Goal: Transaction & Acquisition: Book appointment/travel/reservation

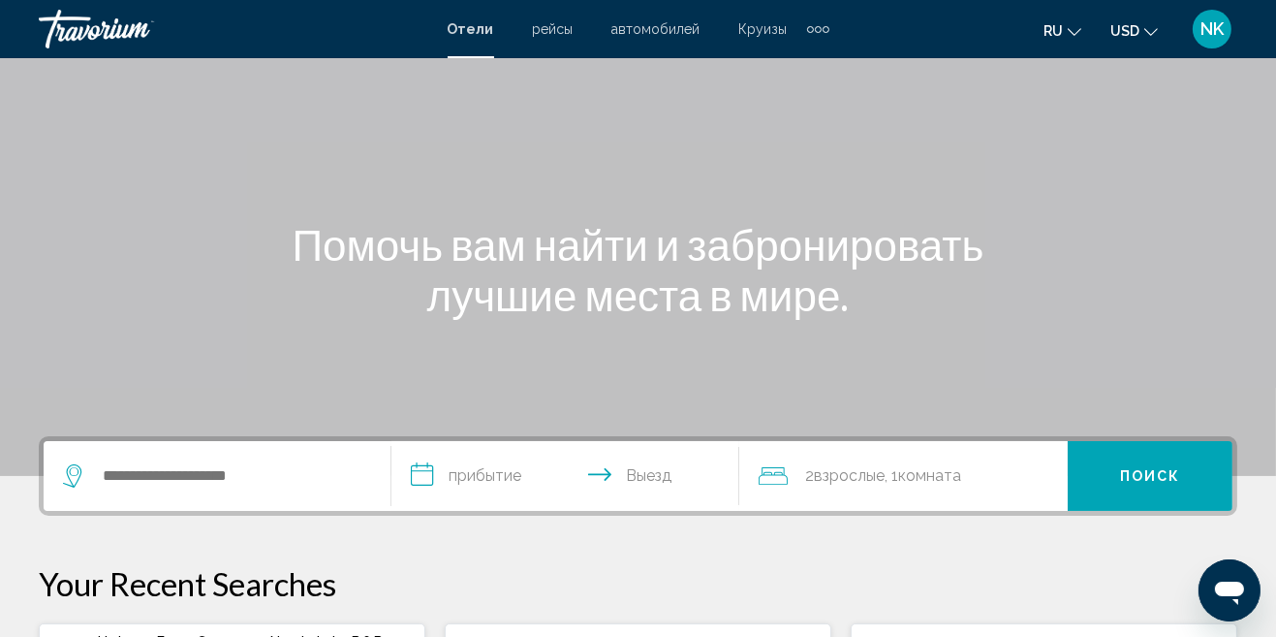
scroll to position [107, 0]
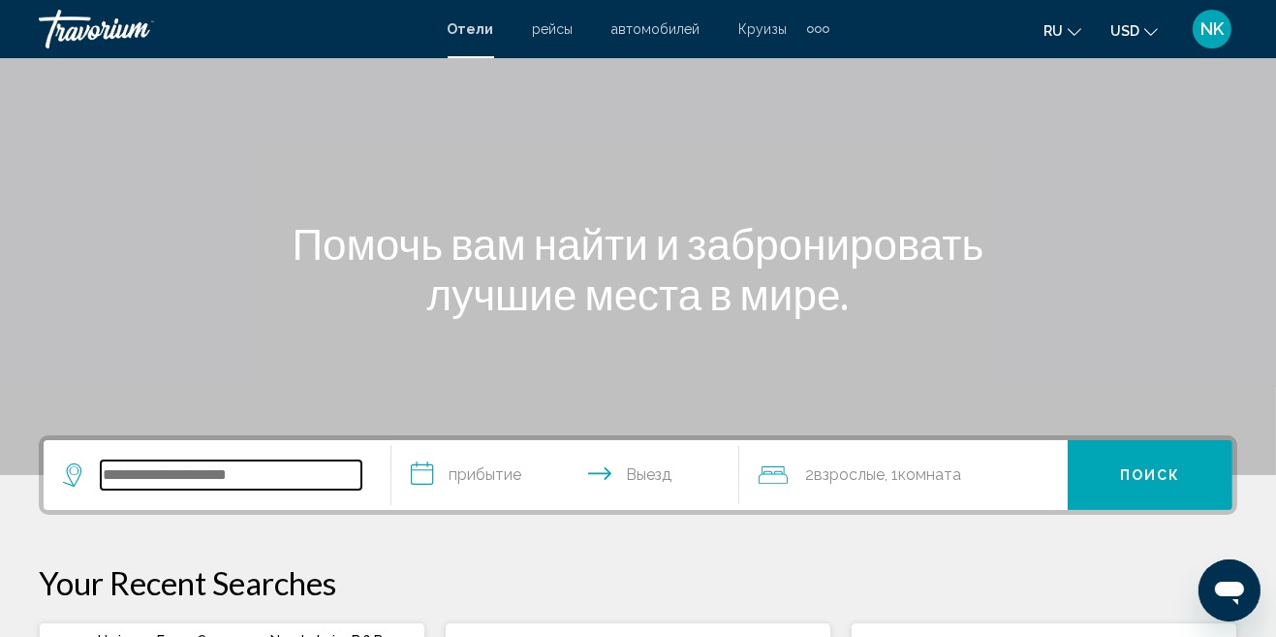
click at [226, 483] on input "Search widget" at bounding box center [231, 474] width 261 height 29
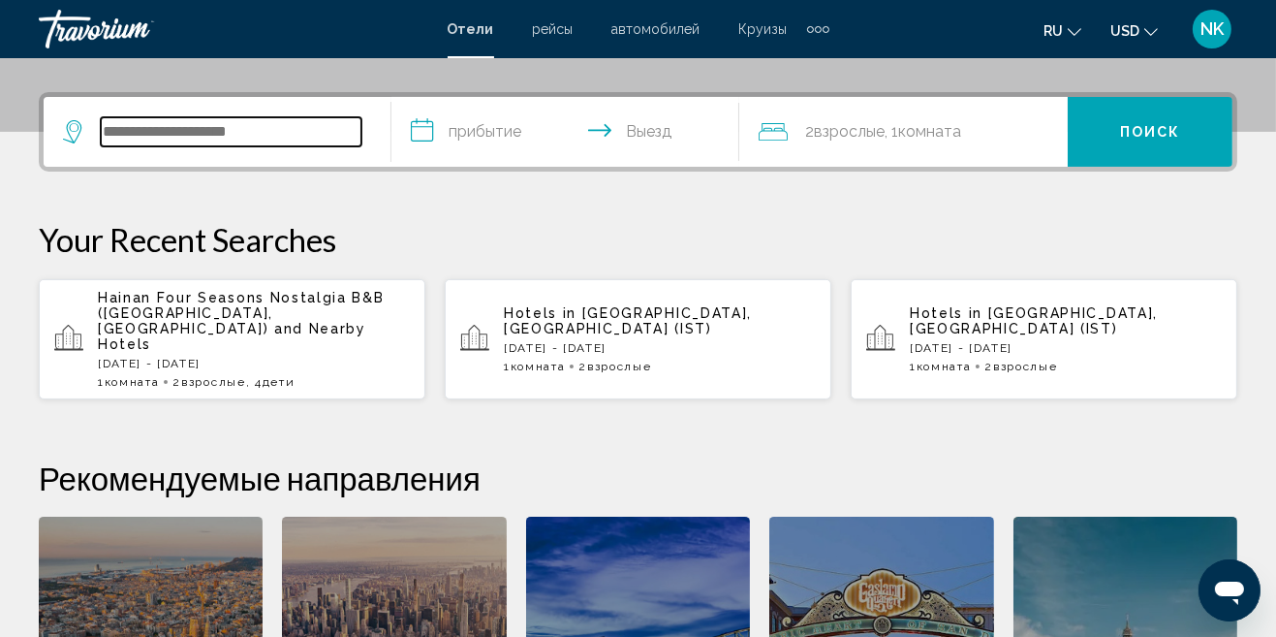
scroll to position [478, 0]
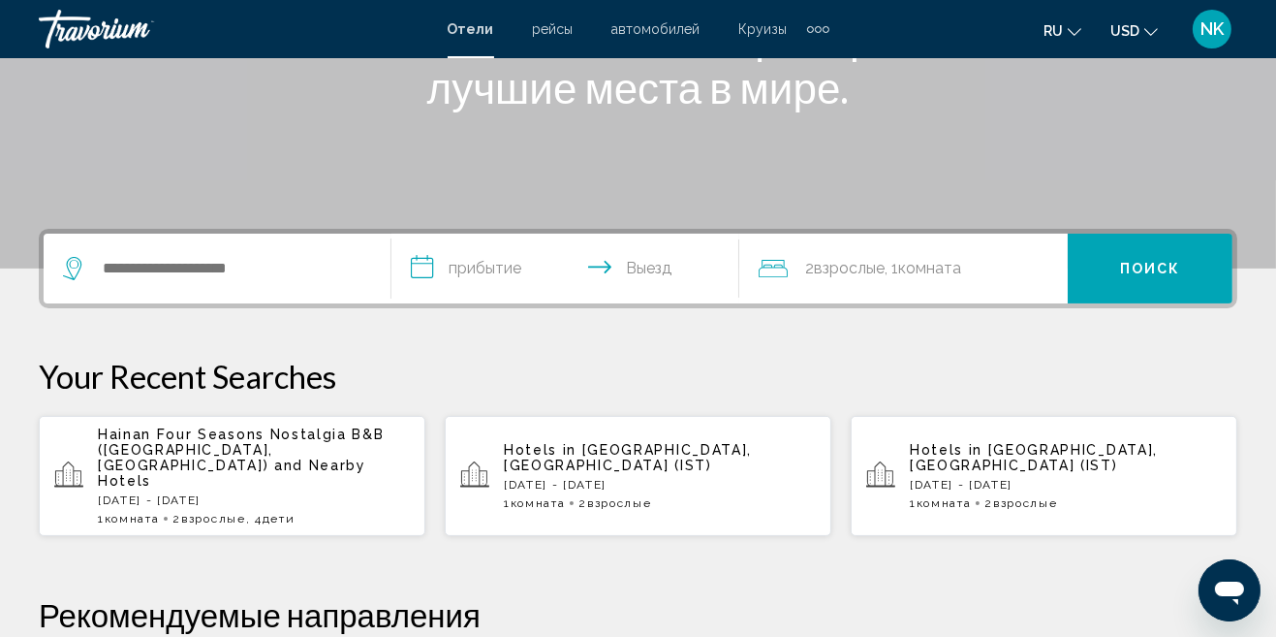
click at [167, 293] on div "Search widget" at bounding box center [217, 269] width 308 height 70
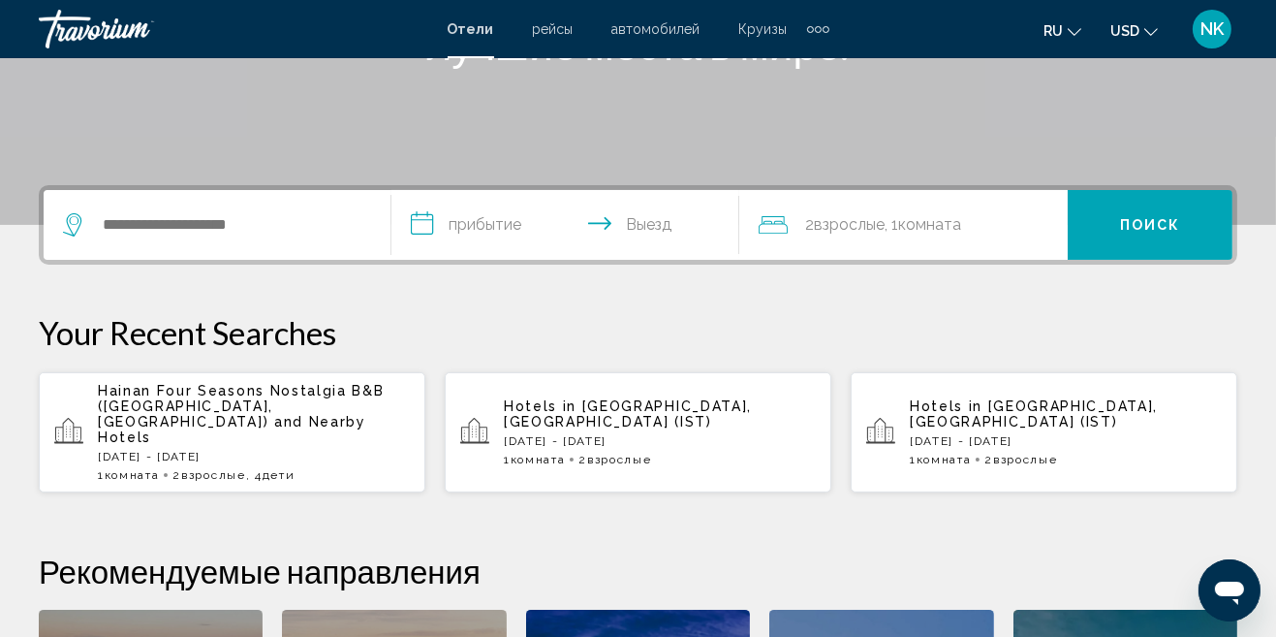
scroll to position [356, 0]
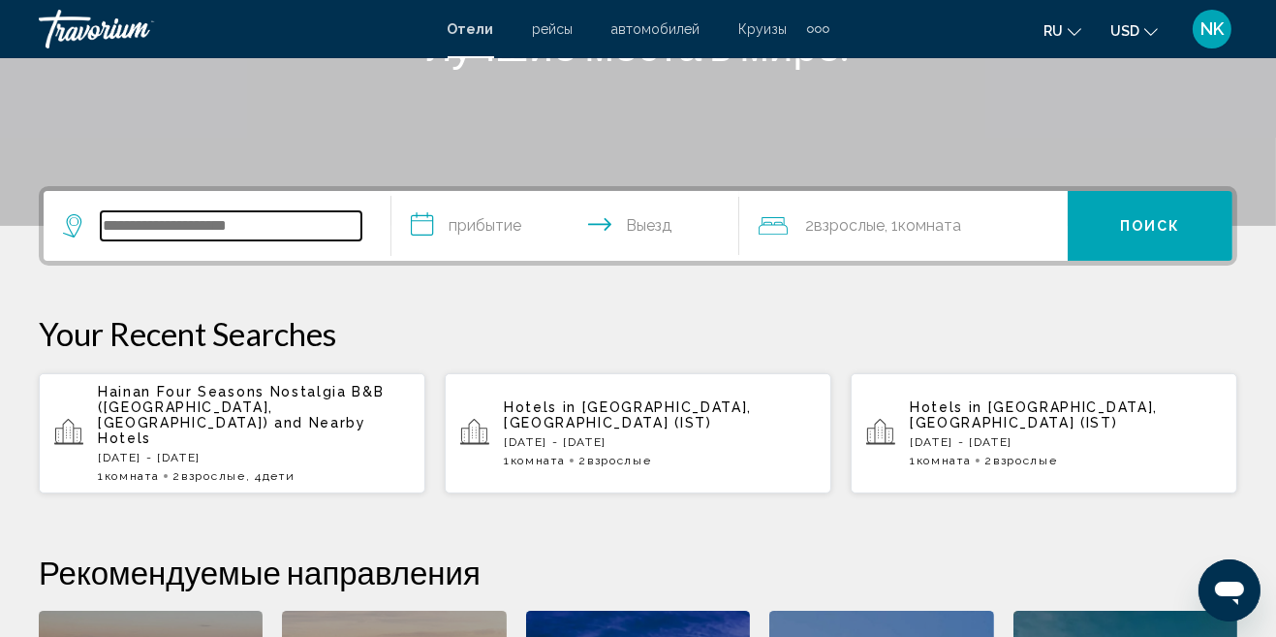
click at [261, 234] on input "Search widget" at bounding box center [231, 225] width 261 height 29
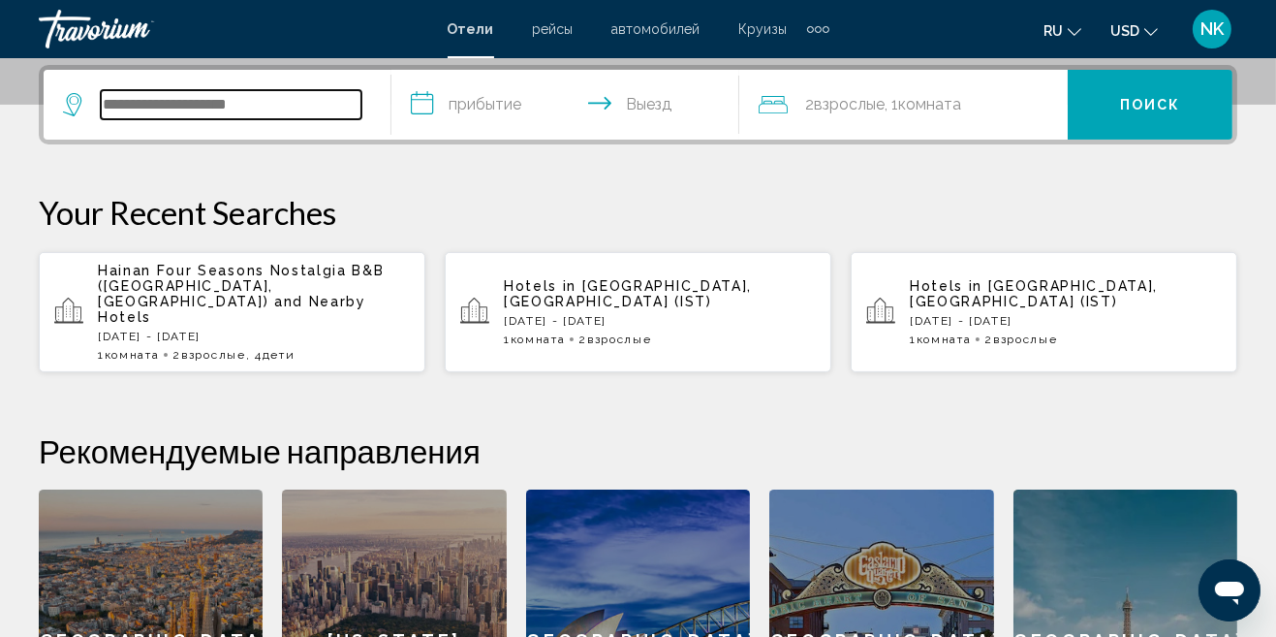
scroll to position [478, 0]
click at [180, 111] on input "Search widget" at bounding box center [231, 103] width 261 height 29
type input "*****"
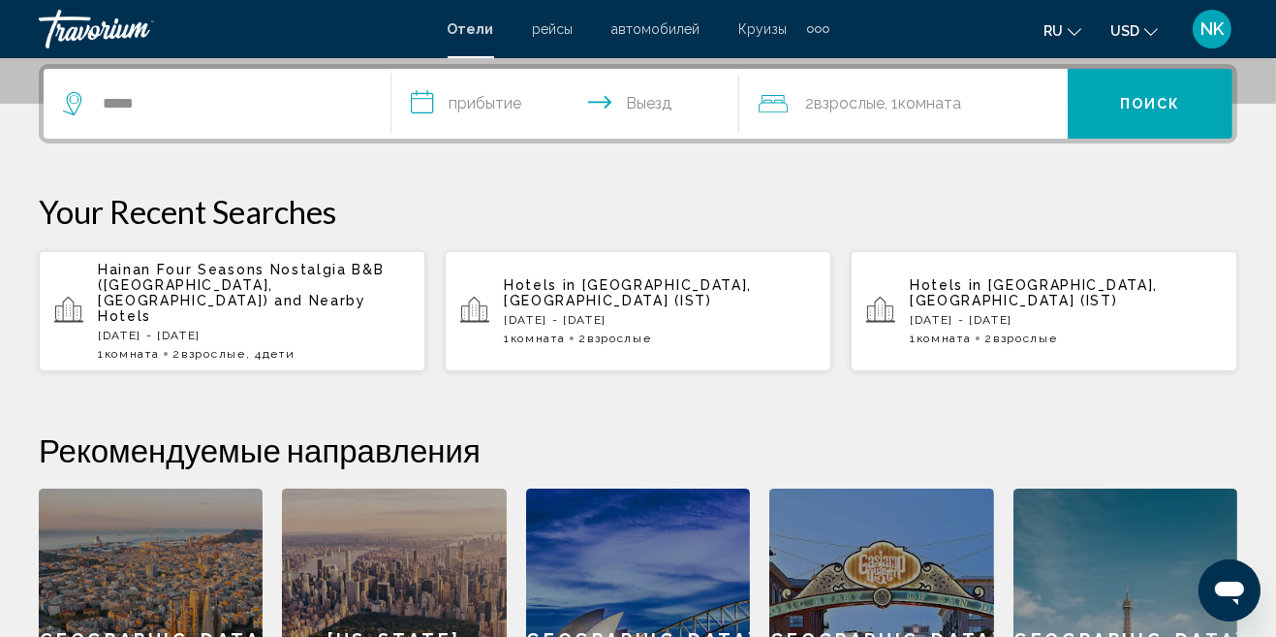
click at [531, 110] on input "**********" at bounding box center [570, 107] width 356 height 76
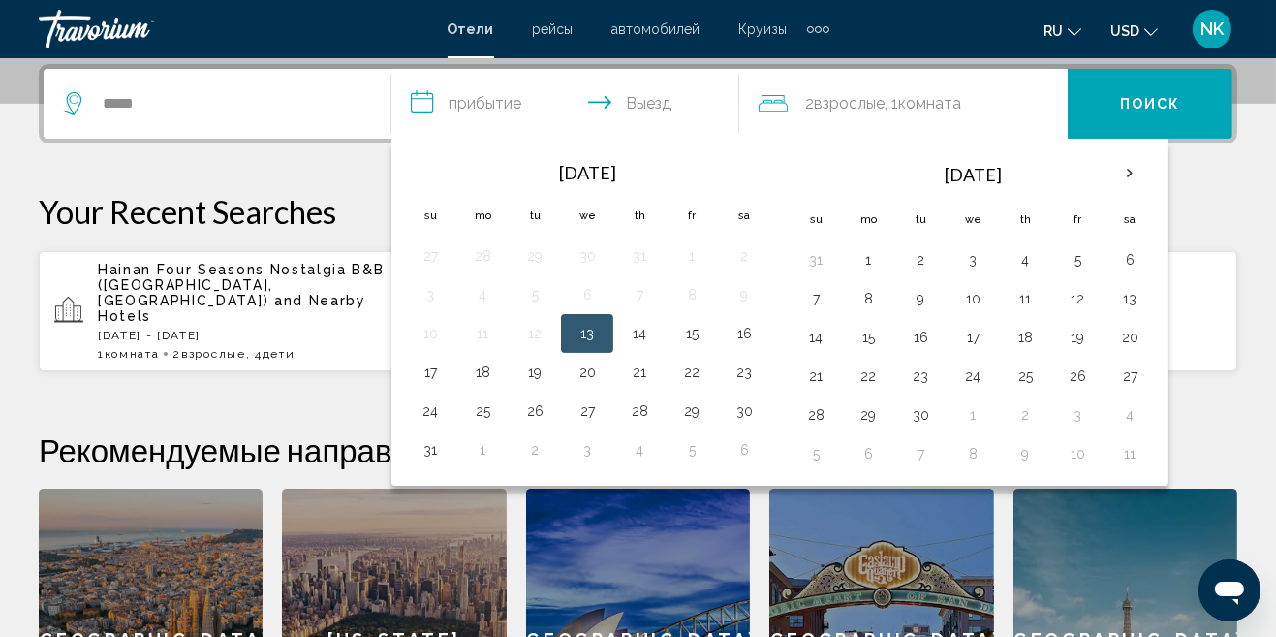
click at [590, 333] on button "13" at bounding box center [587, 333] width 31 height 27
click at [481, 370] on button "18" at bounding box center [482, 372] width 31 height 27
type input "**********"
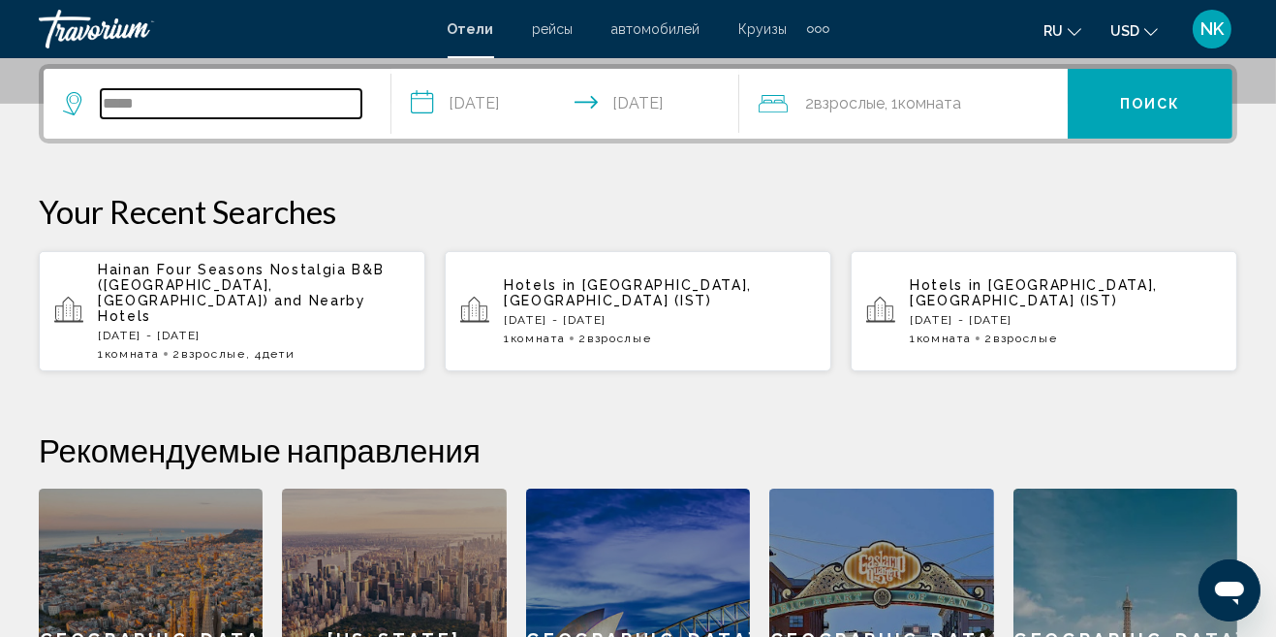
click at [216, 114] on input "*****" at bounding box center [231, 103] width 261 height 29
click at [210, 113] on input "*****" at bounding box center [231, 103] width 261 height 29
type input "*"
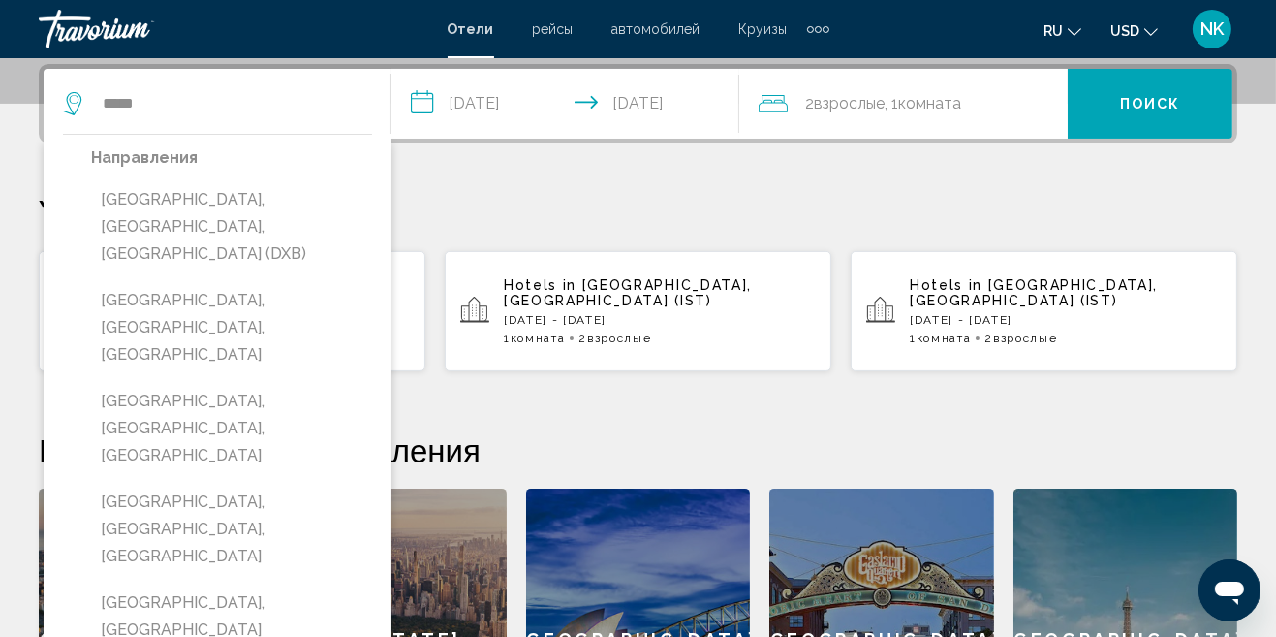
click at [258, 204] on button "[GEOGRAPHIC_DATA], [GEOGRAPHIC_DATA], [GEOGRAPHIC_DATA] (DXB)" at bounding box center [231, 226] width 281 height 91
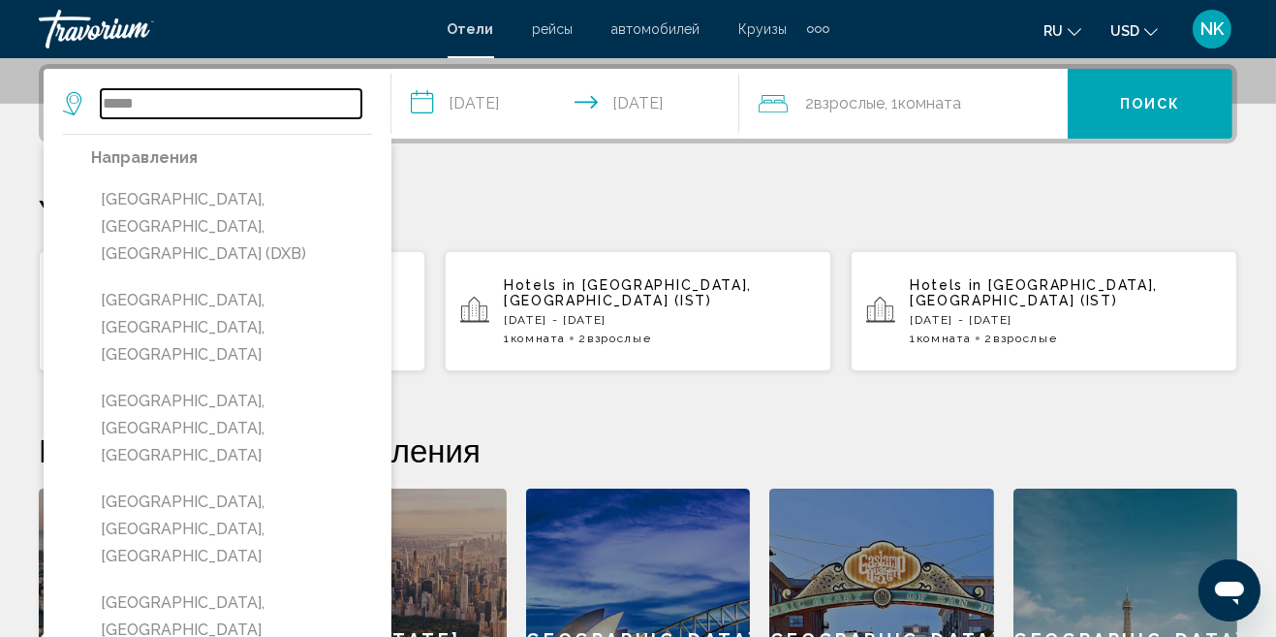
type input "**********"
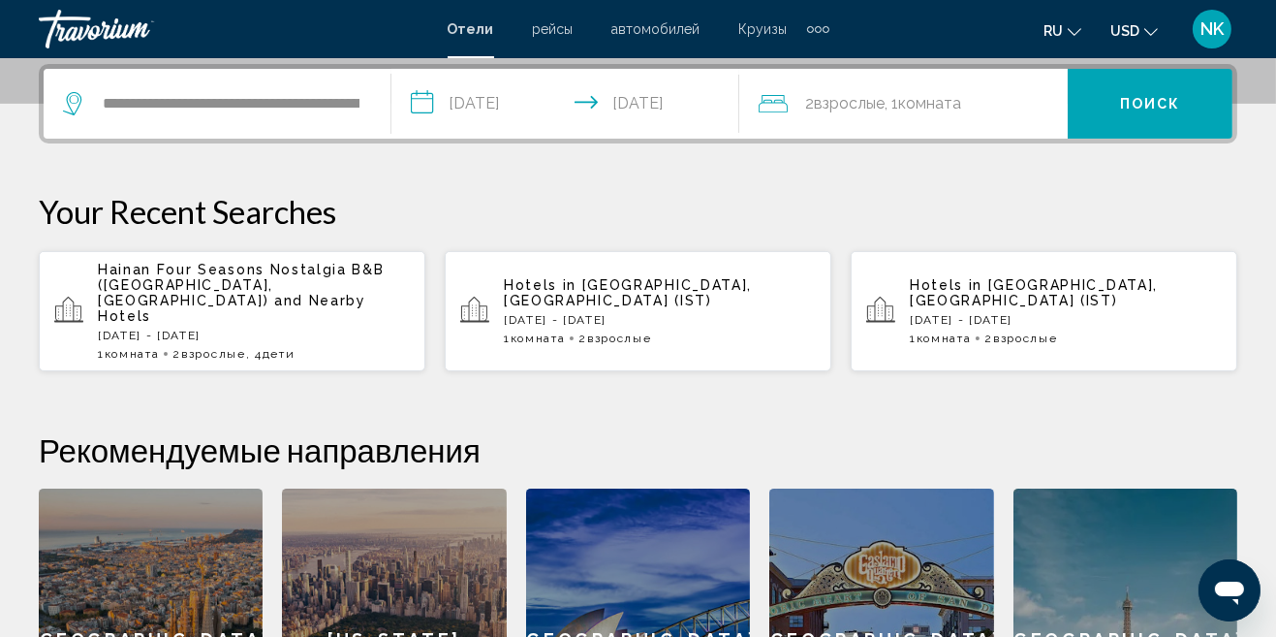
click at [574, 114] on input "**********" at bounding box center [570, 107] width 356 height 76
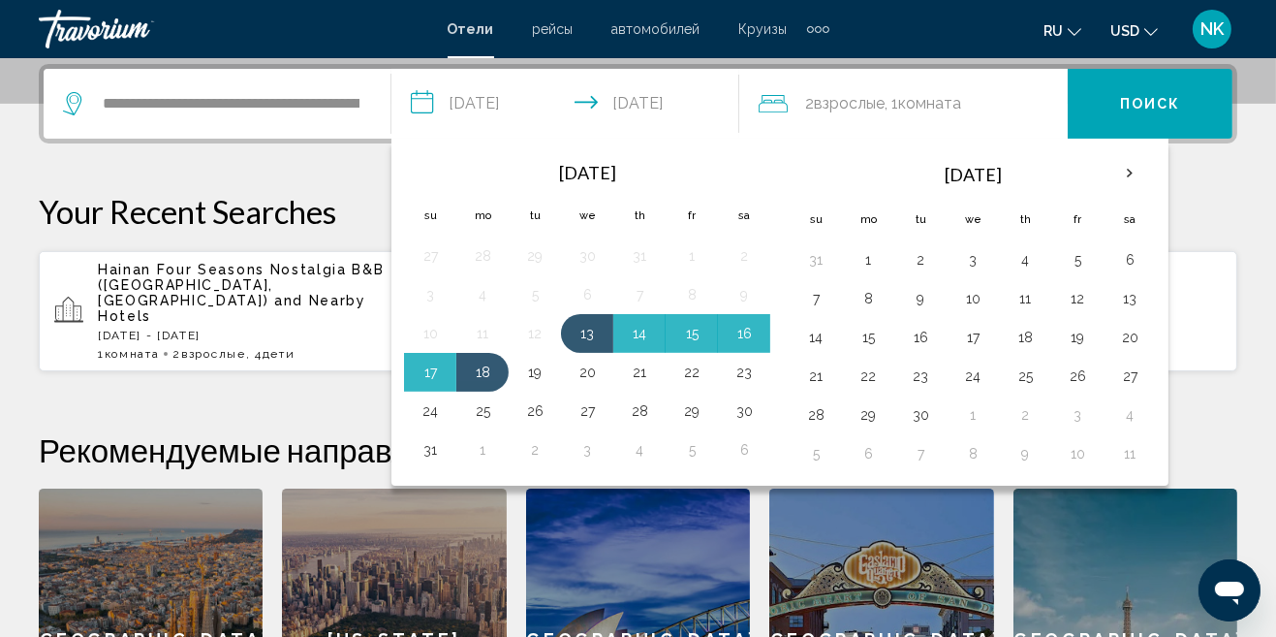
click at [585, 336] on button "13" at bounding box center [587, 333] width 31 height 27
click at [1167, 106] on span "Поиск" at bounding box center [1150, 105] width 61 height 16
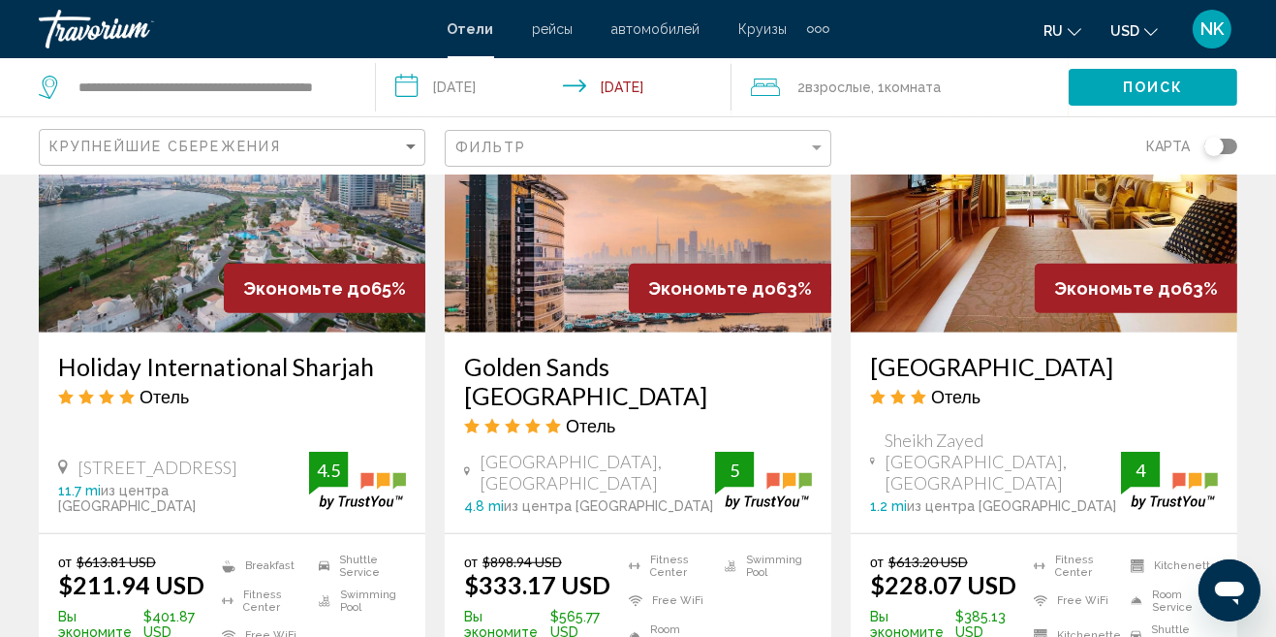
scroll to position [1770, 0]
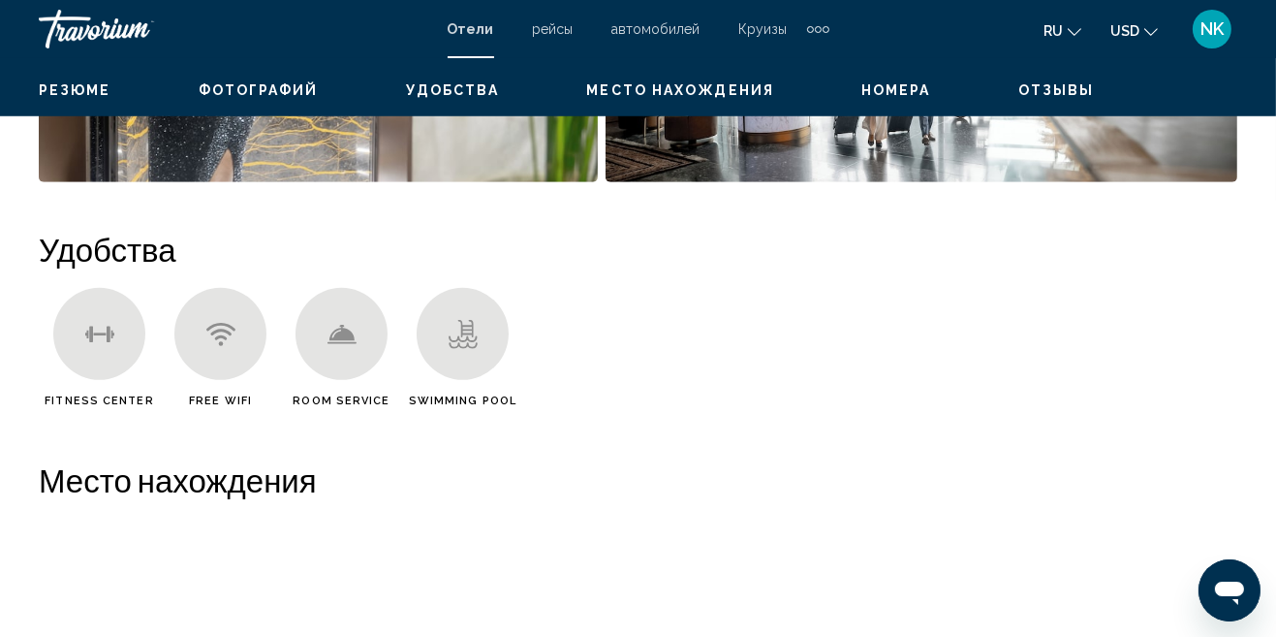
scroll to position [154, 0]
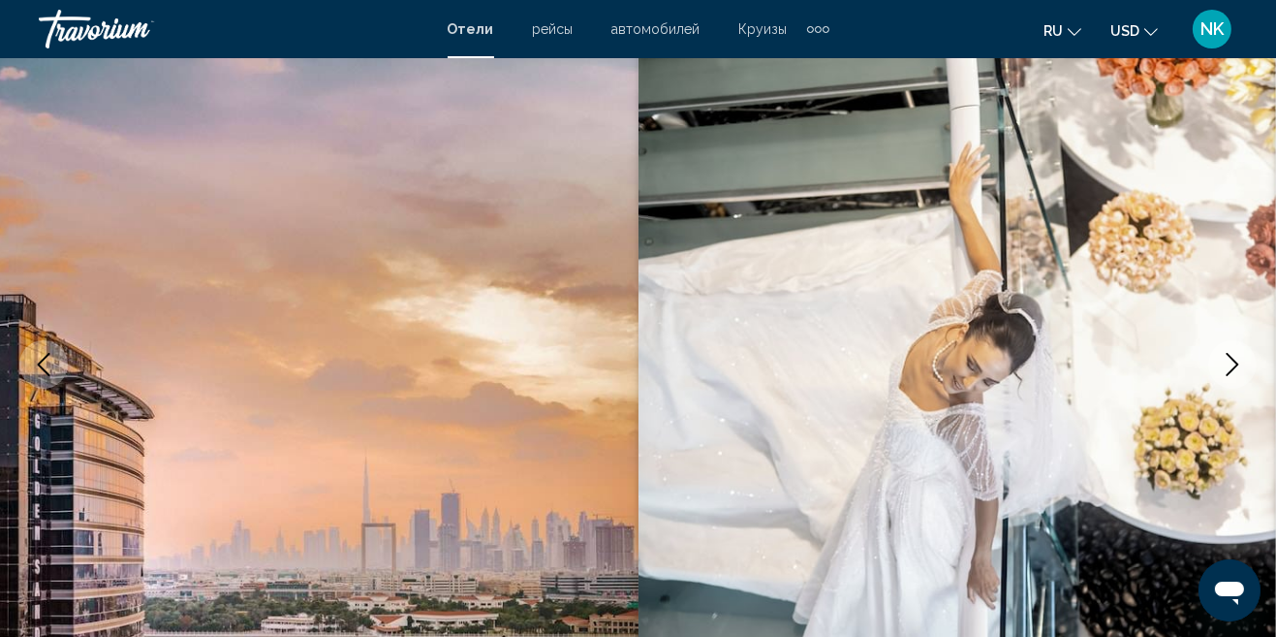
click at [1231, 348] on button "Next image" at bounding box center [1233, 364] width 48 height 48
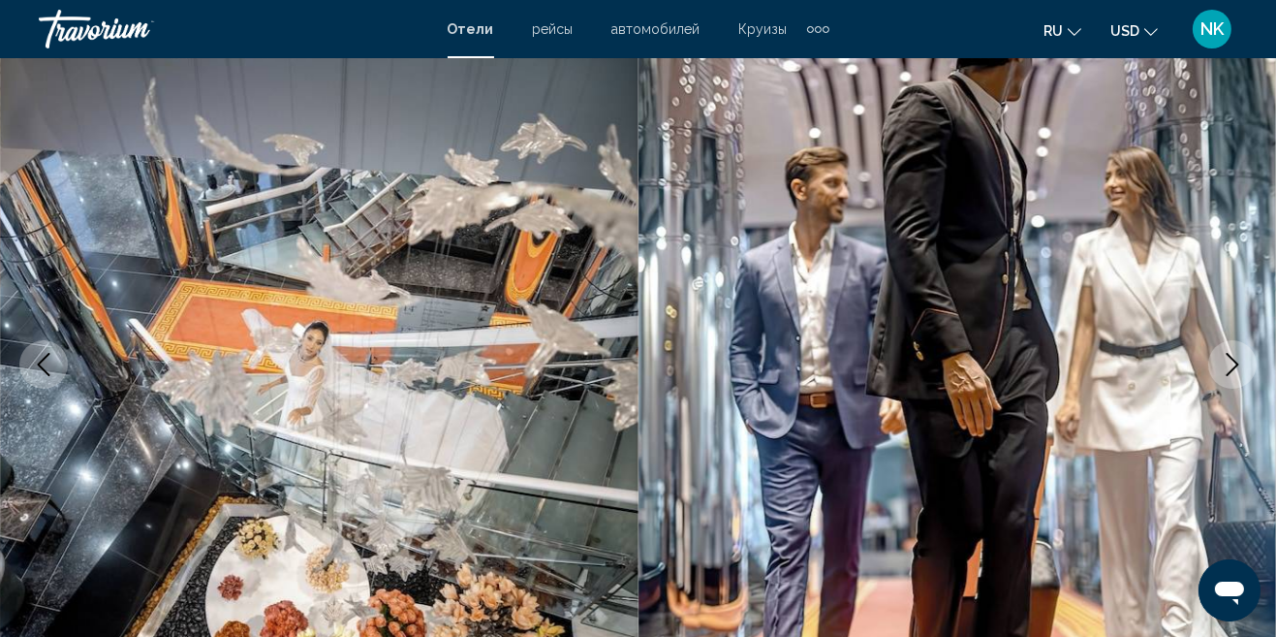
click at [1245, 364] on button "Next image" at bounding box center [1233, 364] width 48 height 48
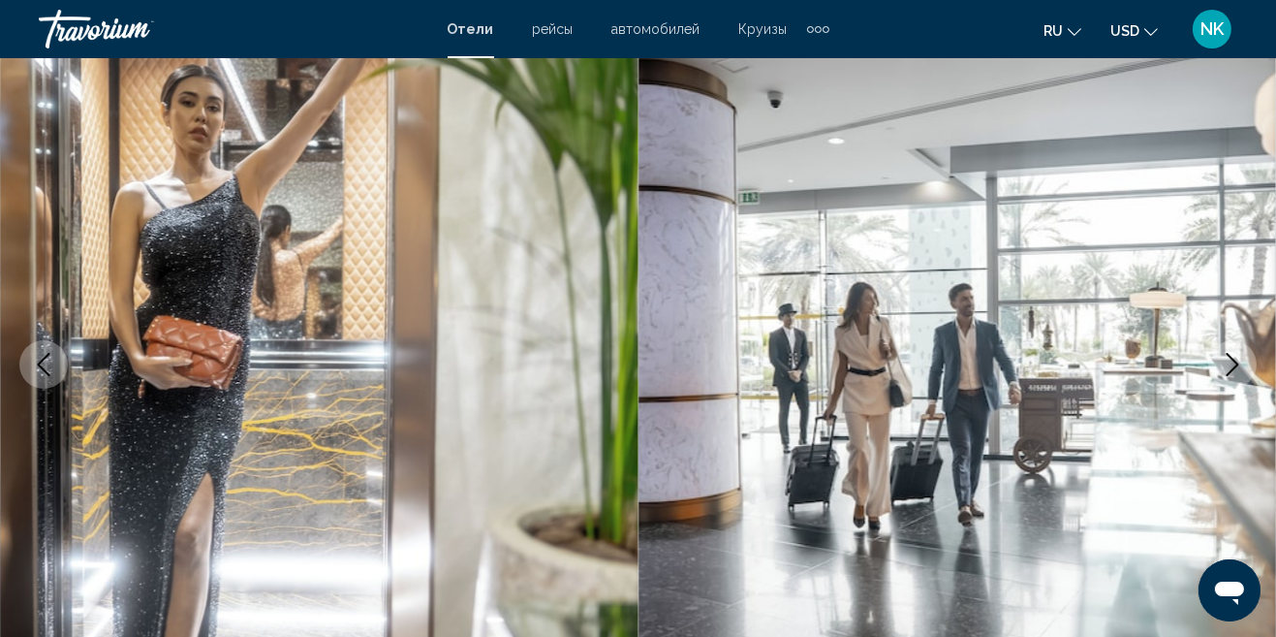
click at [1234, 377] on button "Next image" at bounding box center [1233, 364] width 48 height 48
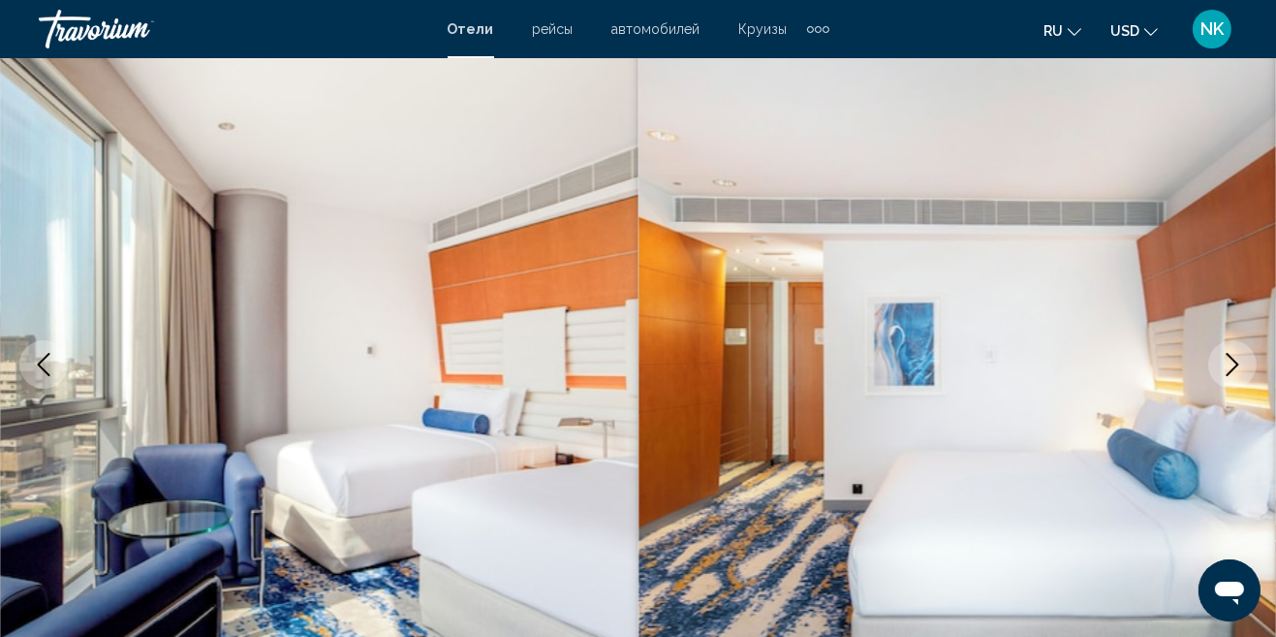
click at [1246, 360] on button "Next image" at bounding box center [1233, 364] width 48 height 48
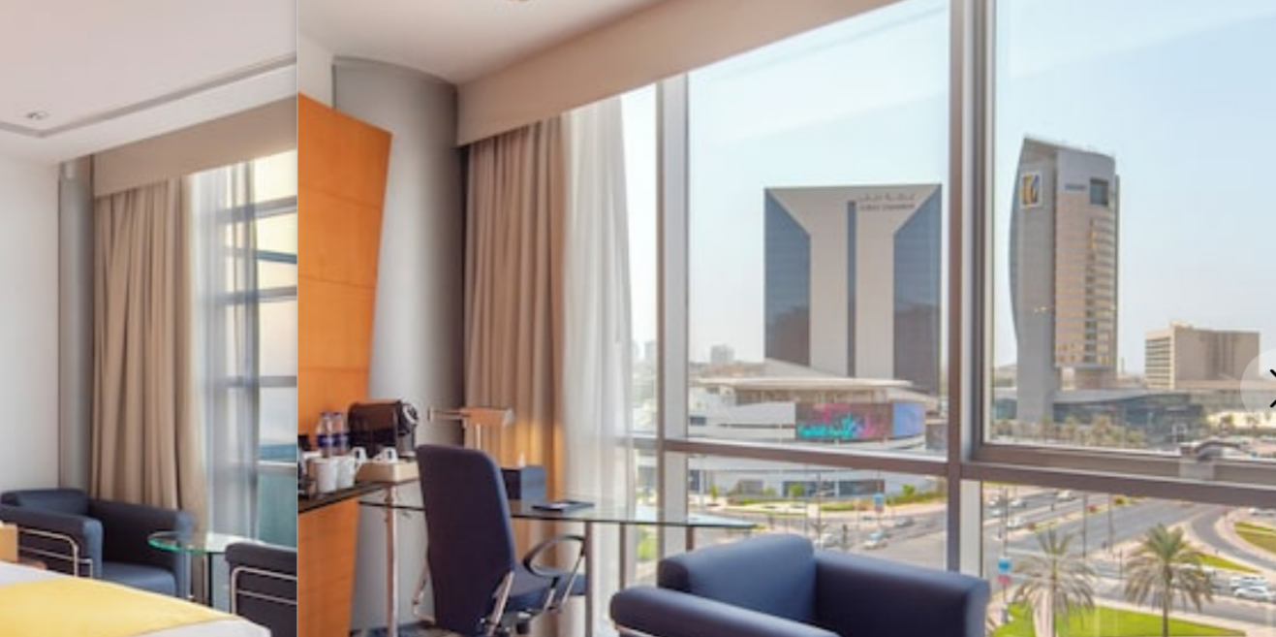
click at [1218, 370] on button "Next image" at bounding box center [1233, 364] width 48 height 48
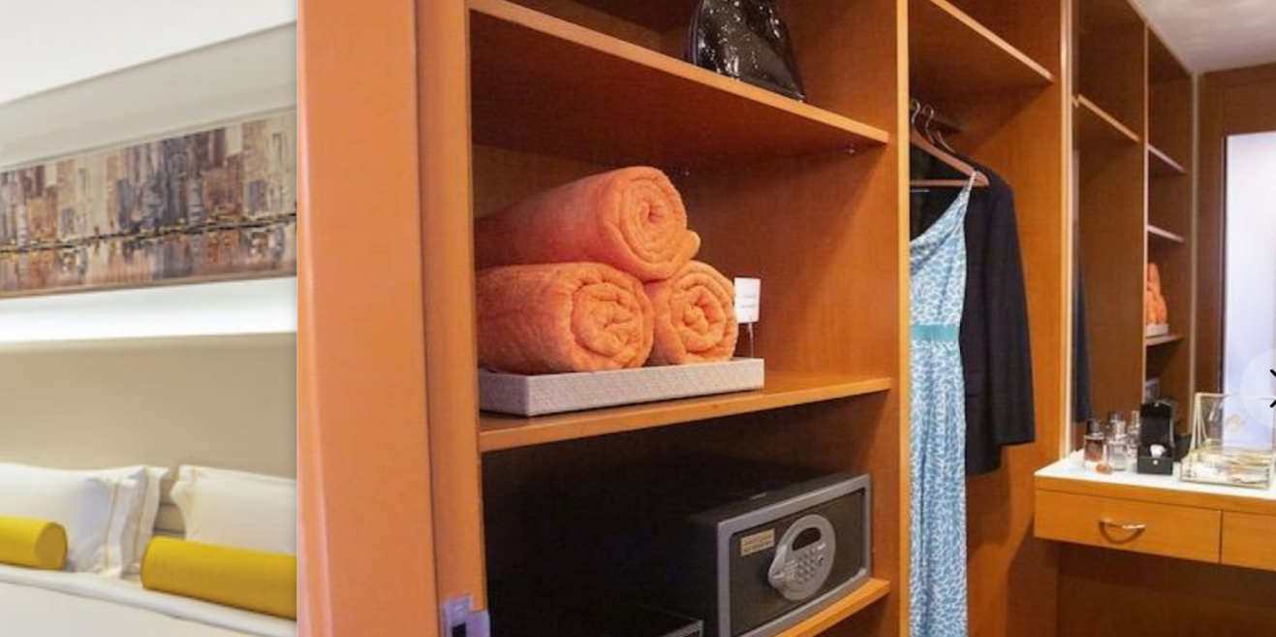
click at [1219, 370] on button "Next image" at bounding box center [1233, 364] width 48 height 48
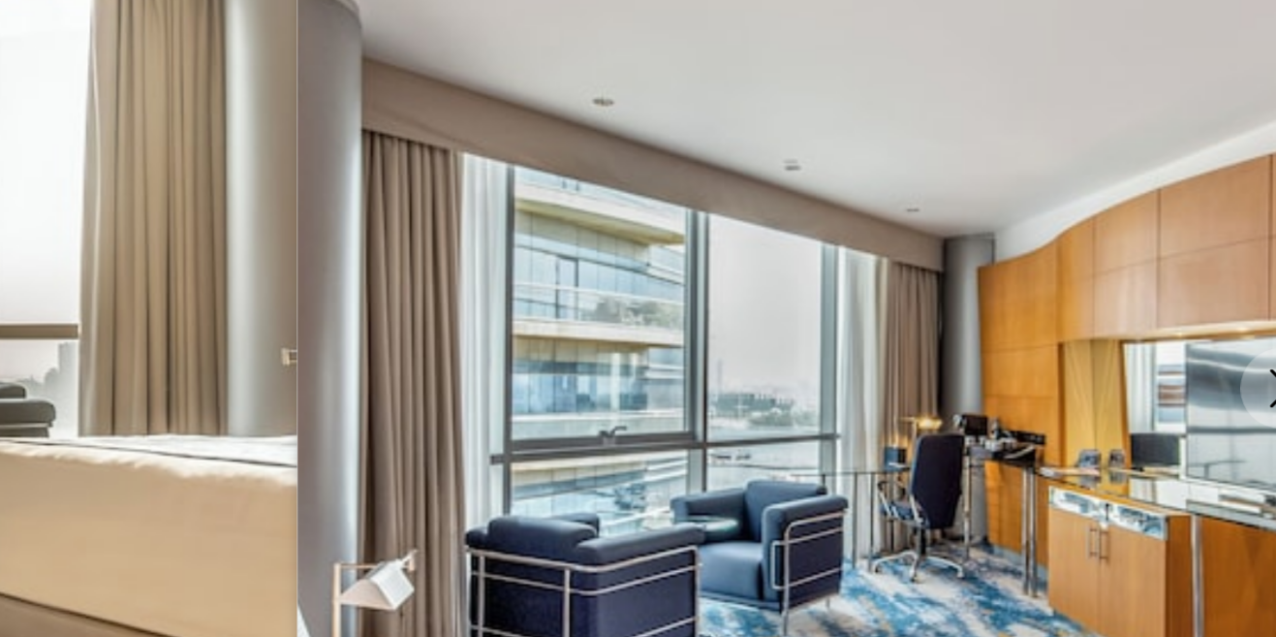
click at [1218, 378] on button "Next image" at bounding box center [1233, 364] width 48 height 48
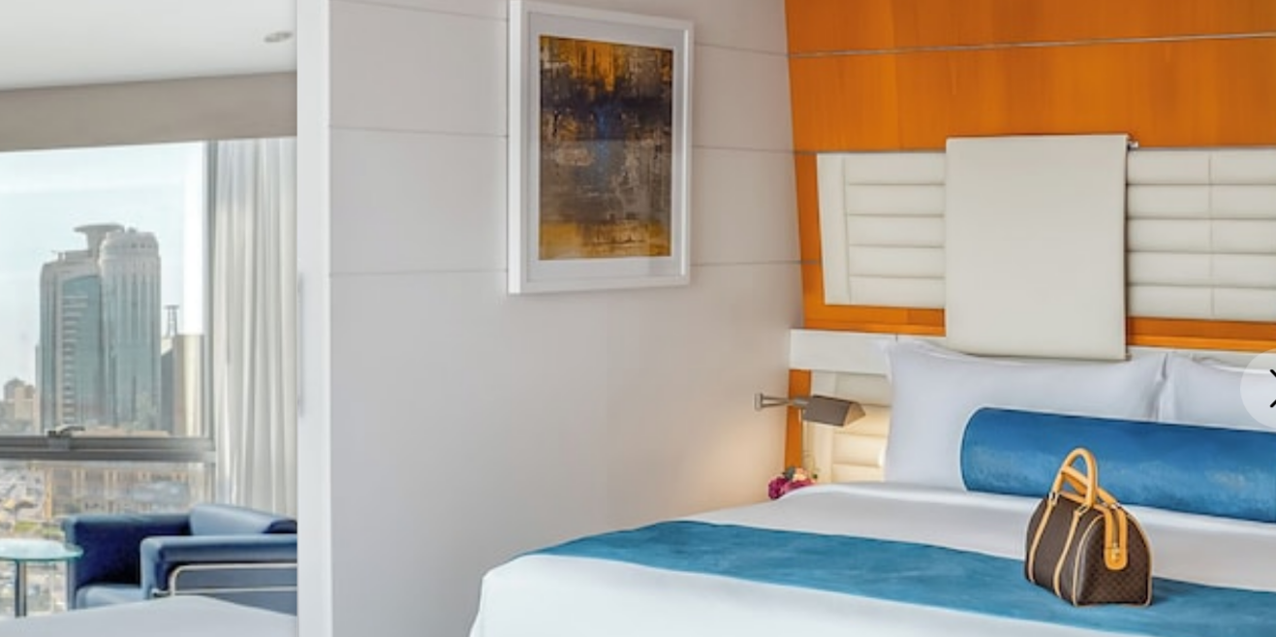
click at [1218, 372] on button "Next image" at bounding box center [1233, 364] width 48 height 48
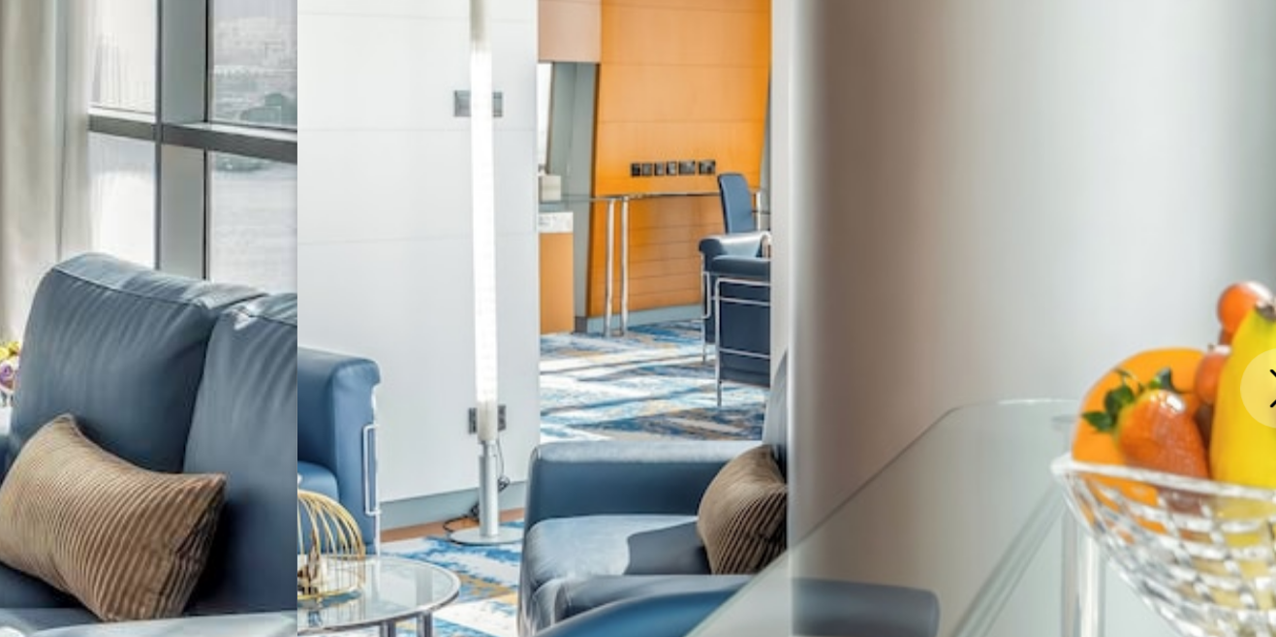
click at [1218, 369] on button "Next image" at bounding box center [1233, 364] width 48 height 48
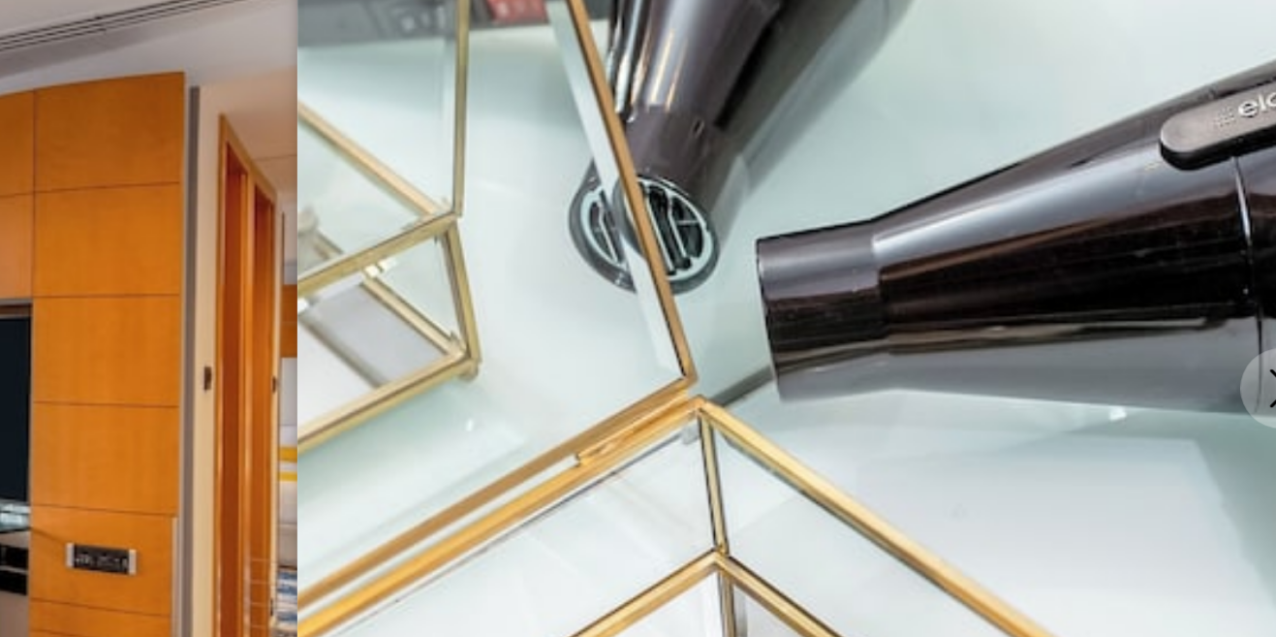
click at [1221, 372] on icon "Next image" at bounding box center [1232, 364] width 23 height 23
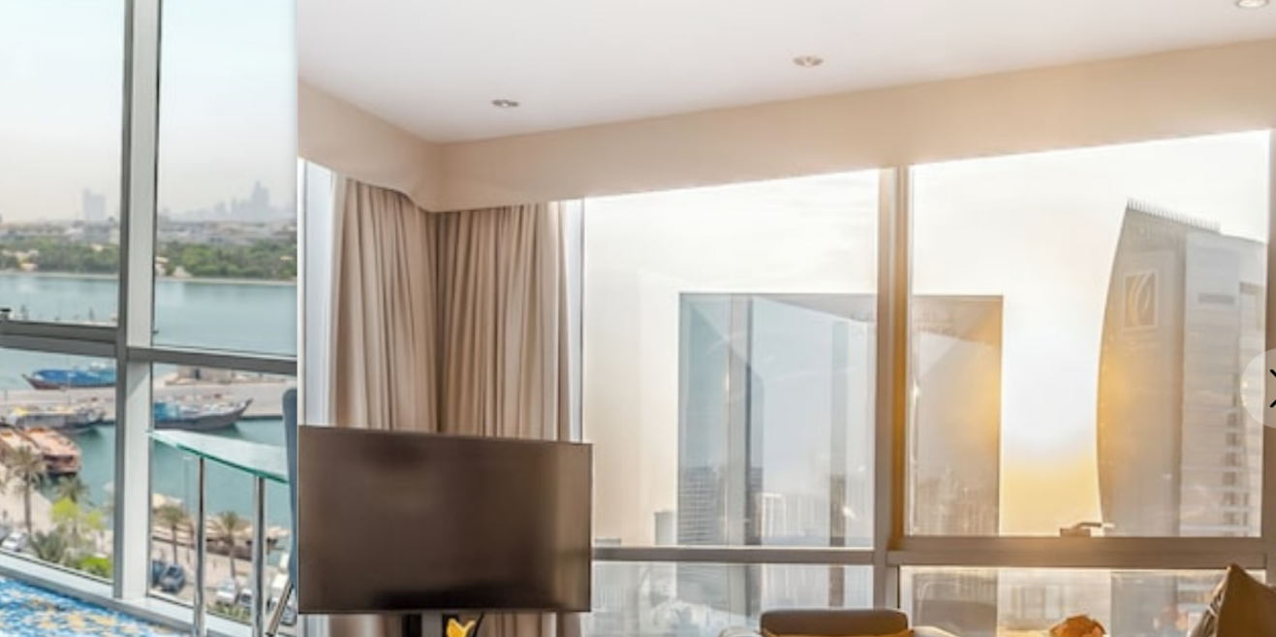
click at [1218, 369] on button "Next image" at bounding box center [1233, 364] width 48 height 48
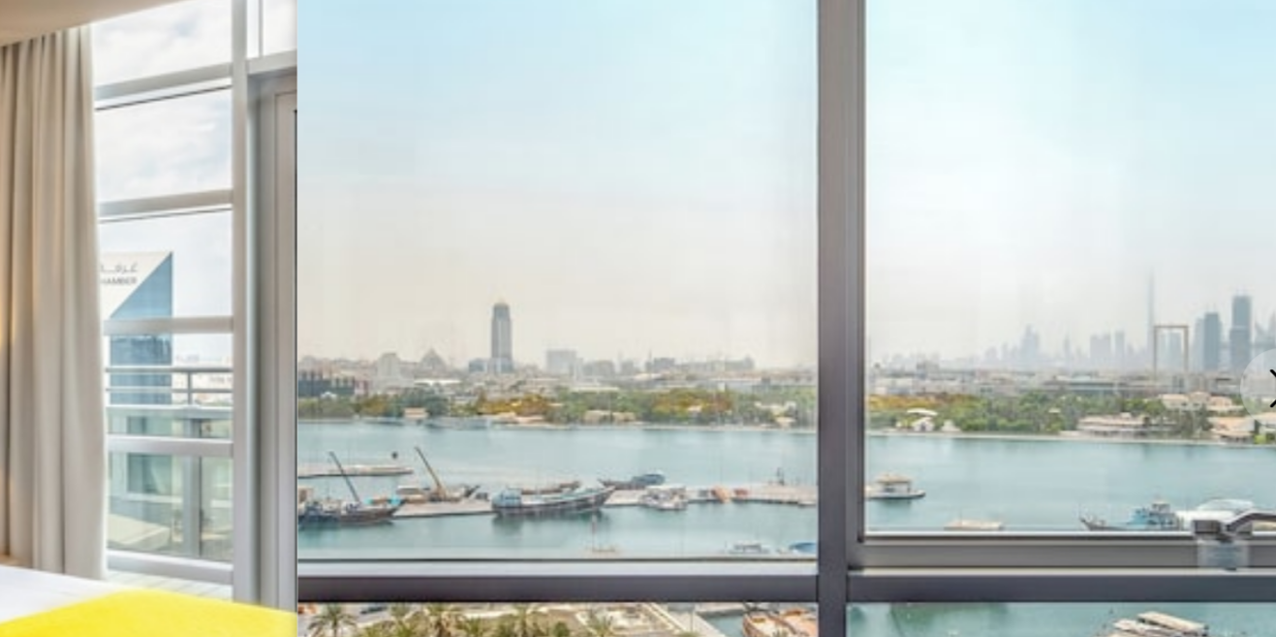
click at [1219, 364] on button "Next image" at bounding box center [1233, 364] width 48 height 48
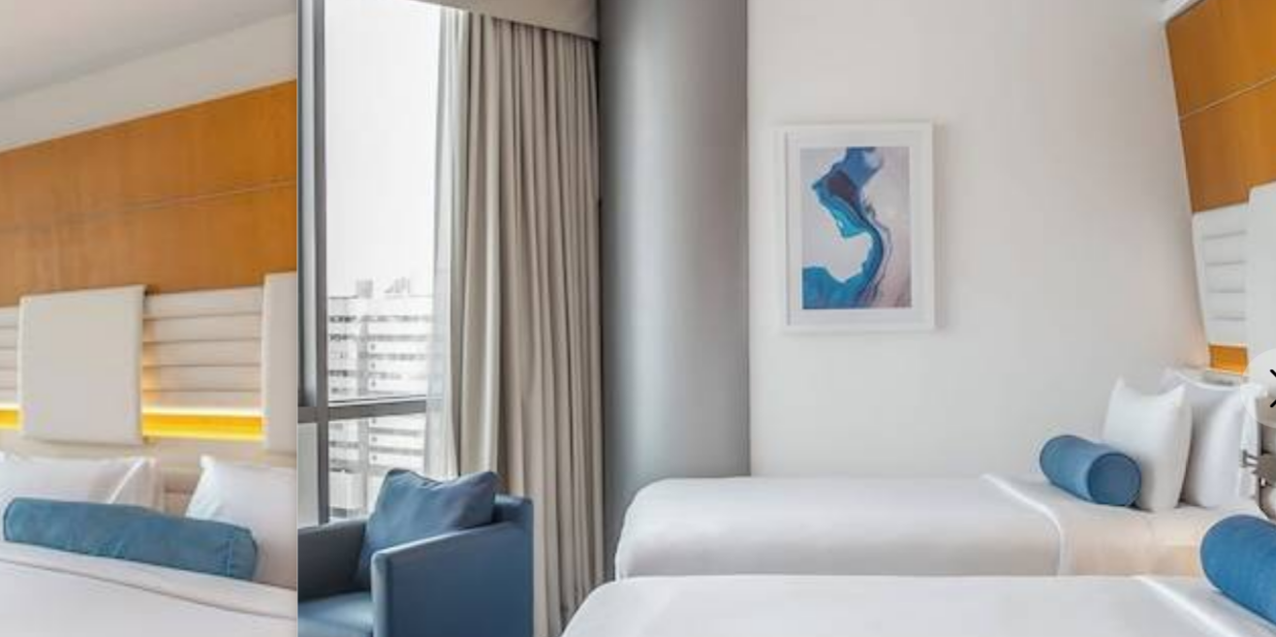
click at [1218, 370] on button "Next image" at bounding box center [1233, 364] width 48 height 48
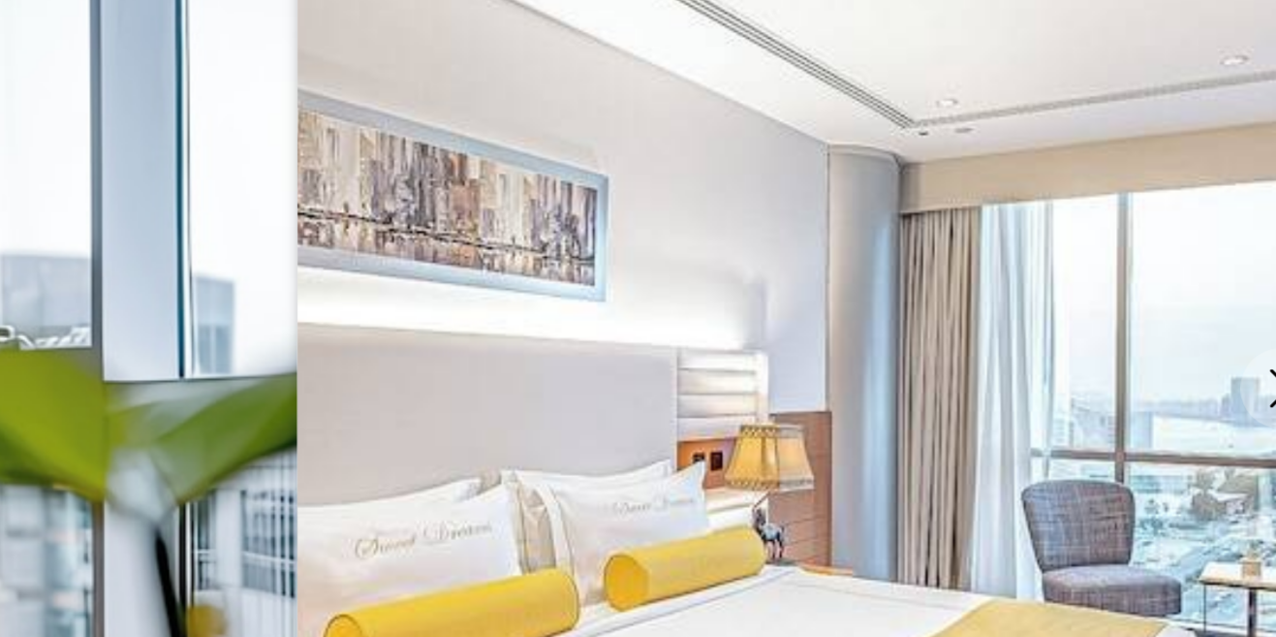
click at [1217, 366] on button "Next image" at bounding box center [1233, 364] width 48 height 48
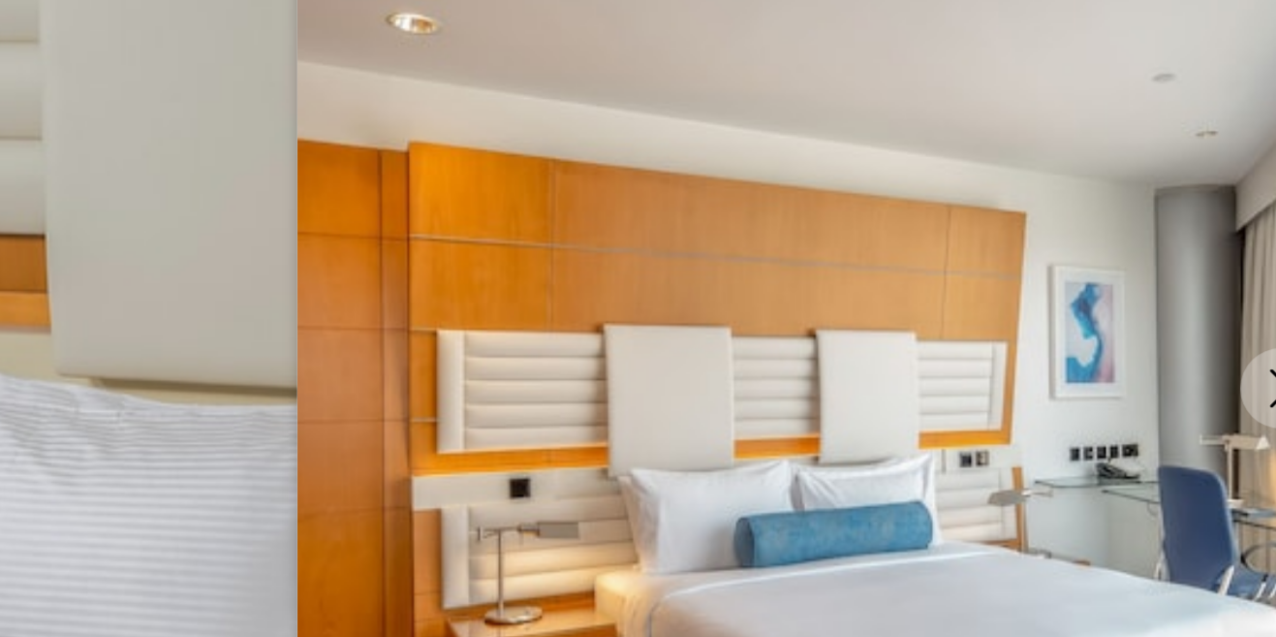
click at [1219, 373] on button "Next image" at bounding box center [1233, 364] width 48 height 48
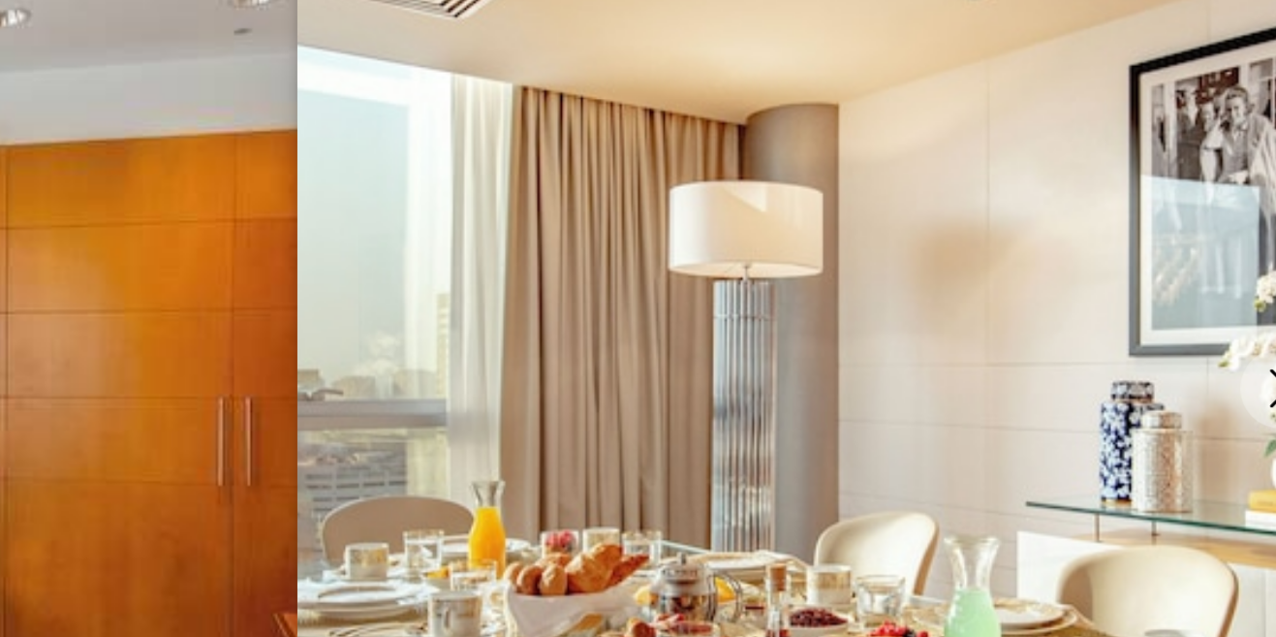
click at [1222, 370] on icon "Next image" at bounding box center [1232, 364] width 23 height 23
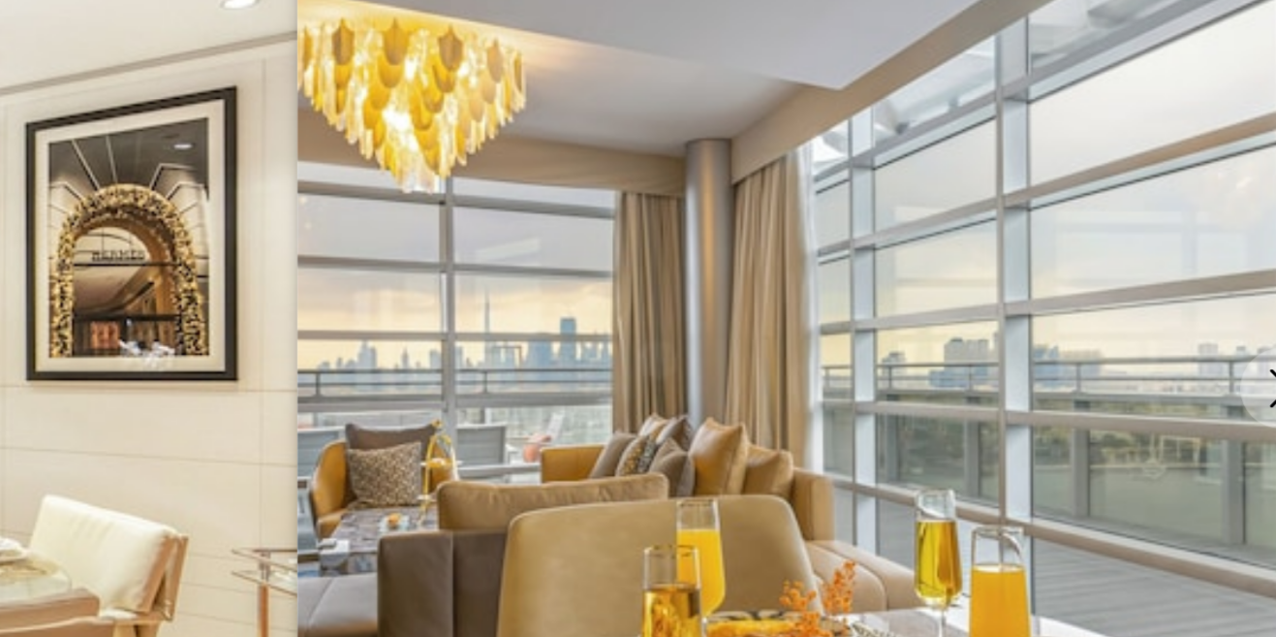
click at [1216, 364] on button "Next image" at bounding box center [1233, 364] width 48 height 48
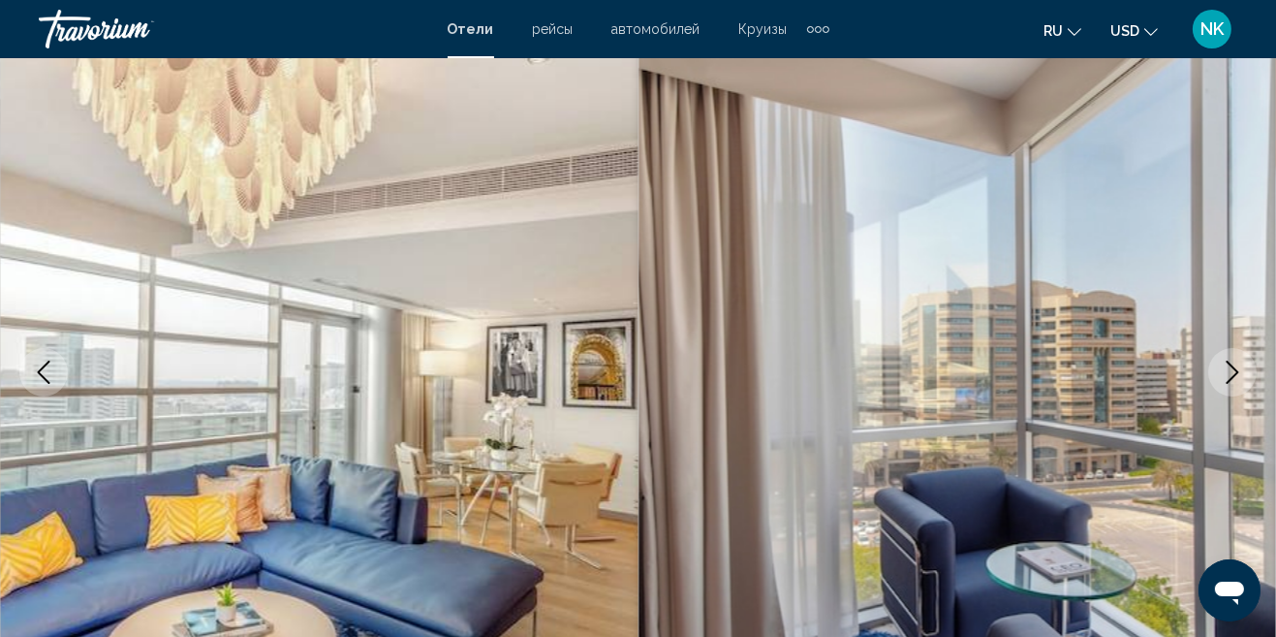
scroll to position [141, 0]
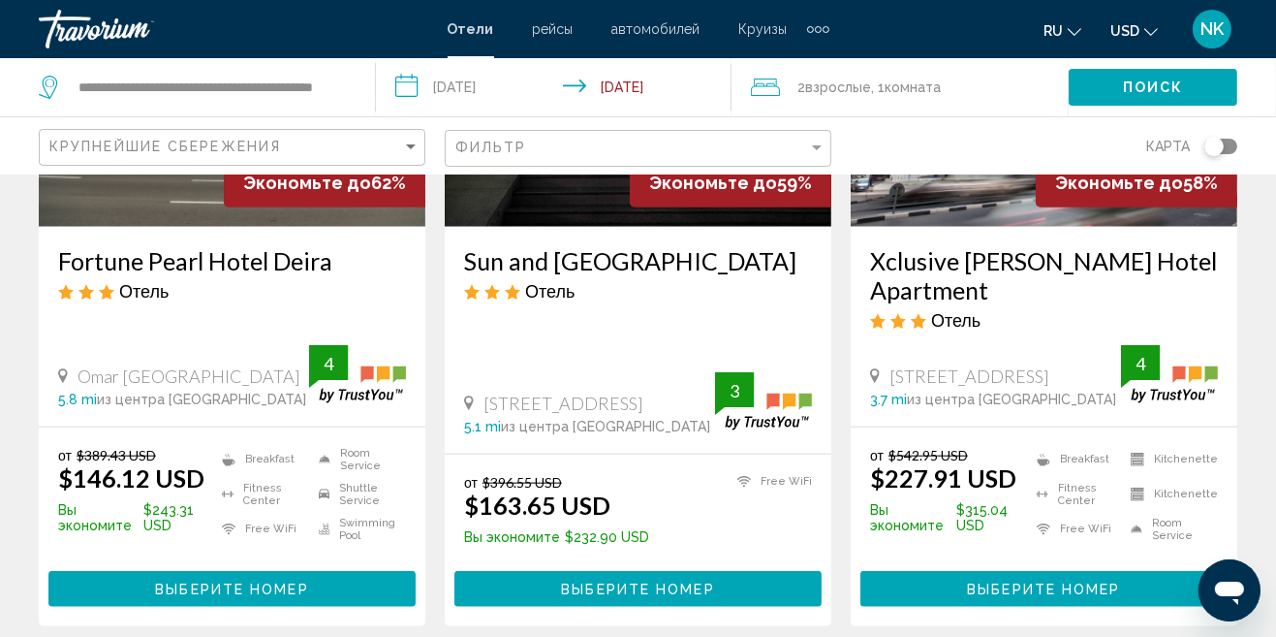
scroll to position [2628, 0]
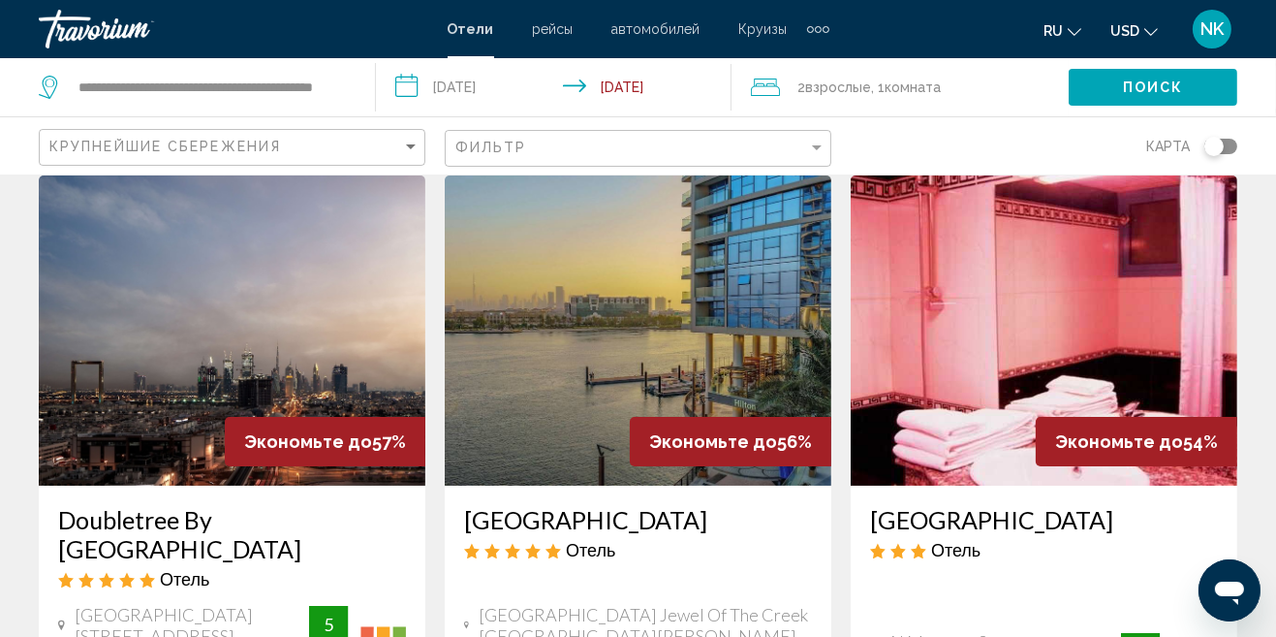
scroll to position [51, 0]
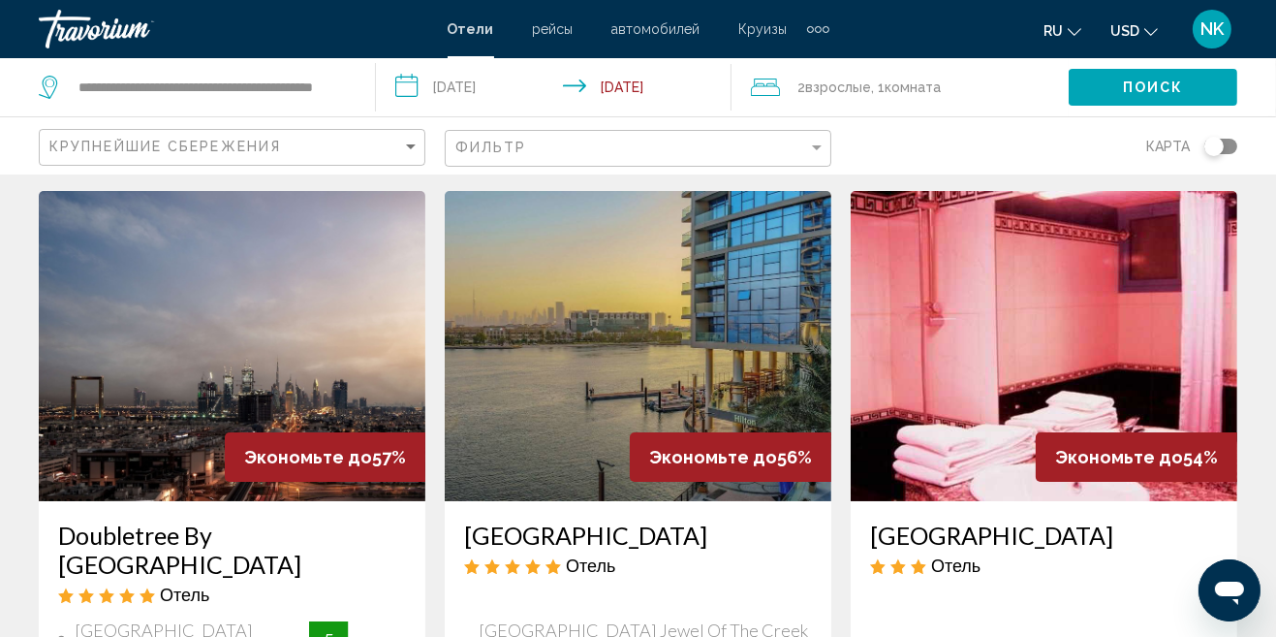
click at [730, 342] on img "Main content" at bounding box center [638, 346] width 387 height 310
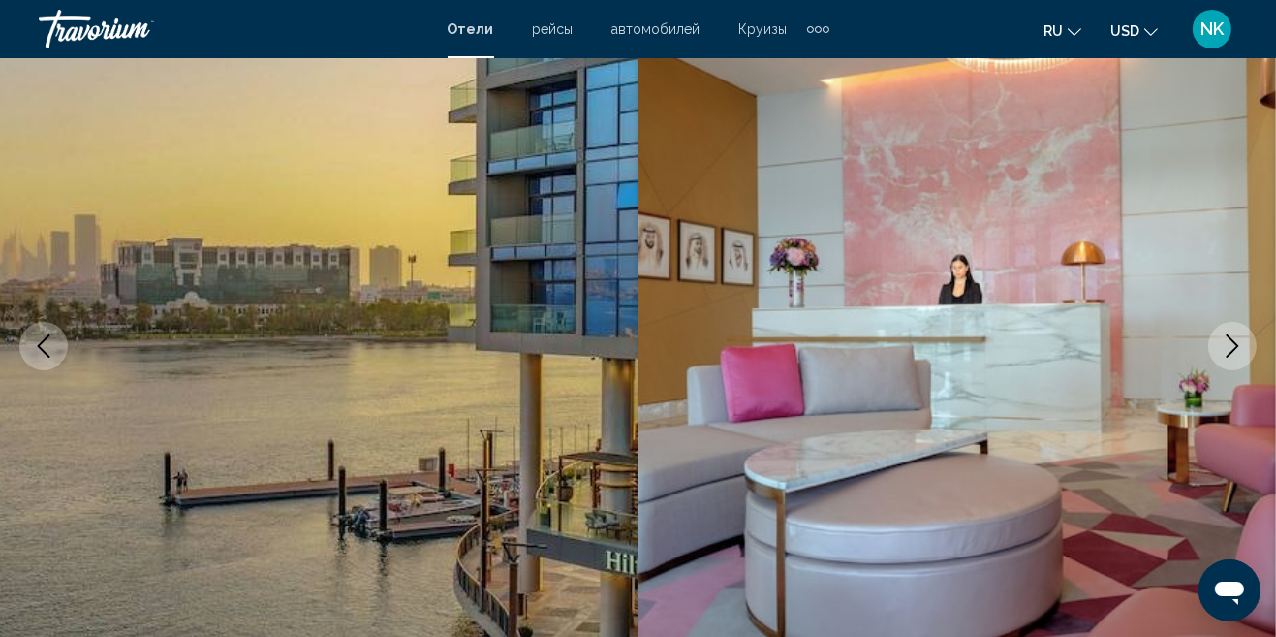
scroll to position [209, 0]
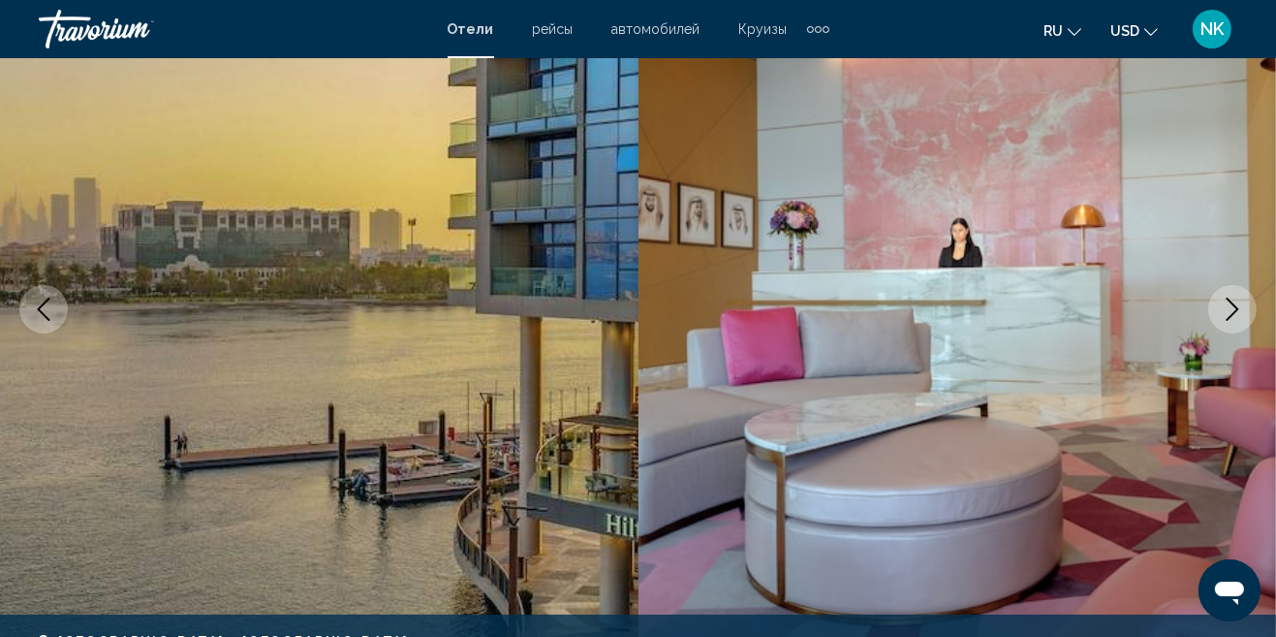
click at [1228, 305] on icon "Next image" at bounding box center [1232, 309] width 23 height 23
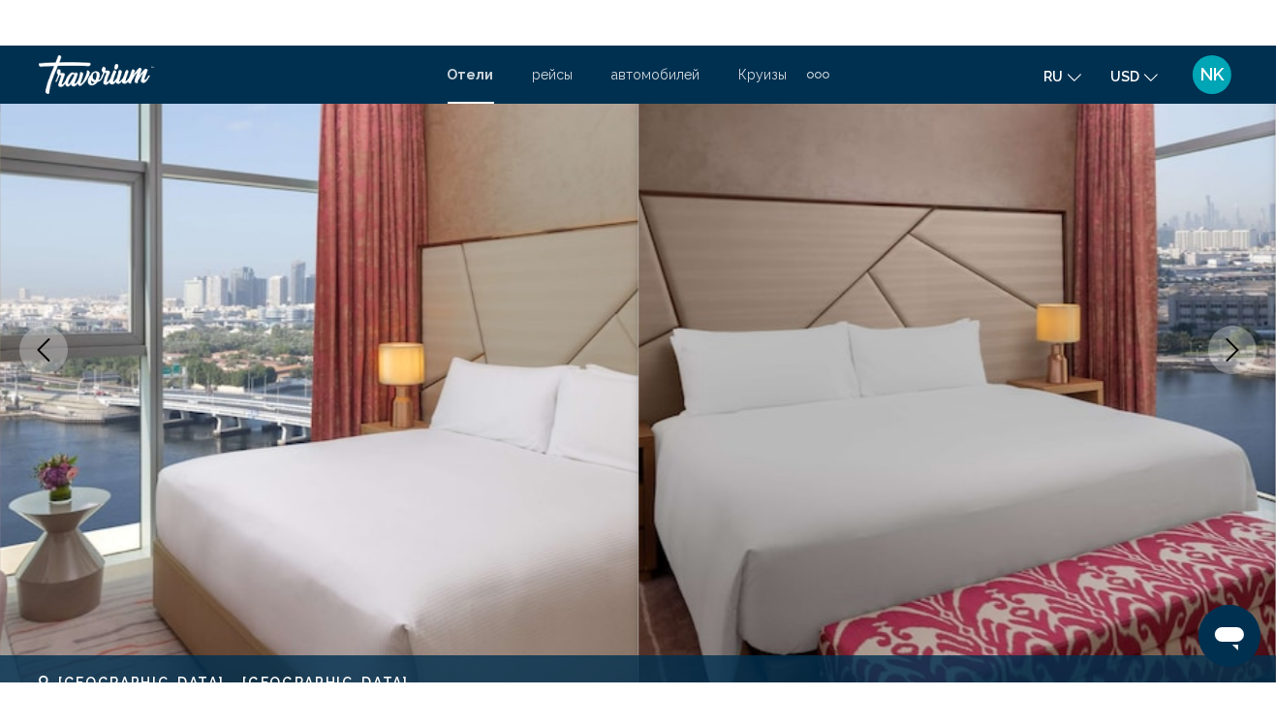
scroll to position [212, 0]
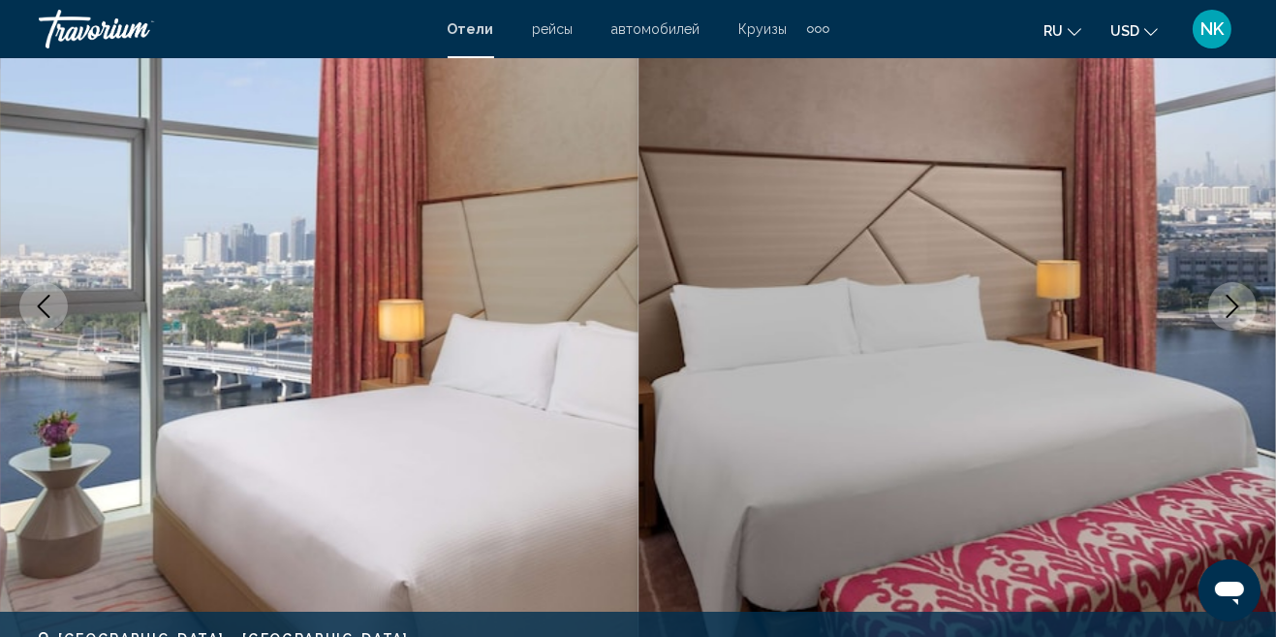
click at [1217, 302] on button "Next image" at bounding box center [1233, 306] width 48 height 48
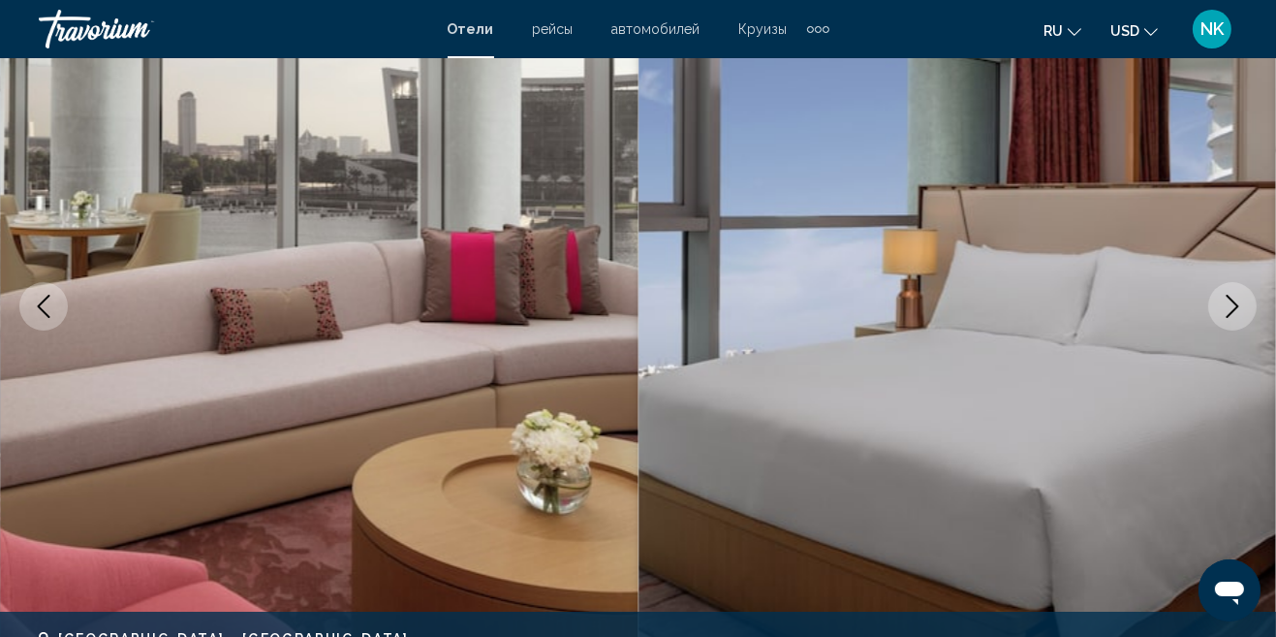
click at [1235, 311] on icon "Next image" at bounding box center [1232, 306] width 23 height 23
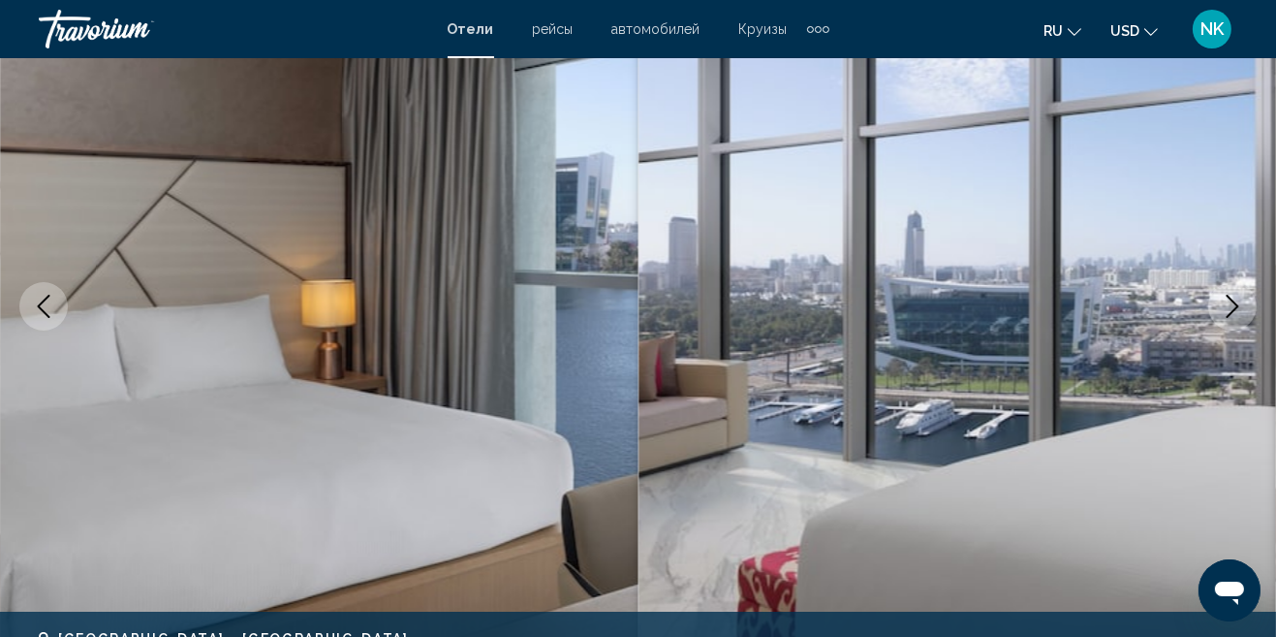
click at [1236, 311] on icon "Next image" at bounding box center [1232, 306] width 23 height 23
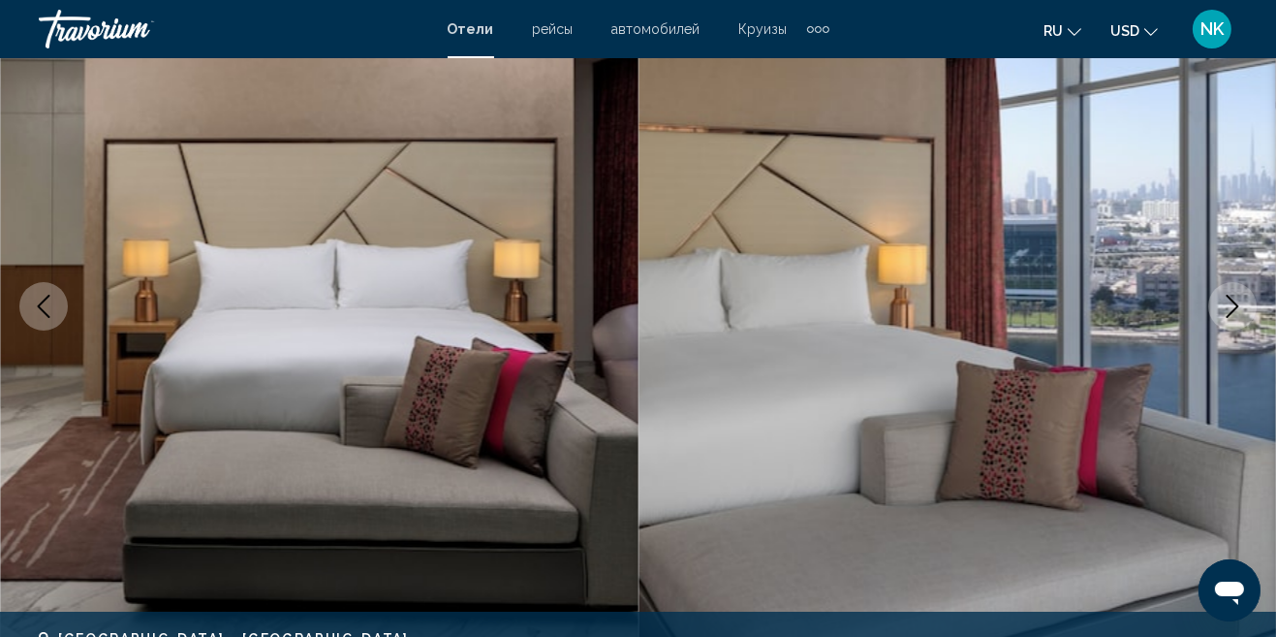
click at [1229, 308] on icon "Next image" at bounding box center [1232, 306] width 23 height 23
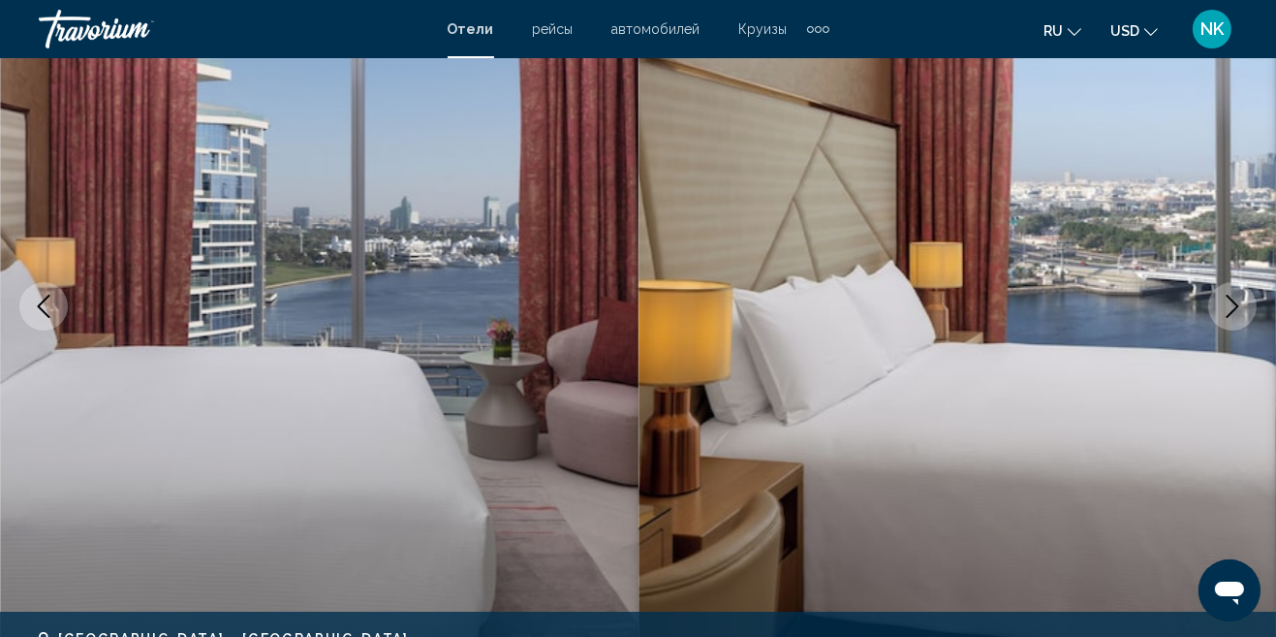
click at [1215, 314] on button "Next image" at bounding box center [1233, 306] width 48 height 48
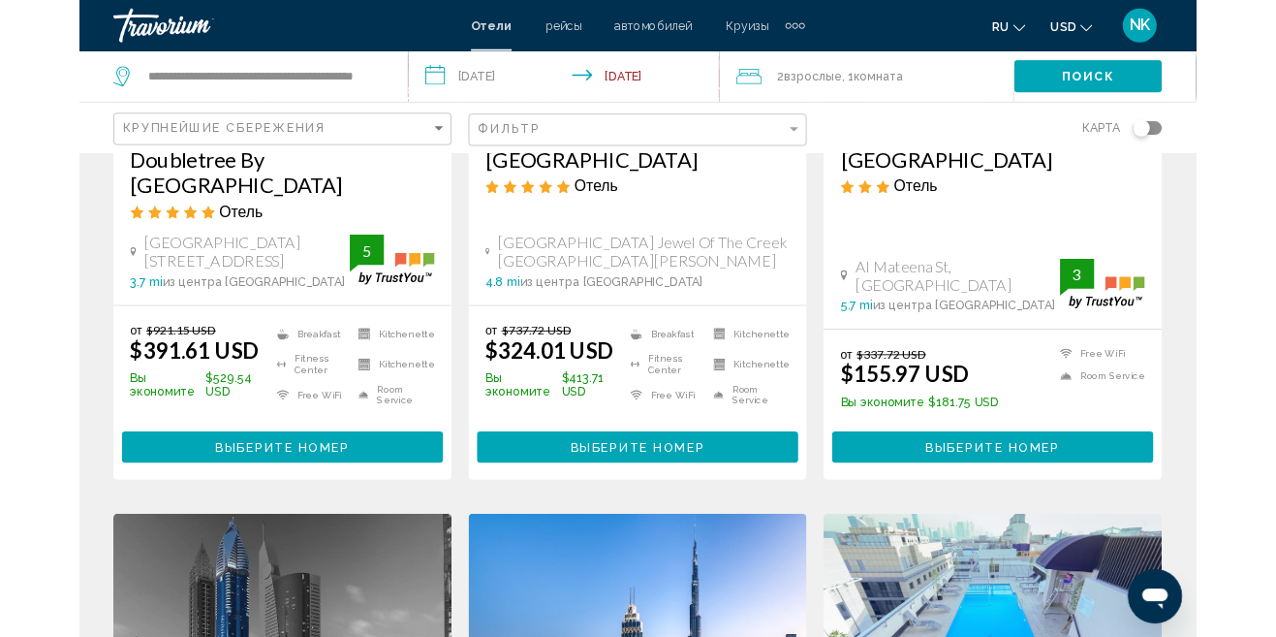
scroll to position [405, 0]
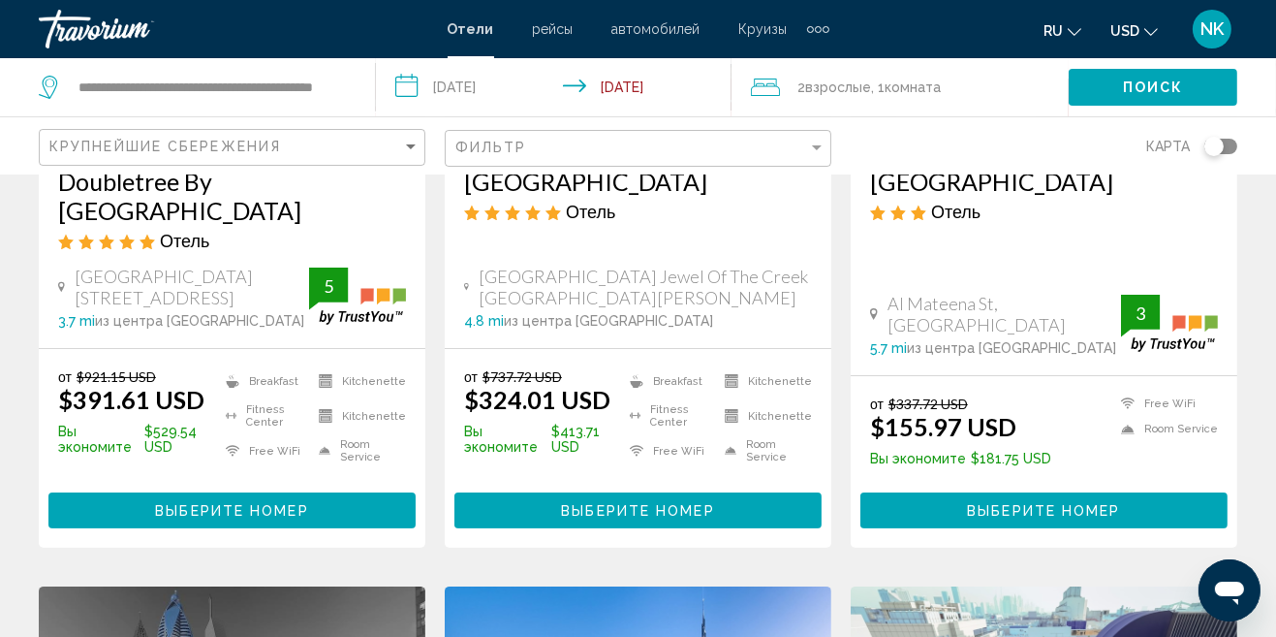
click at [808, 84] on span "2 Взрослый Взрослые" at bounding box center [835, 87] width 74 height 27
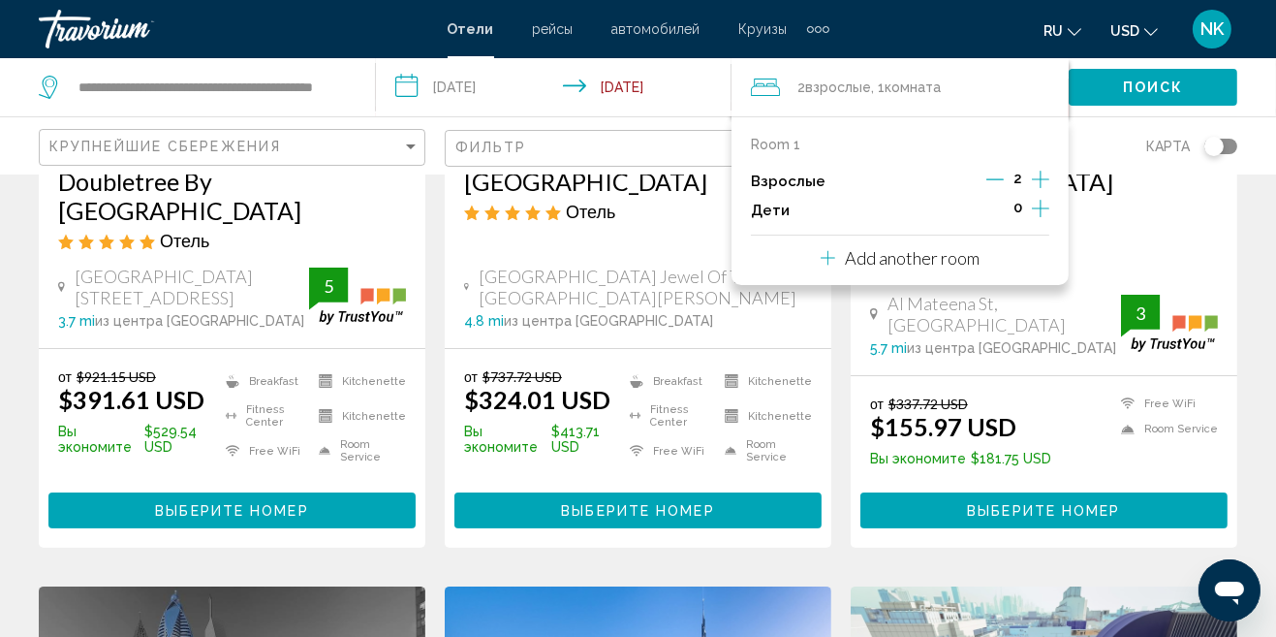
click at [1034, 180] on icon "Increment adults" at bounding box center [1040, 179] width 17 height 23
click at [1159, 84] on span "Поиск" at bounding box center [1153, 88] width 61 height 16
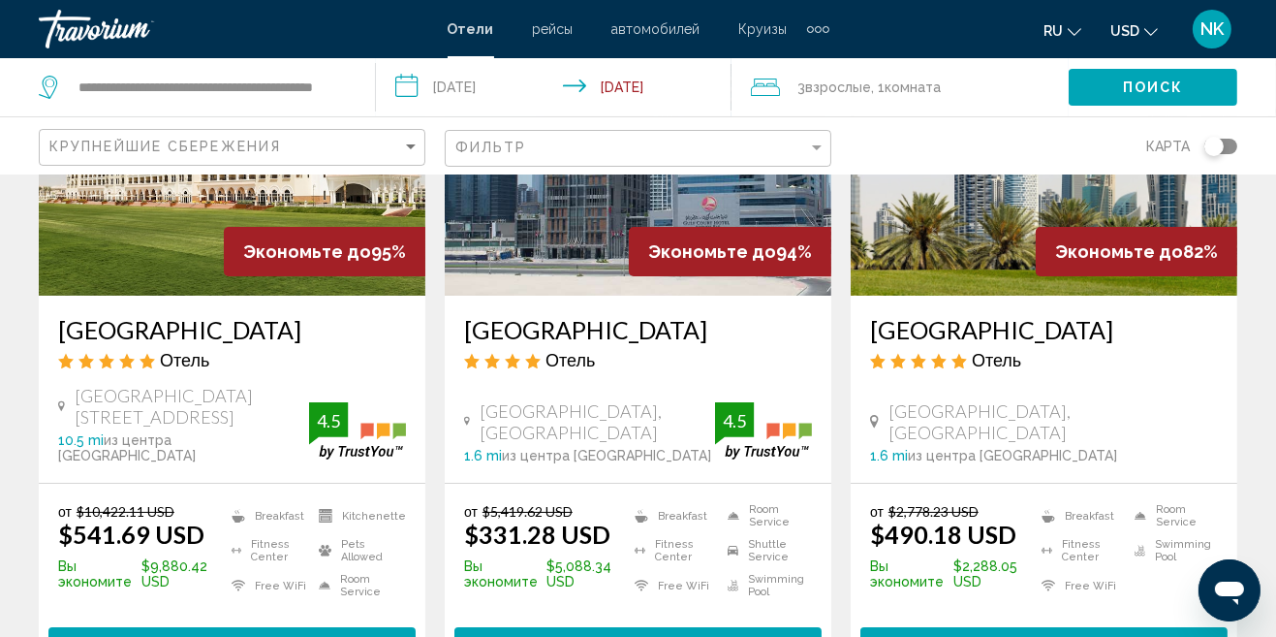
scroll to position [257, 0]
click at [279, 636] on span "Выберите номер" at bounding box center [231, 646] width 153 height 16
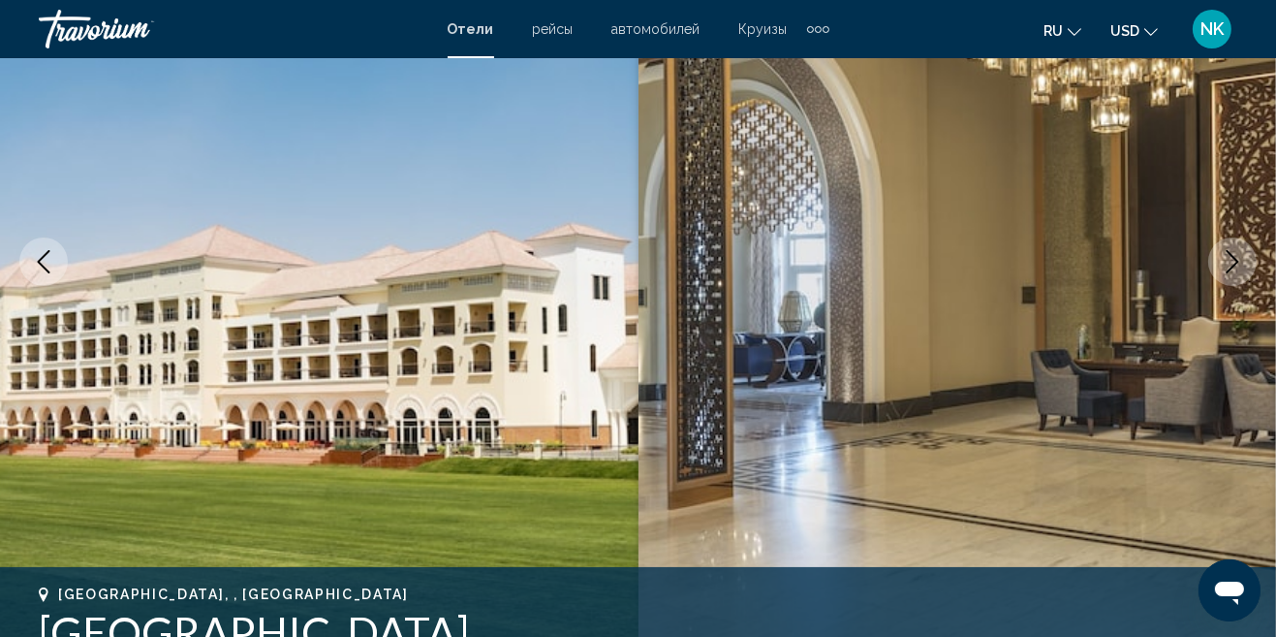
scroll to position [153, 0]
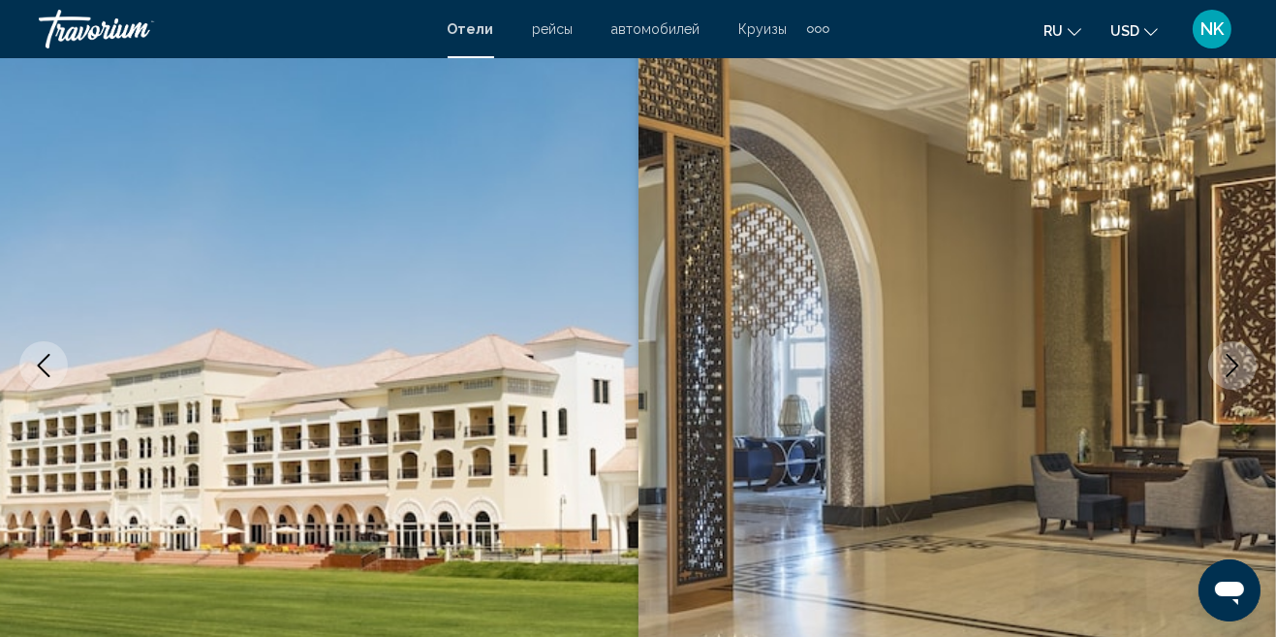
click at [1234, 377] on button "Next image" at bounding box center [1233, 365] width 48 height 48
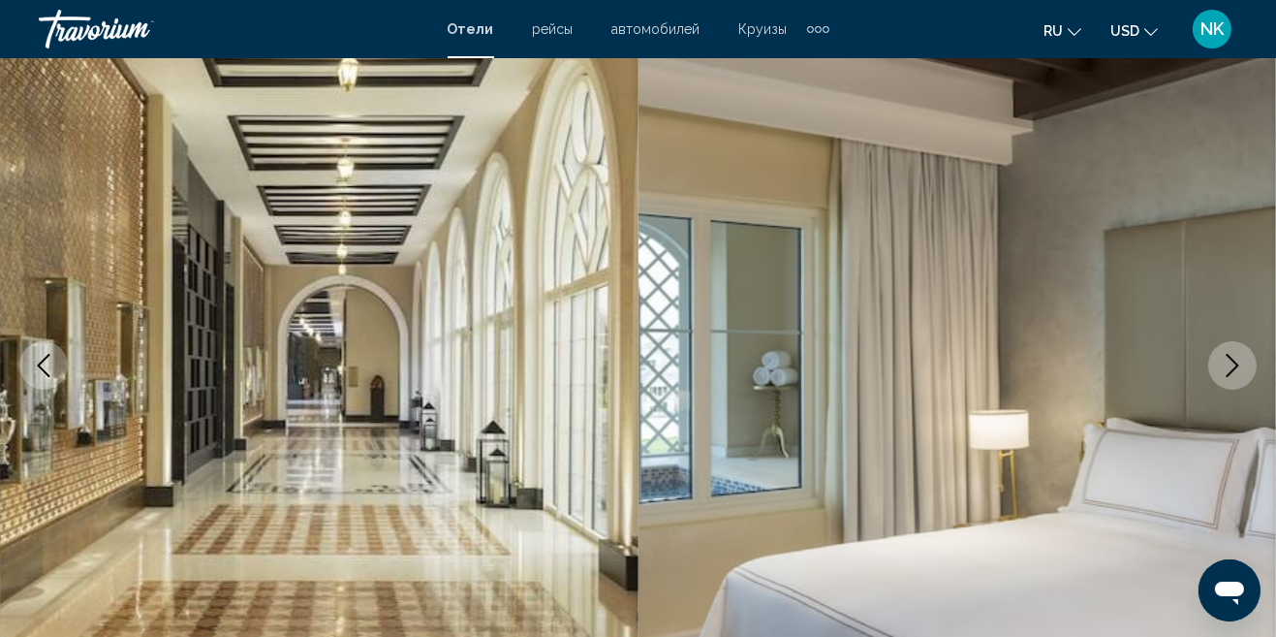
click at [1230, 355] on icon "Next image" at bounding box center [1233, 365] width 13 height 23
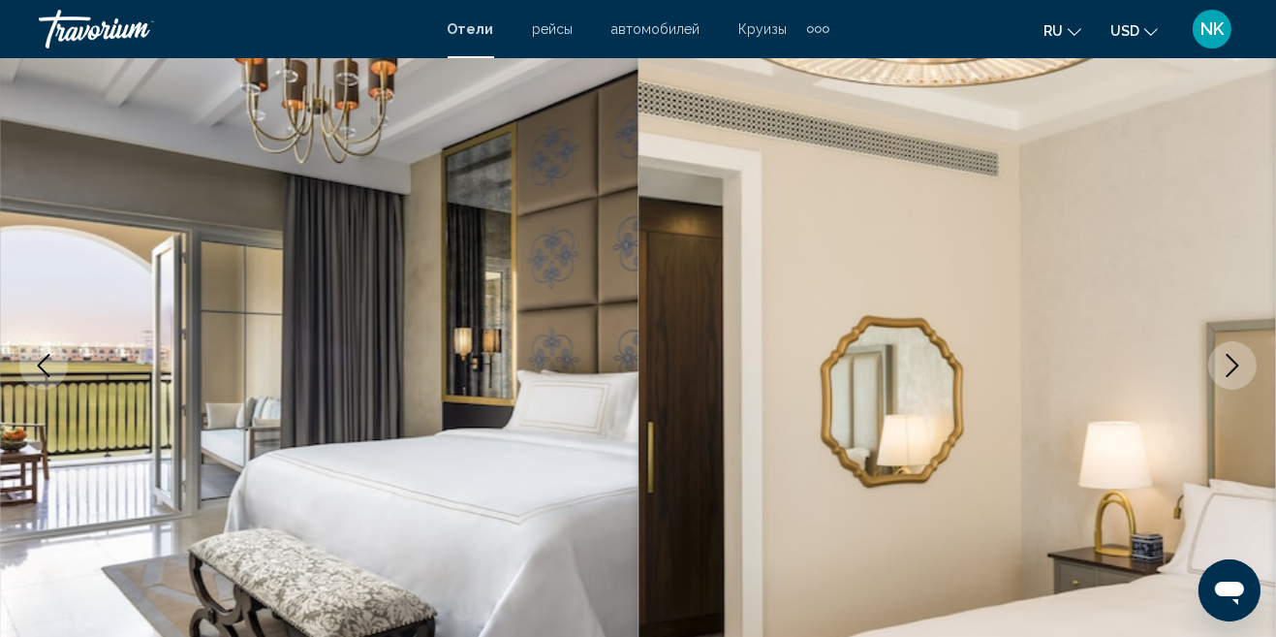
click at [1228, 357] on icon "Next image" at bounding box center [1232, 365] width 23 height 23
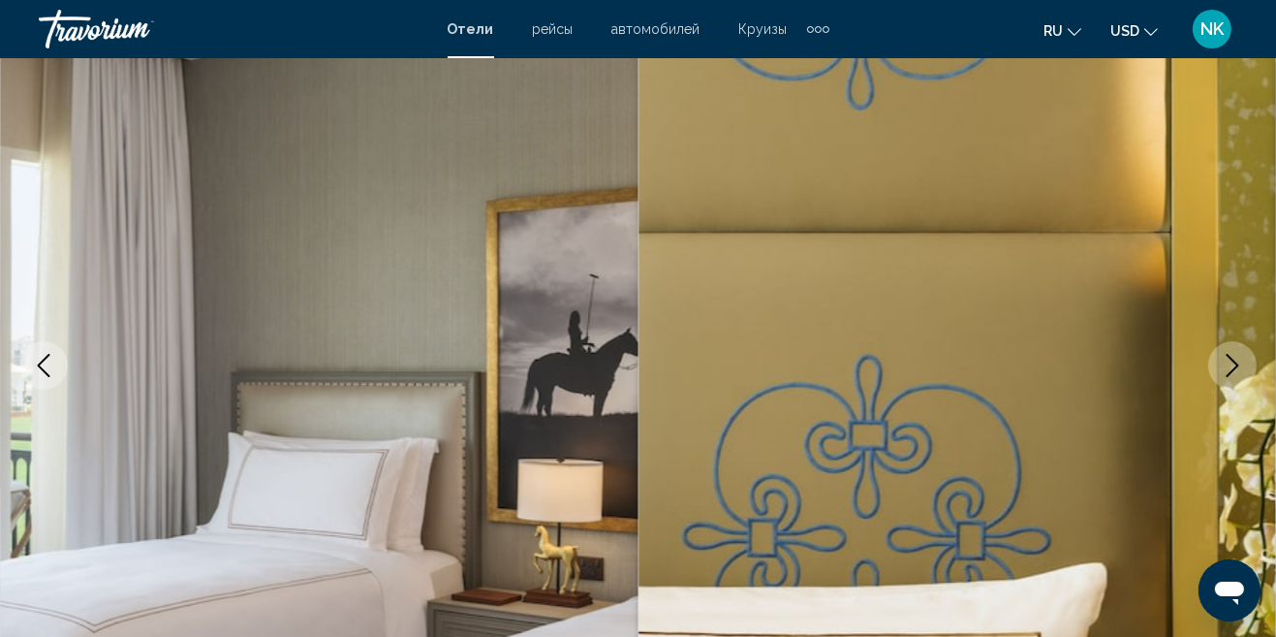
click at [1222, 374] on icon "Next image" at bounding box center [1232, 365] width 23 height 23
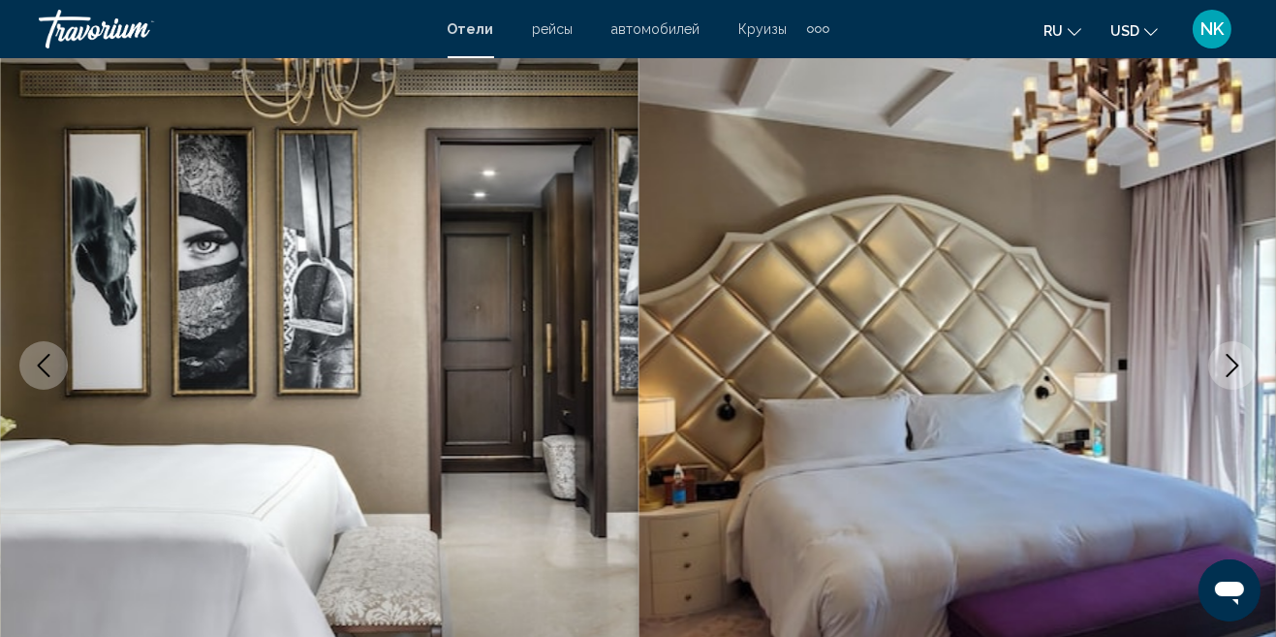
click at [1232, 357] on icon "Next image" at bounding box center [1233, 365] width 13 height 23
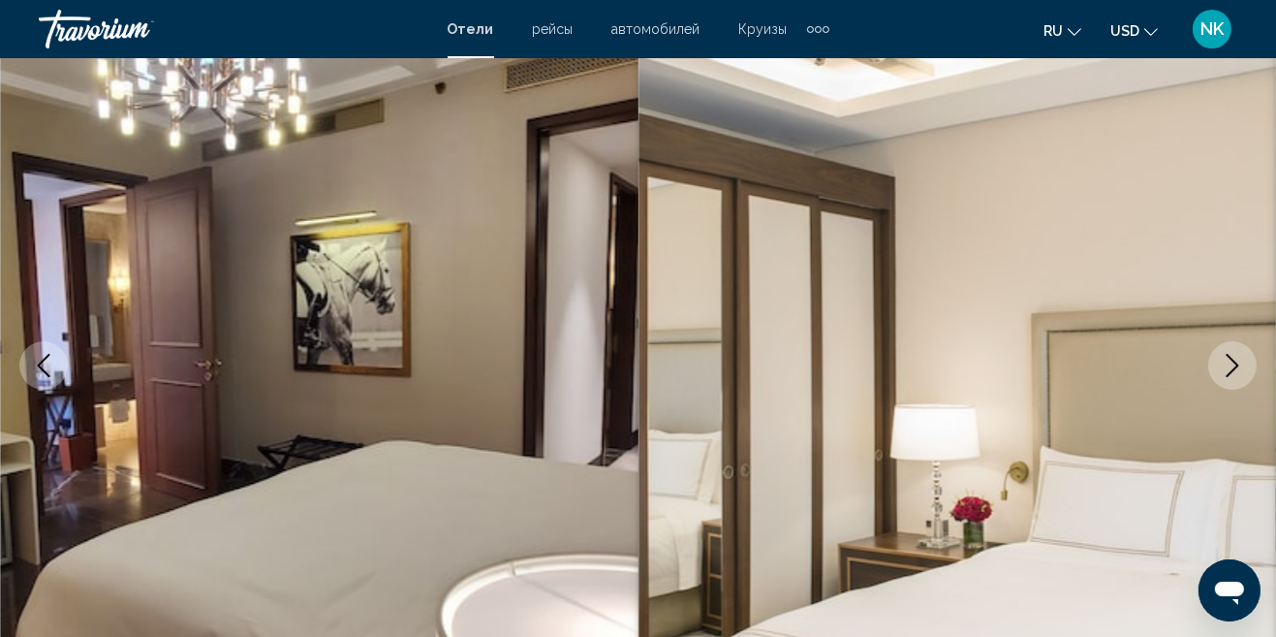
click at [1239, 368] on icon "Next image" at bounding box center [1232, 365] width 23 height 23
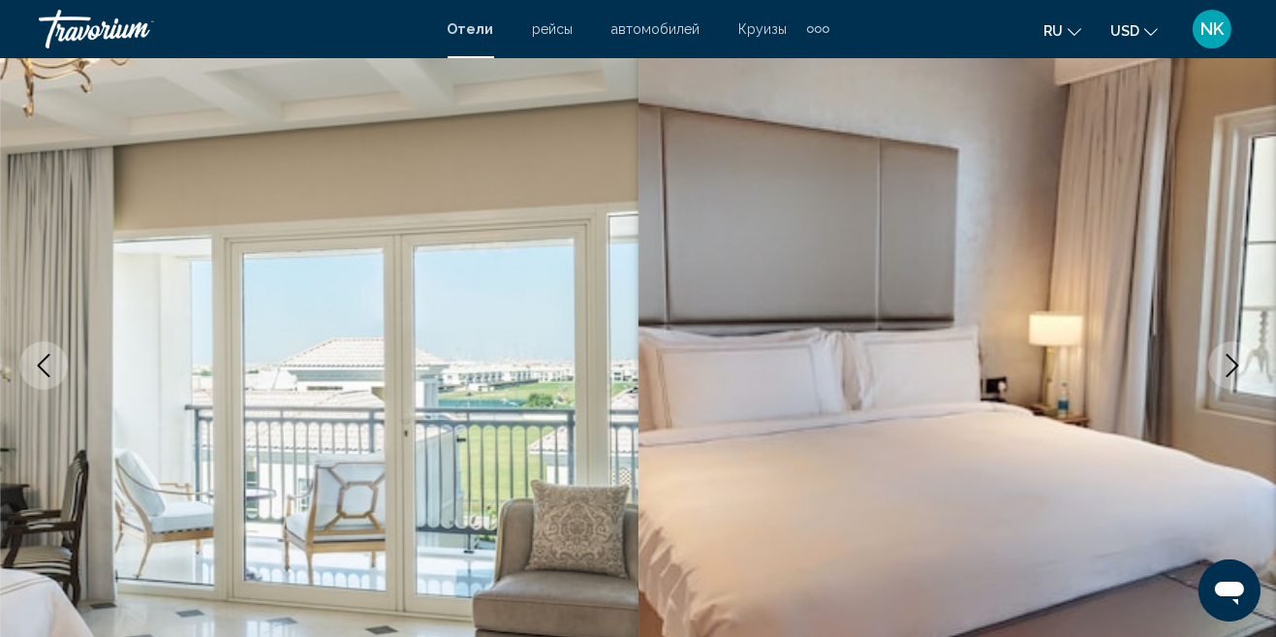
click at [1233, 367] on icon "Next image" at bounding box center [1232, 365] width 23 height 23
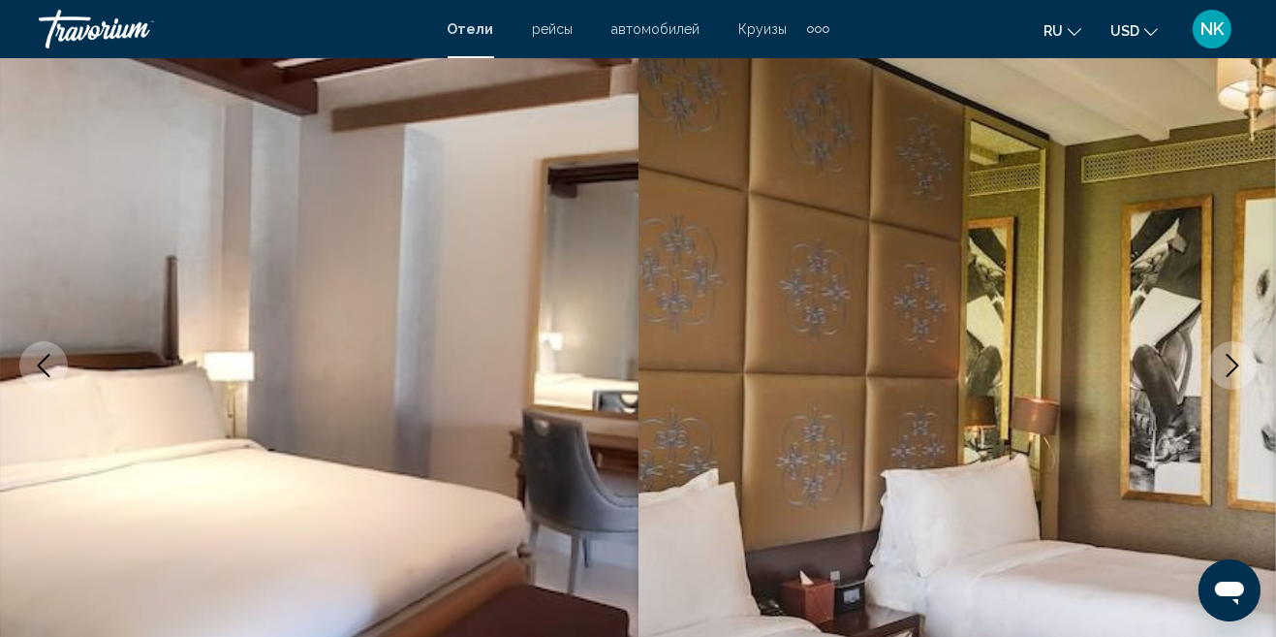
click at [1231, 364] on icon "Next image" at bounding box center [1232, 365] width 23 height 23
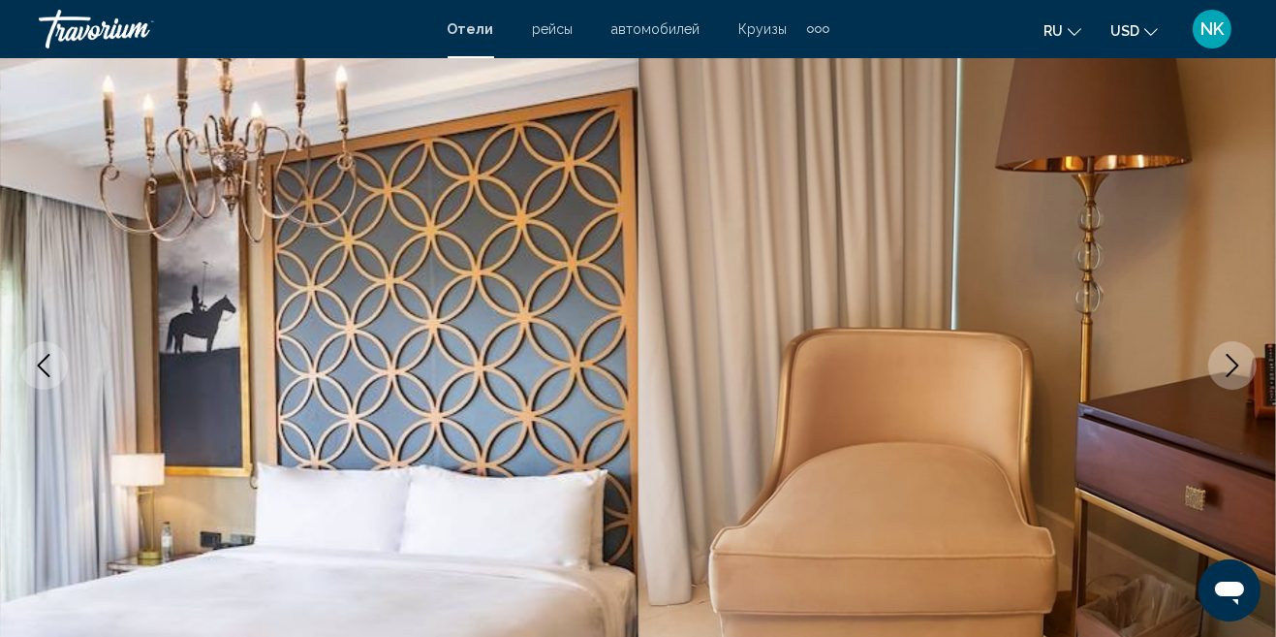
click at [1231, 368] on icon "Next image" at bounding box center [1232, 365] width 23 height 23
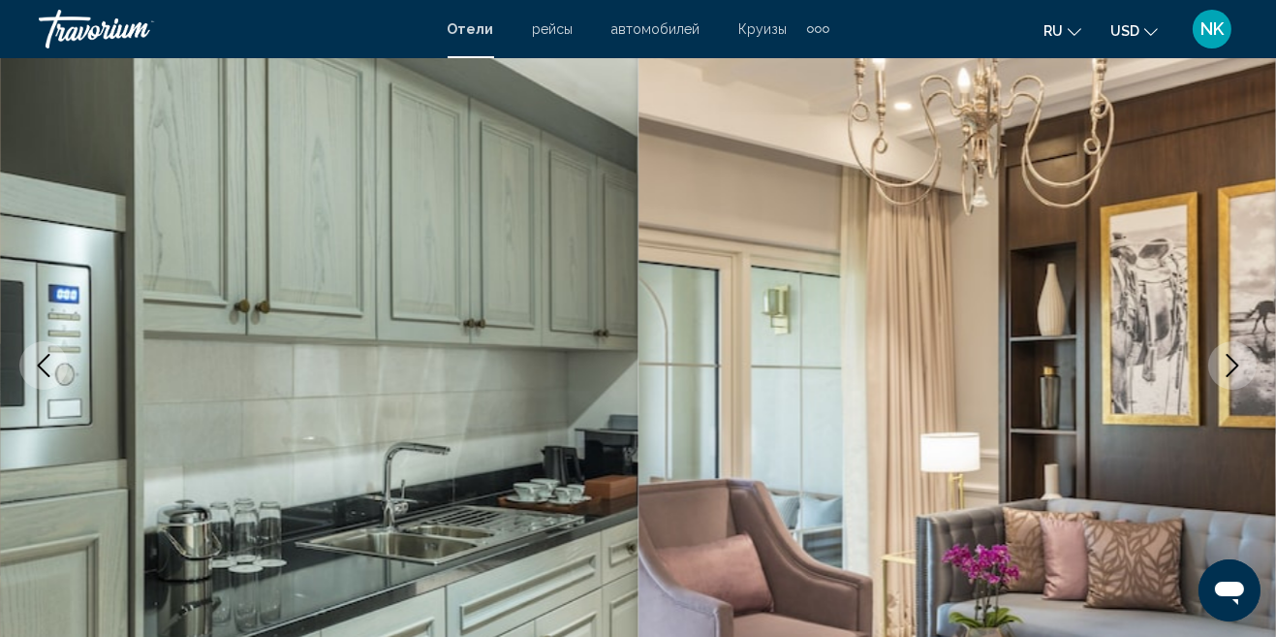
click at [1233, 365] on icon "Next image" at bounding box center [1232, 365] width 23 height 23
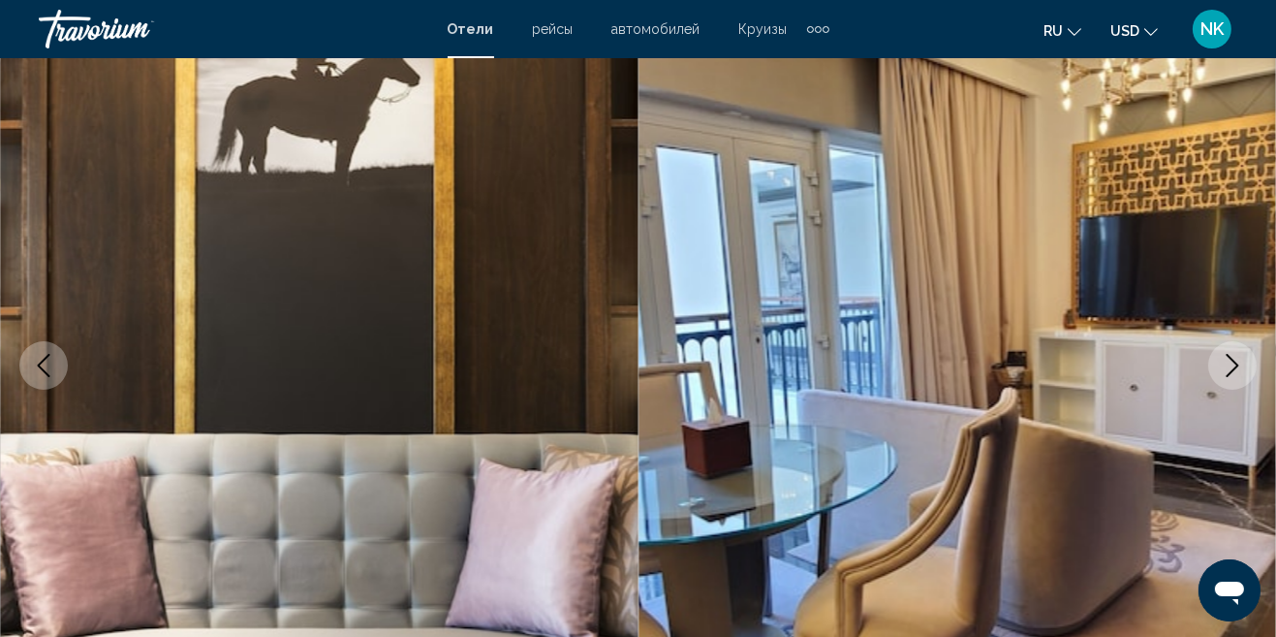
click at [1225, 367] on icon "Next image" at bounding box center [1232, 365] width 23 height 23
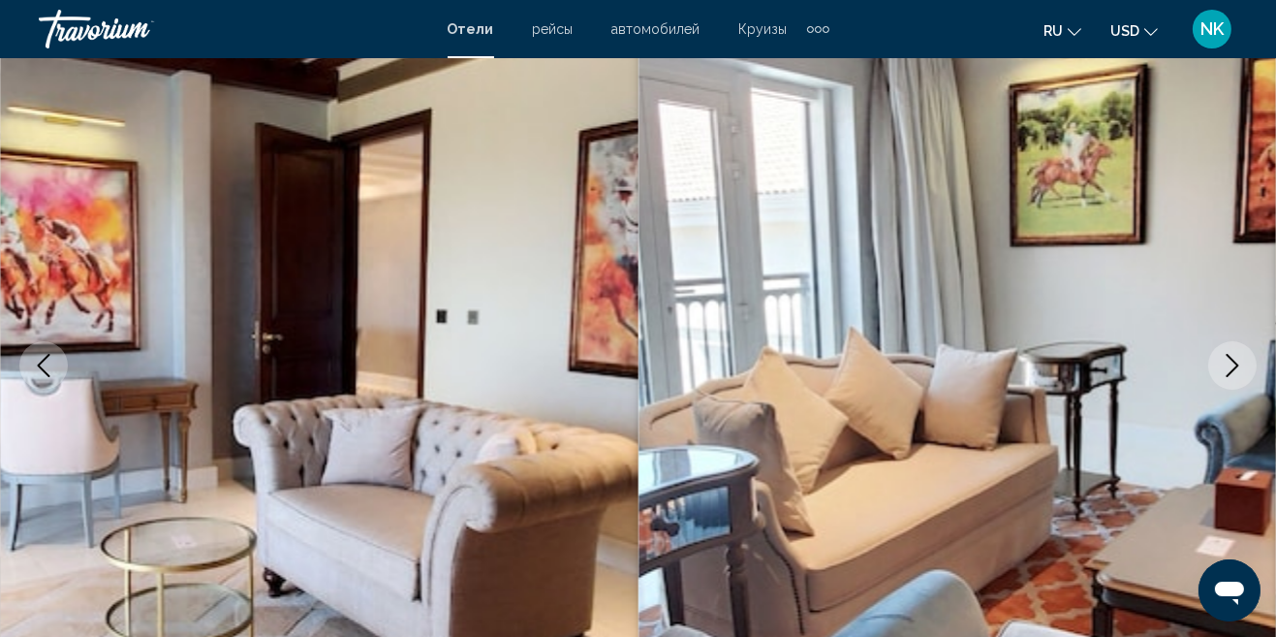
click at [1231, 365] on icon "Next image" at bounding box center [1232, 365] width 23 height 23
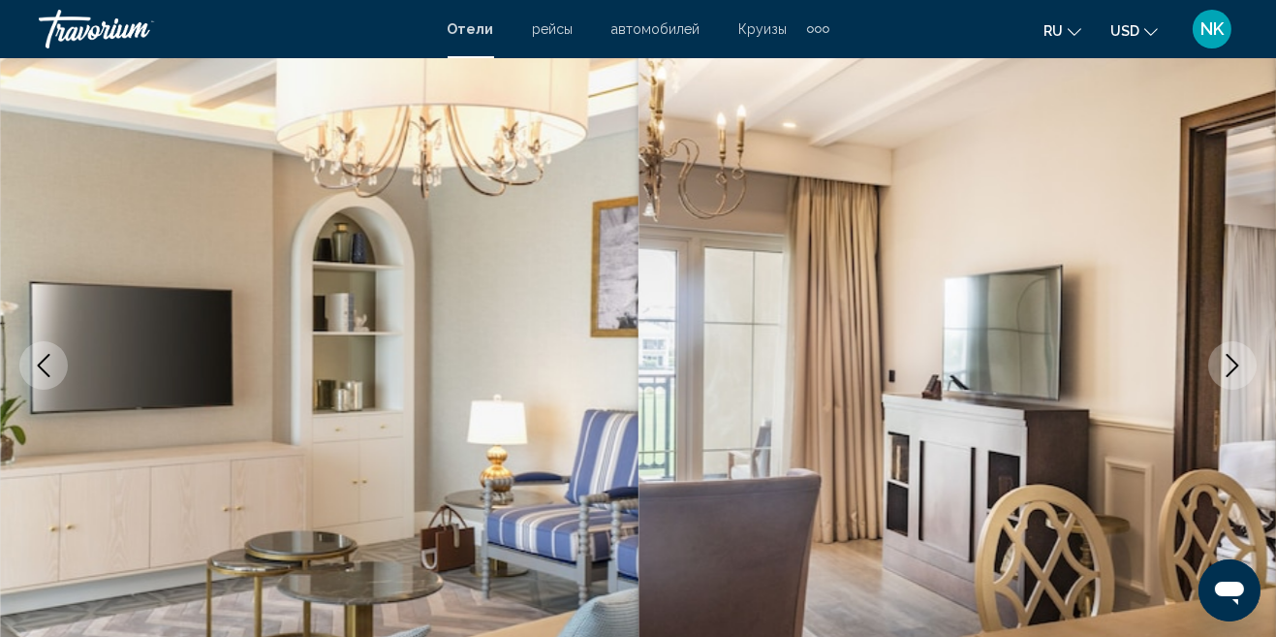
click at [1226, 360] on icon "Next image" at bounding box center [1232, 365] width 23 height 23
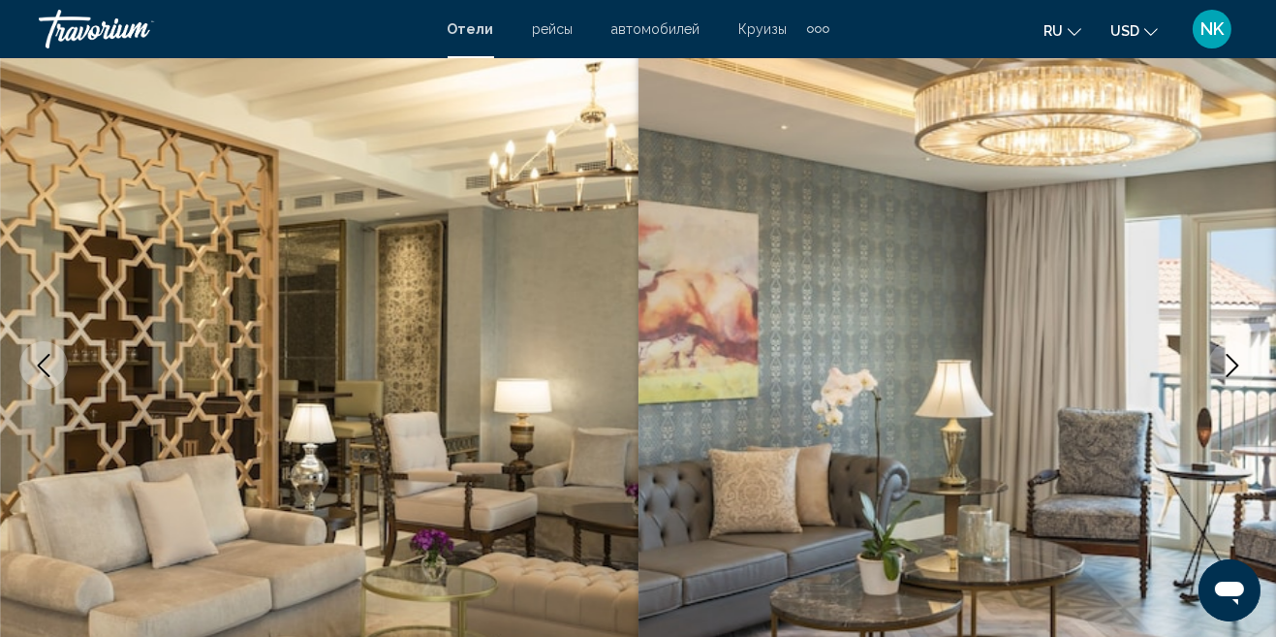
click at [1225, 376] on button "Next image" at bounding box center [1233, 365] width 48 height 48
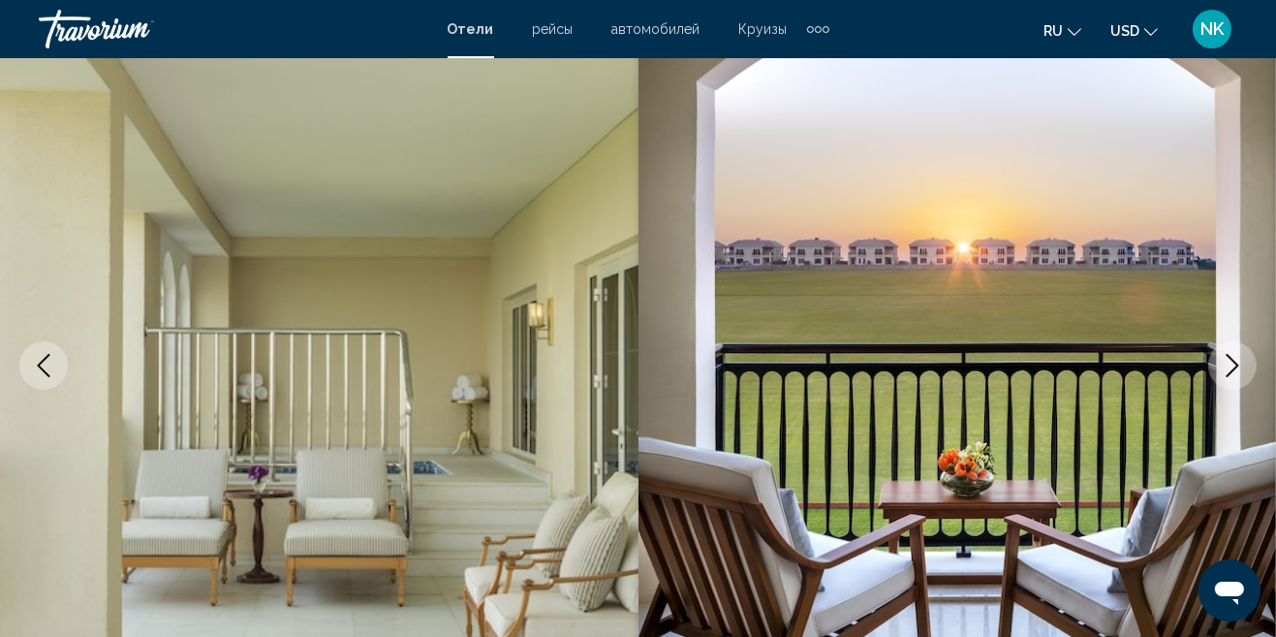
click at [1216, 353] on button "Next image" at bounding box center [1233, 365] width 48 height 48
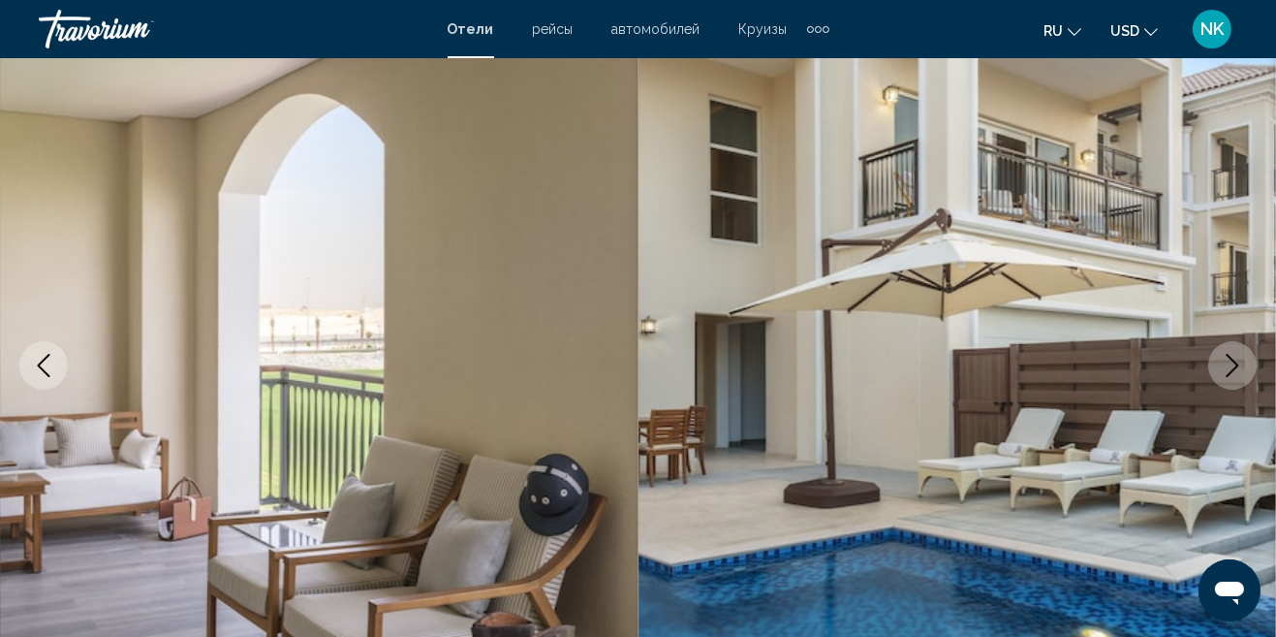
click at [1213, 383] on img "Main content" at bounding box center [958, 365] width 639 height 921
click at [1239, 363] on icon "Next image" at bounding box center [1233, 365] width 13 height 23
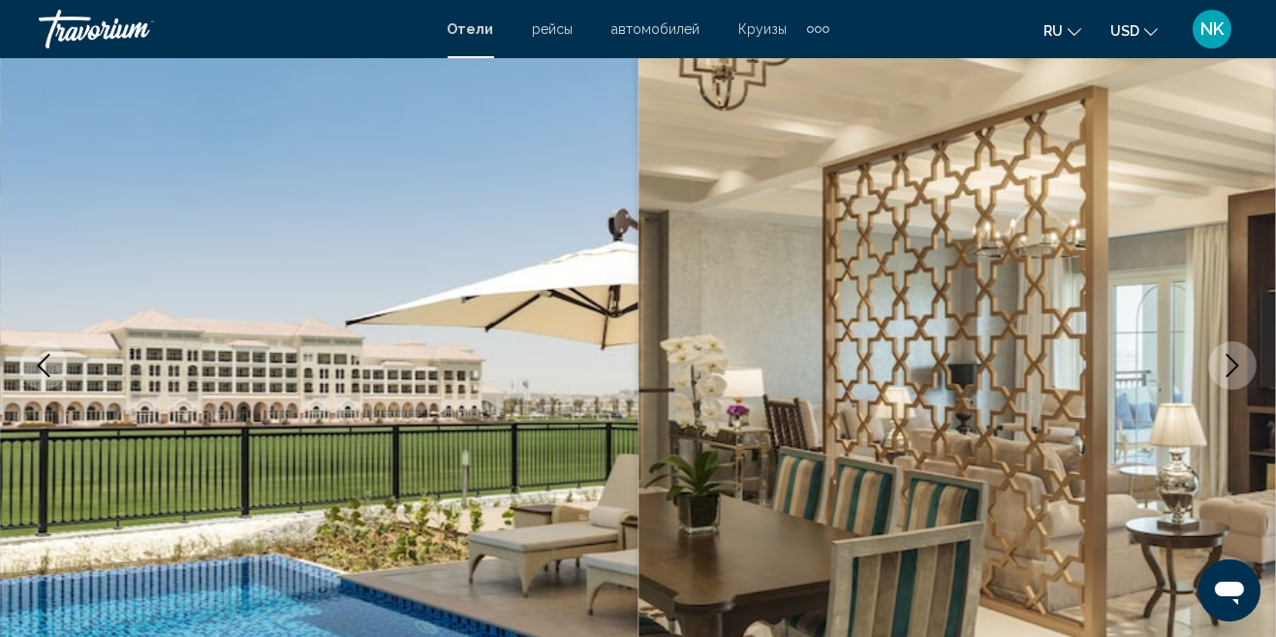
click at [1226, 363] on icon "Next image" at bounding box center [1232, 365] width 23 height 23
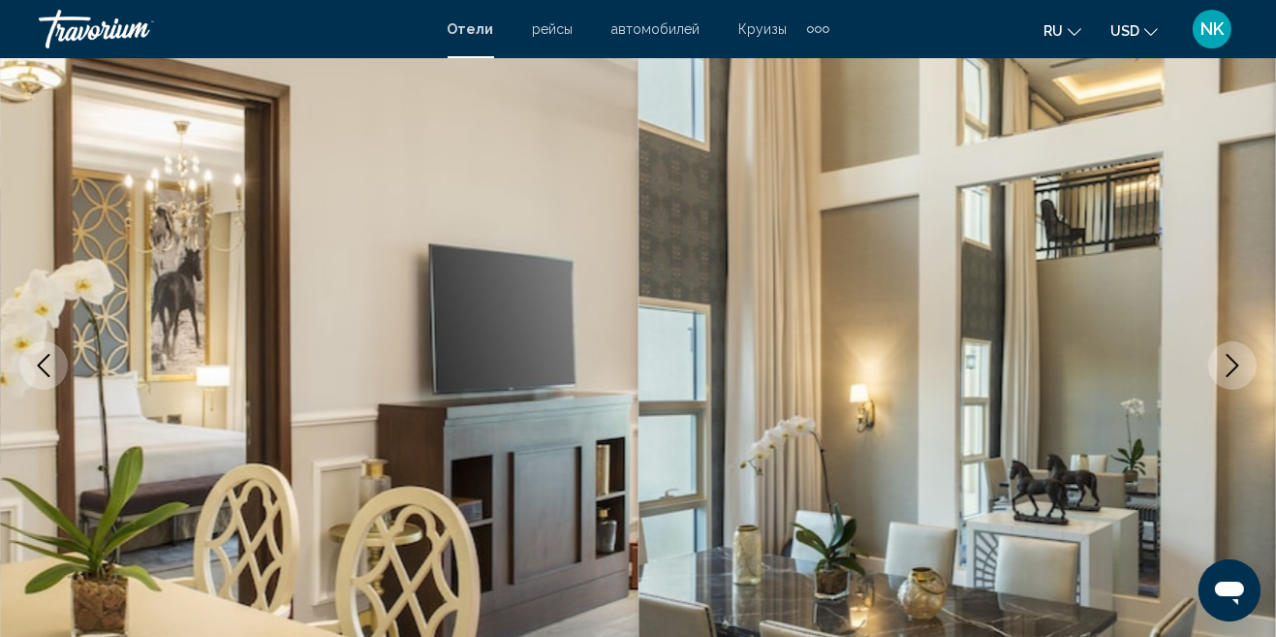
click at [1227, 361] on icon "Next image" at bounding box center [1232, 365] width 23 height 23
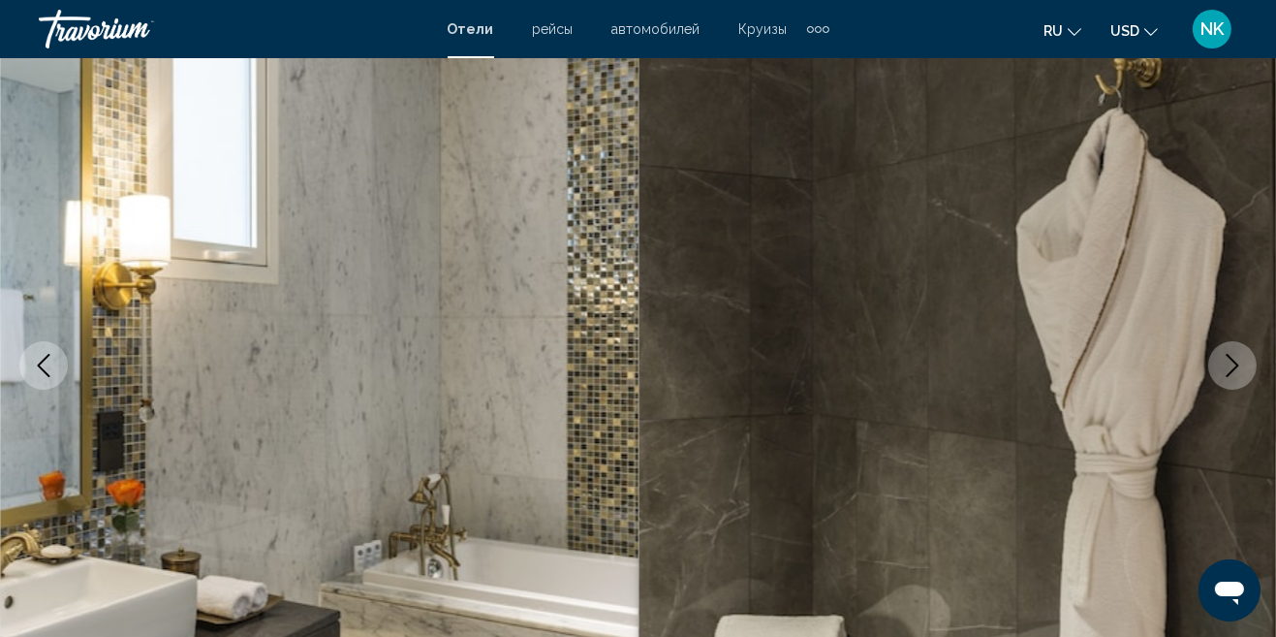
click at [1227, 365] on icon "Next image" at bounding box center [1232, 365] width 23 height 23
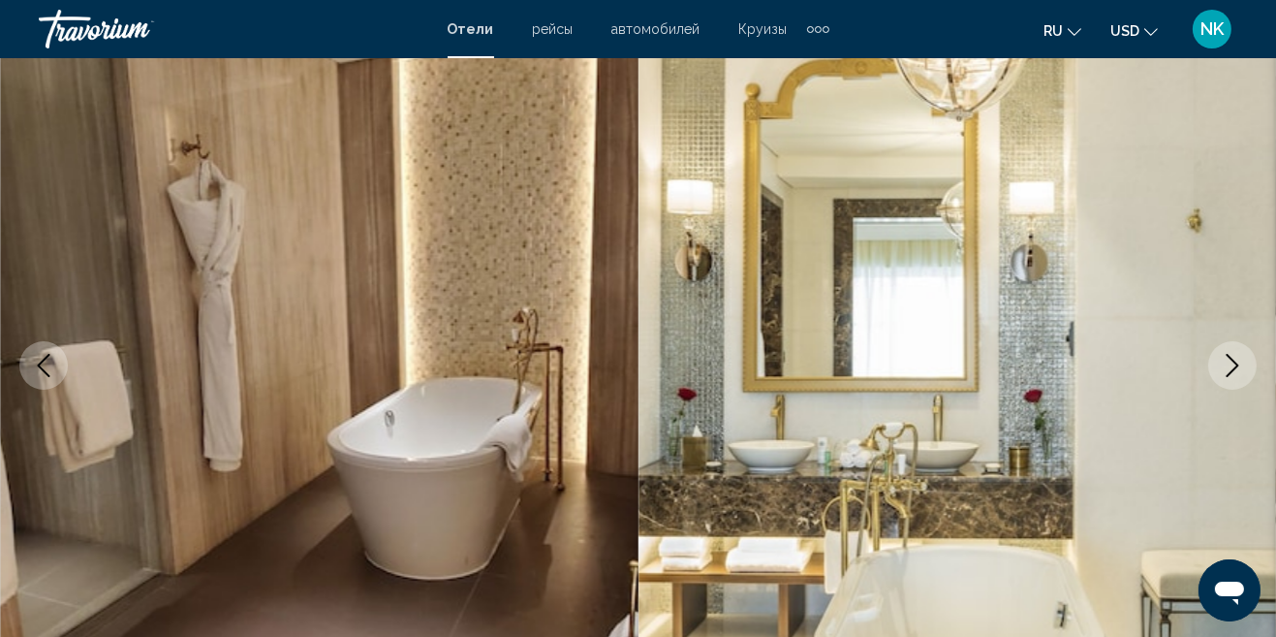
click at [1227, 378] on button "Next image" at bounding box center [1233, 365] width 48 height 48
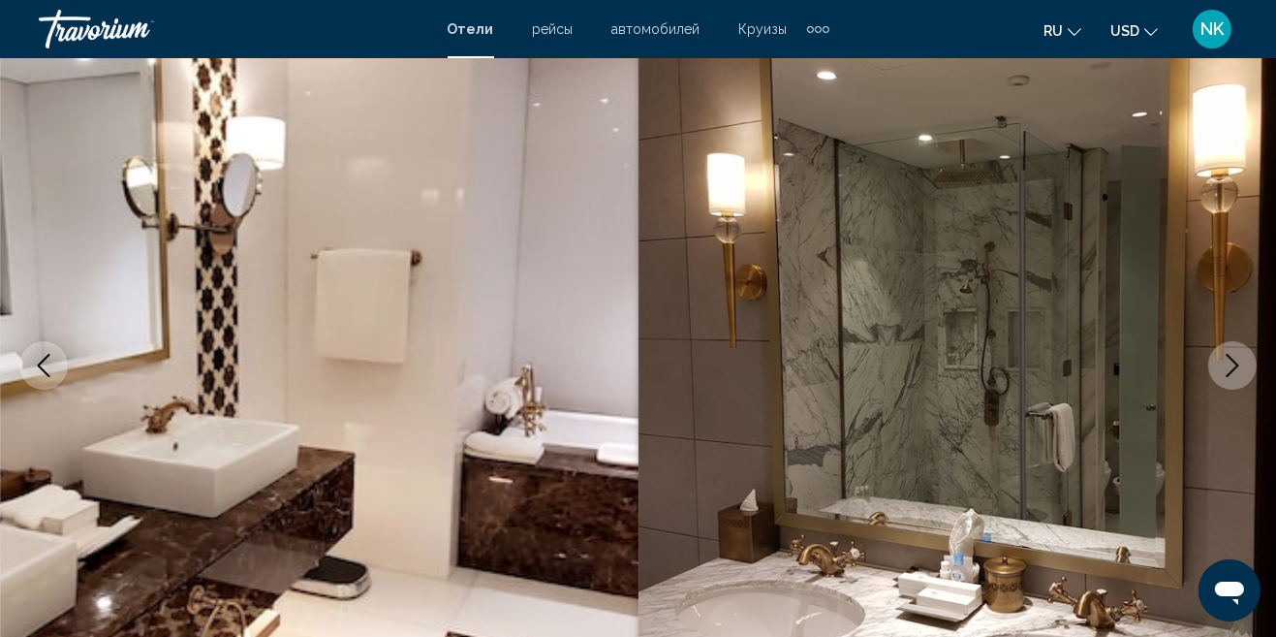
click at [1233, 366] on icon "Next image" at bounding box center [1232, 365] width 23 height 23
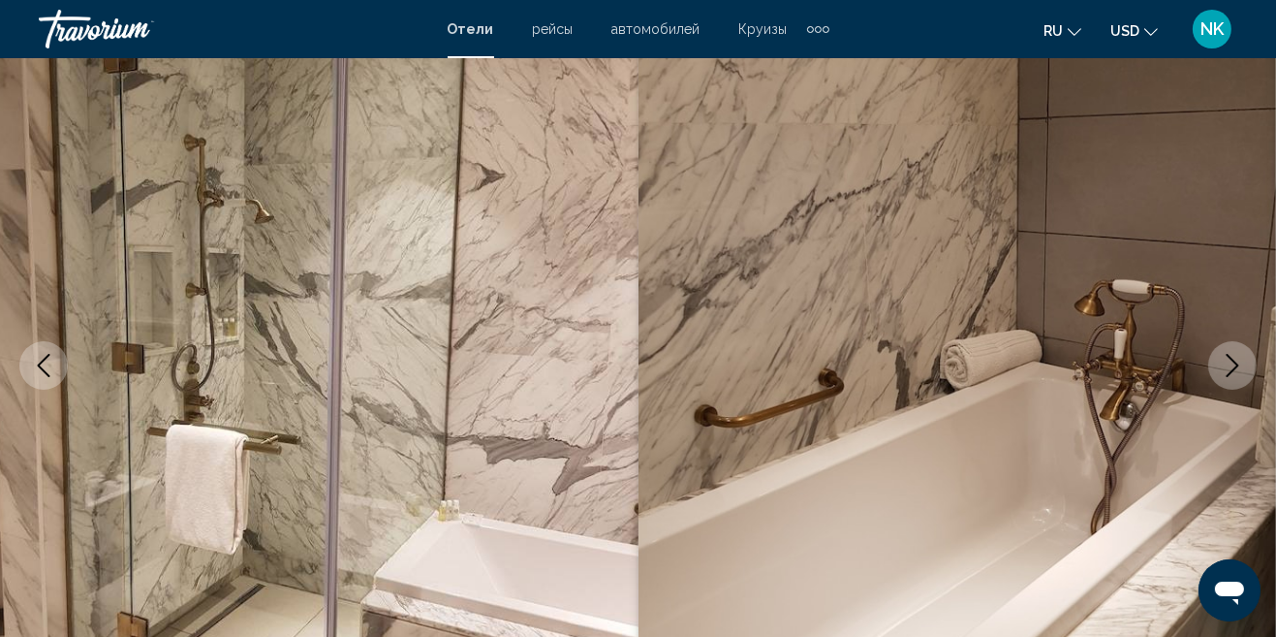
click at [1236, 358] on icon "Next image" at bounding box center [1232, 365] width 23 height 23
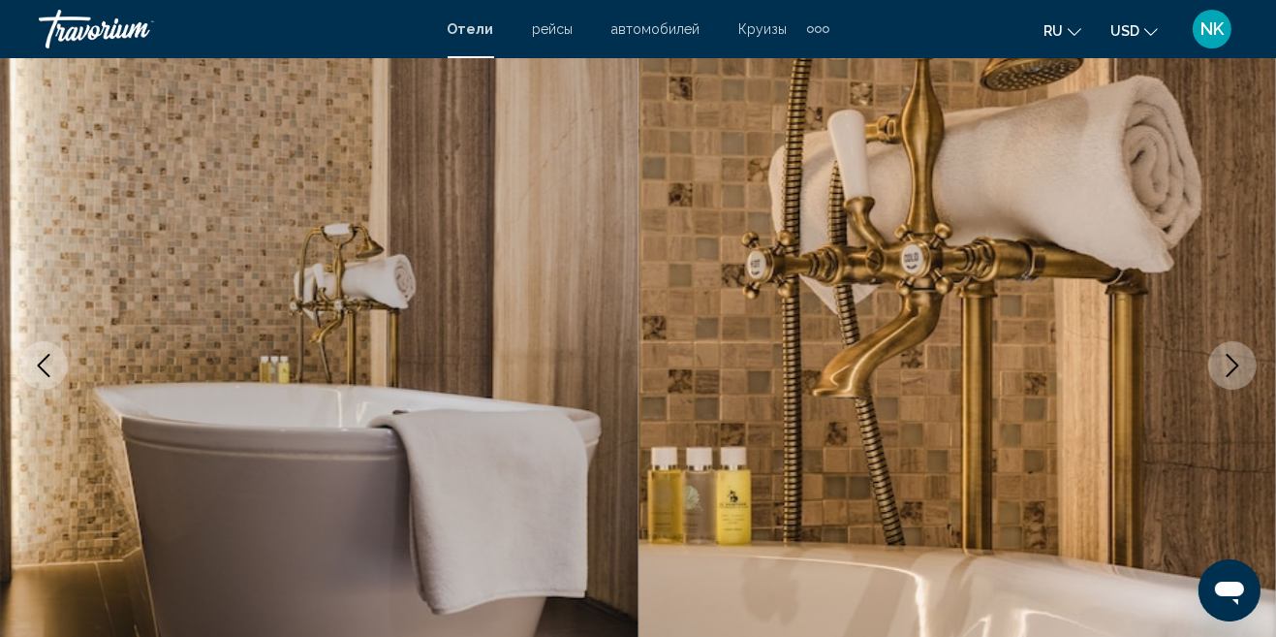
click at [1227, 365] on icon "Next image" at bounding box center [1232, 365] width 23 height 23
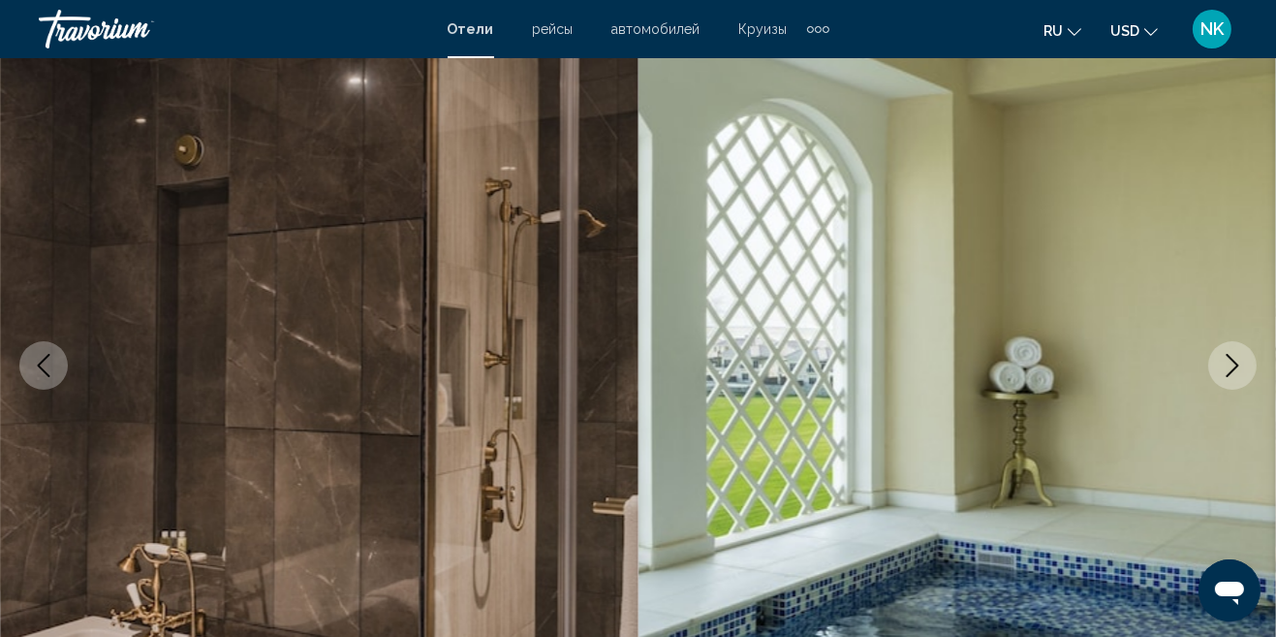
click at [1229, 373] on icon "Next image" at bounding box center [1233, 365] width 13 height 23
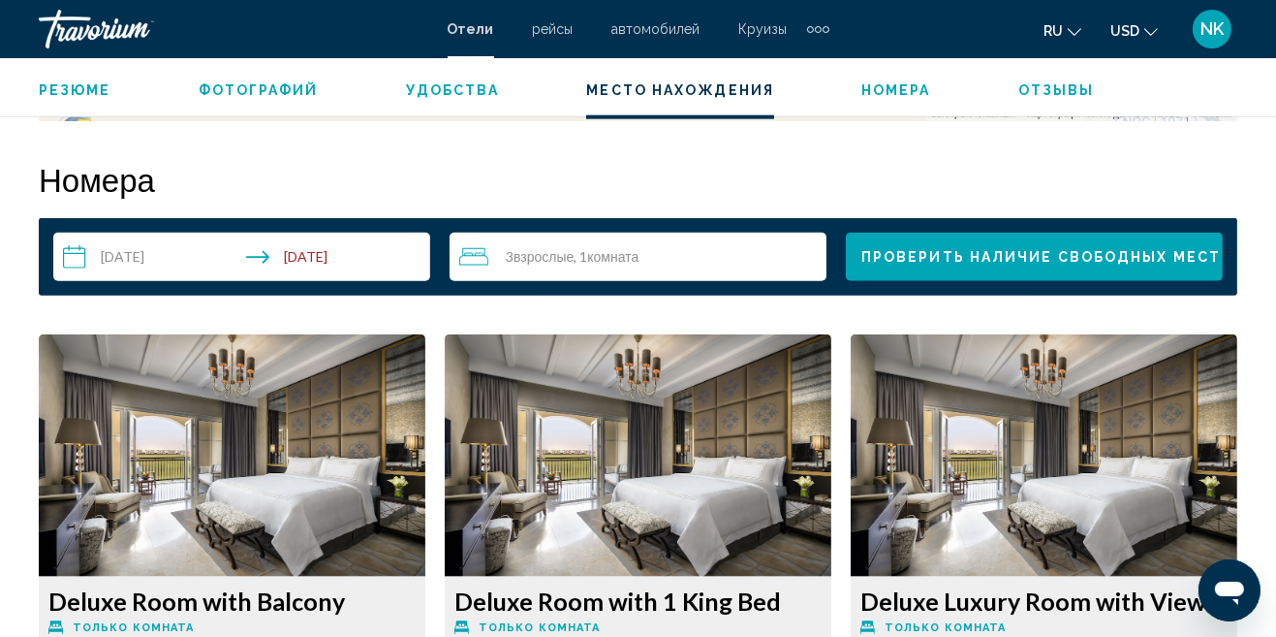
scroll to position [2757, 0]
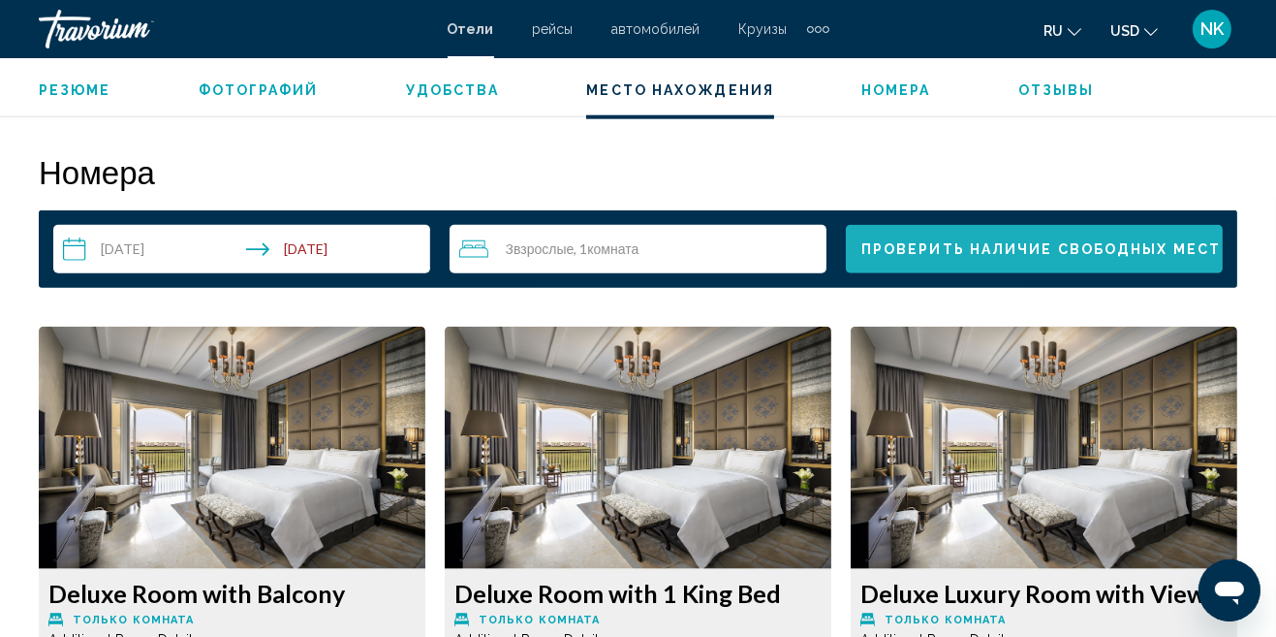
click at [1066, 243] on span "Проверить наличие свободных мест" at bounding box center [1042, 250] width 360 height 16
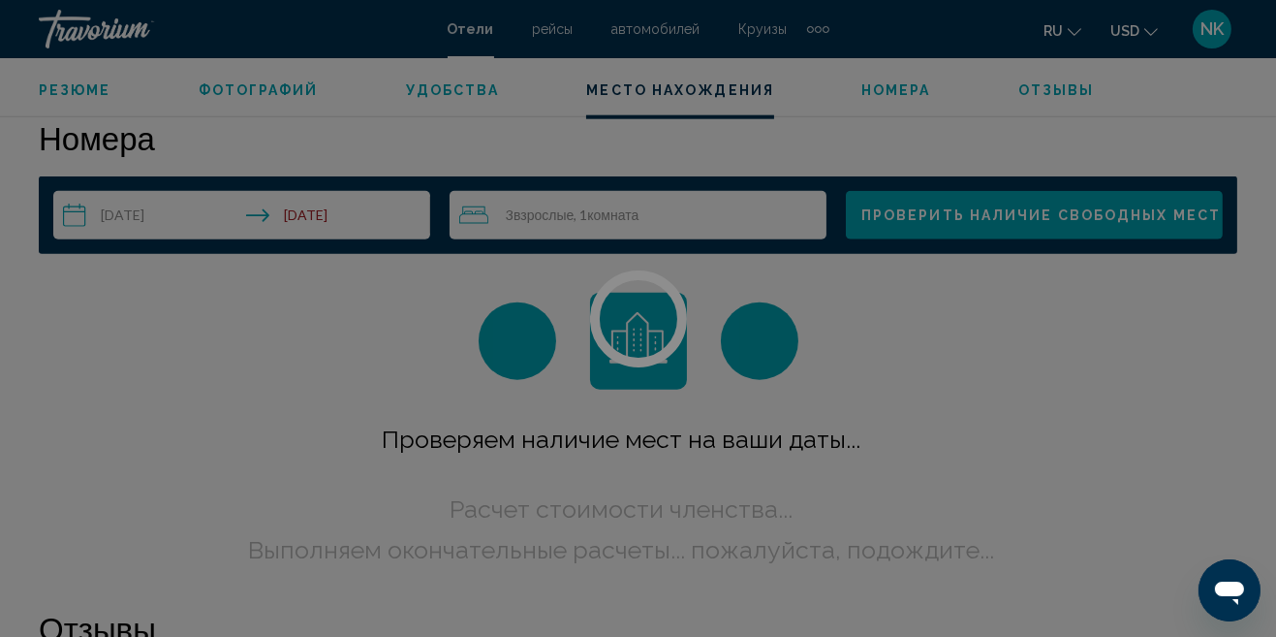
scroll to position [2792, 0]
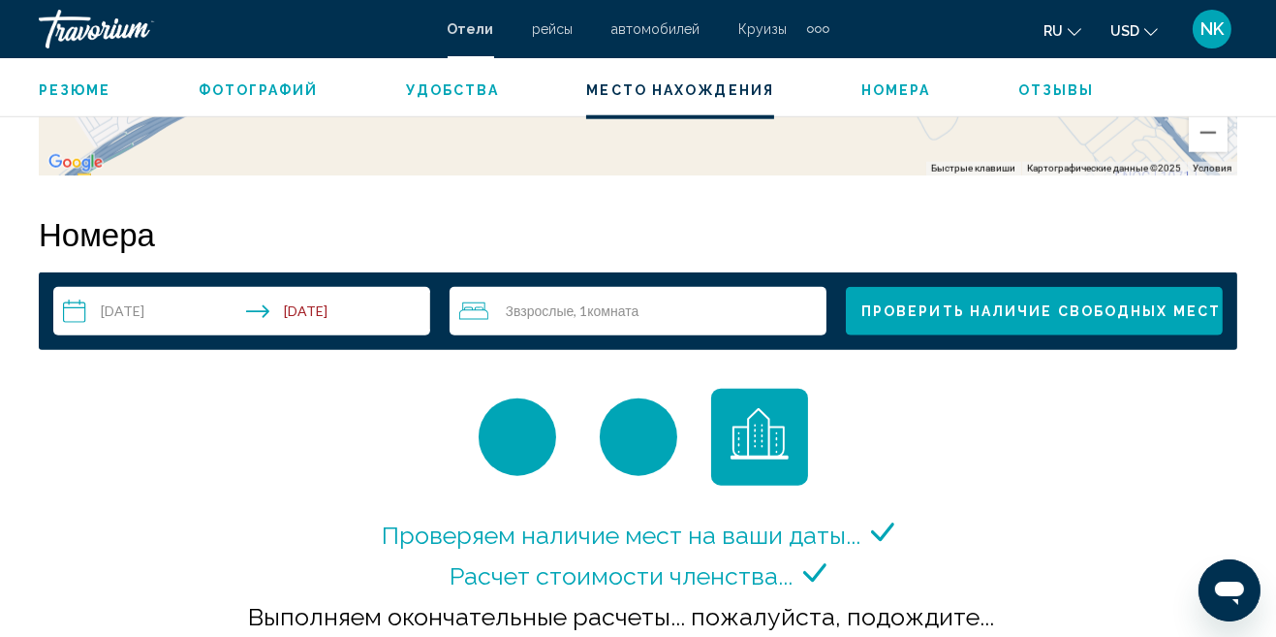
scroll to position [2702, 0]
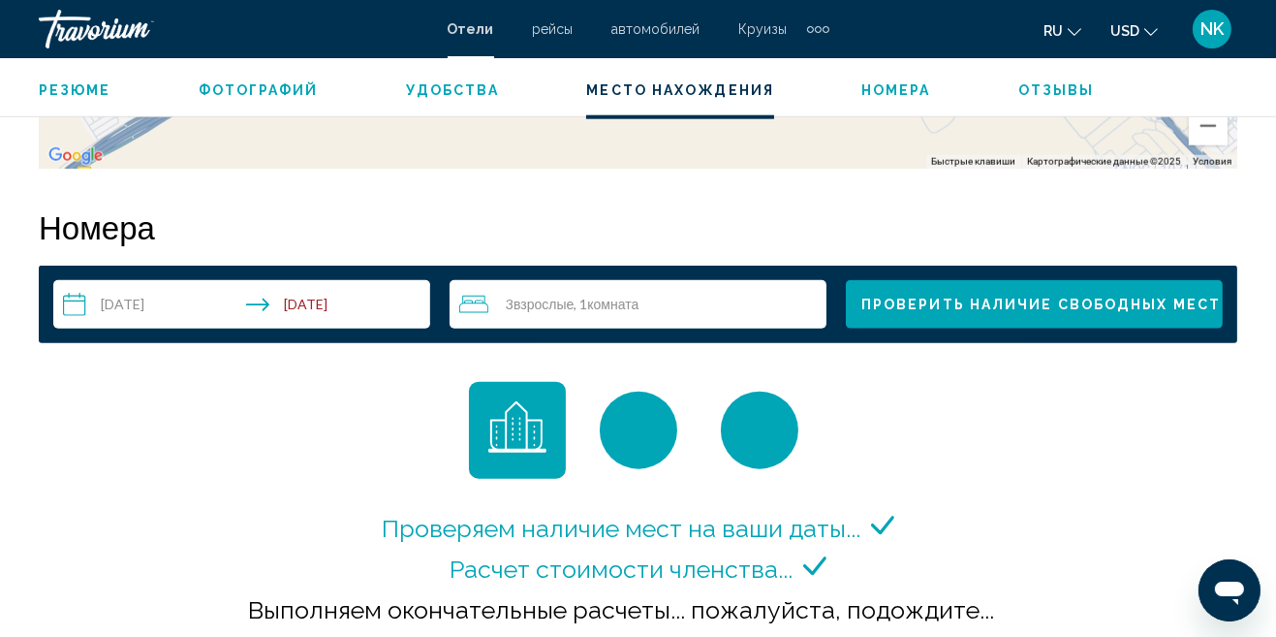
click at [1092, 298] on span "Проверить наличие свободных мест" at bounding box center [1042, 306] width 360 height 16
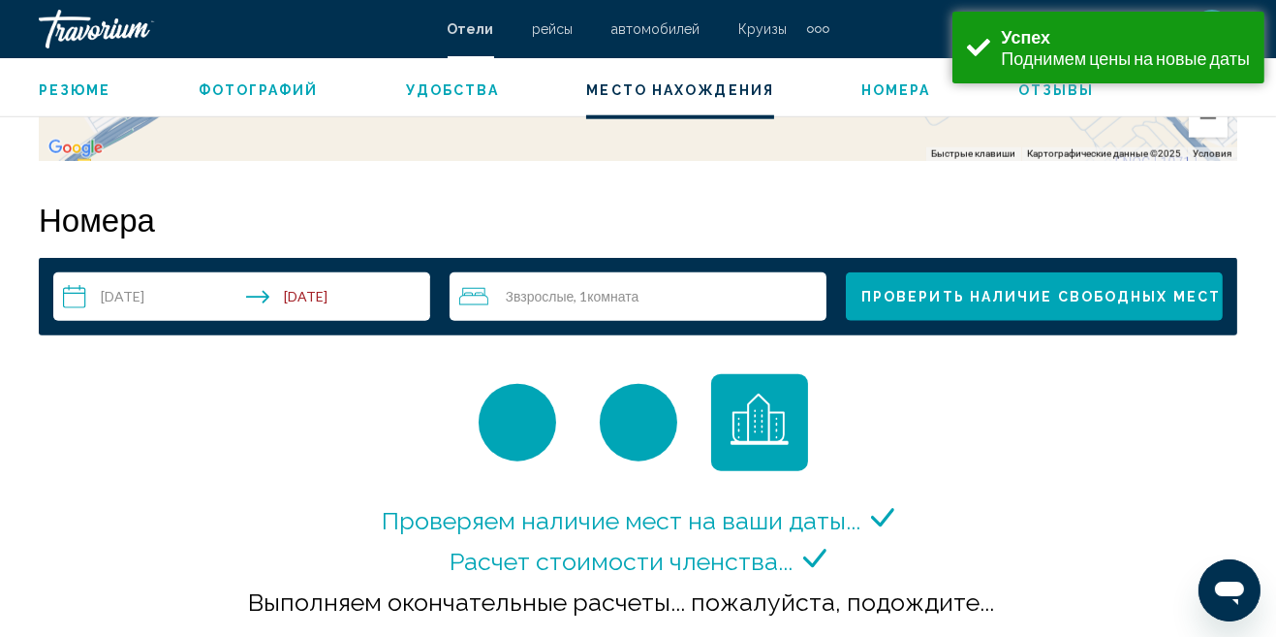
scroll to position [2792, 0]
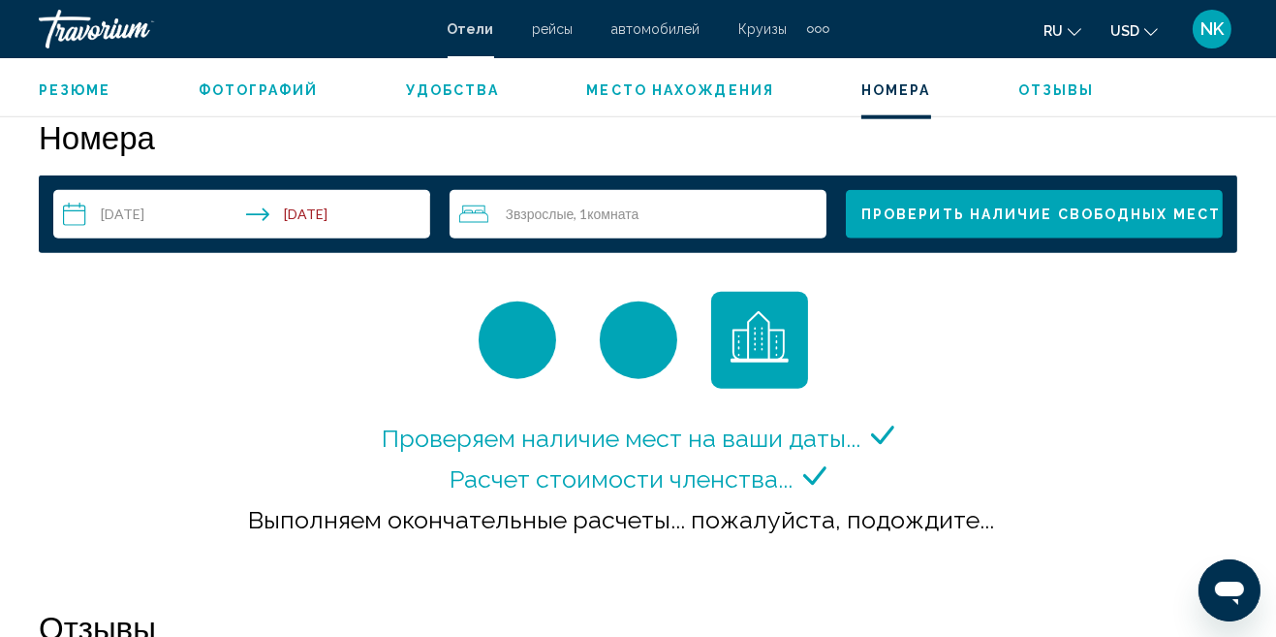
click at [75, 211] on input "**********" at bounding box center [245, 217] width 385 height 54
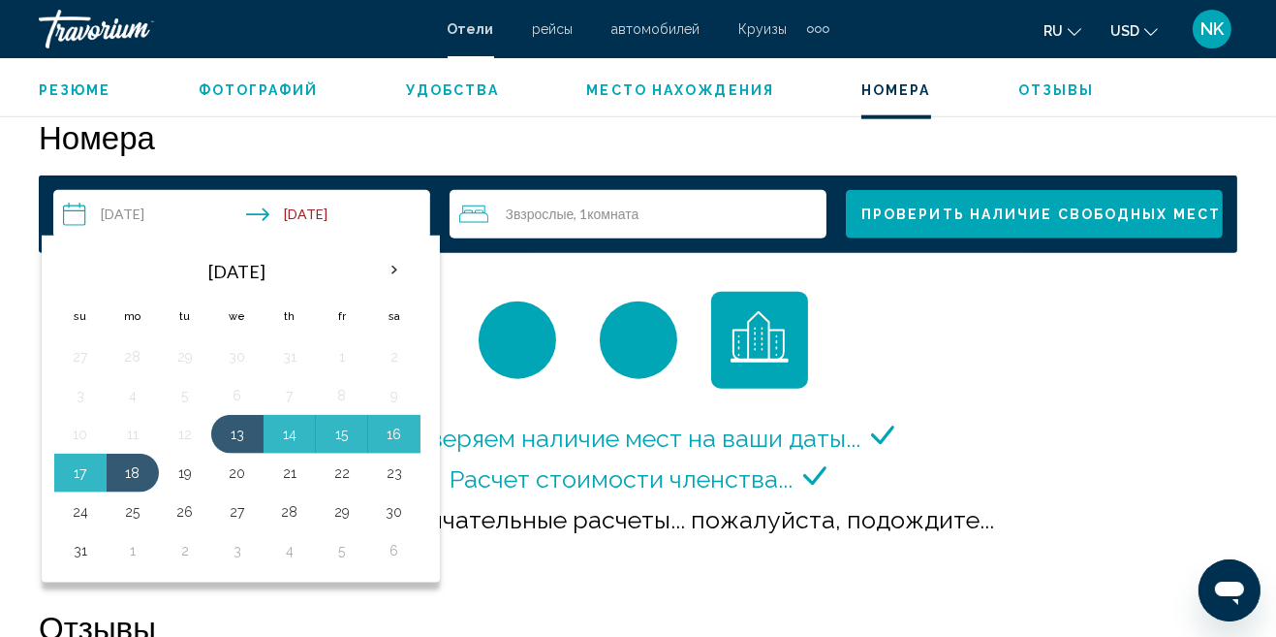
click at [235, 428] on button "13" at bounding box center [237, 434] width 31 height 27
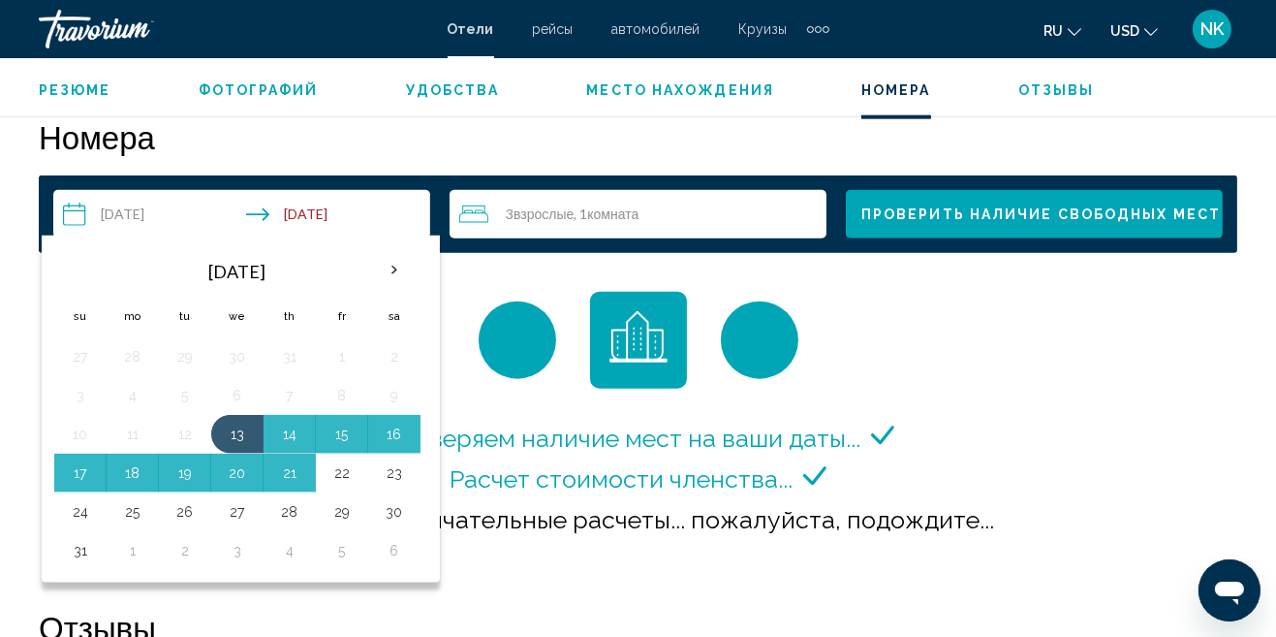
click at [329, 463] on button "22" at bounding box center [342, 472] width 31 height 27
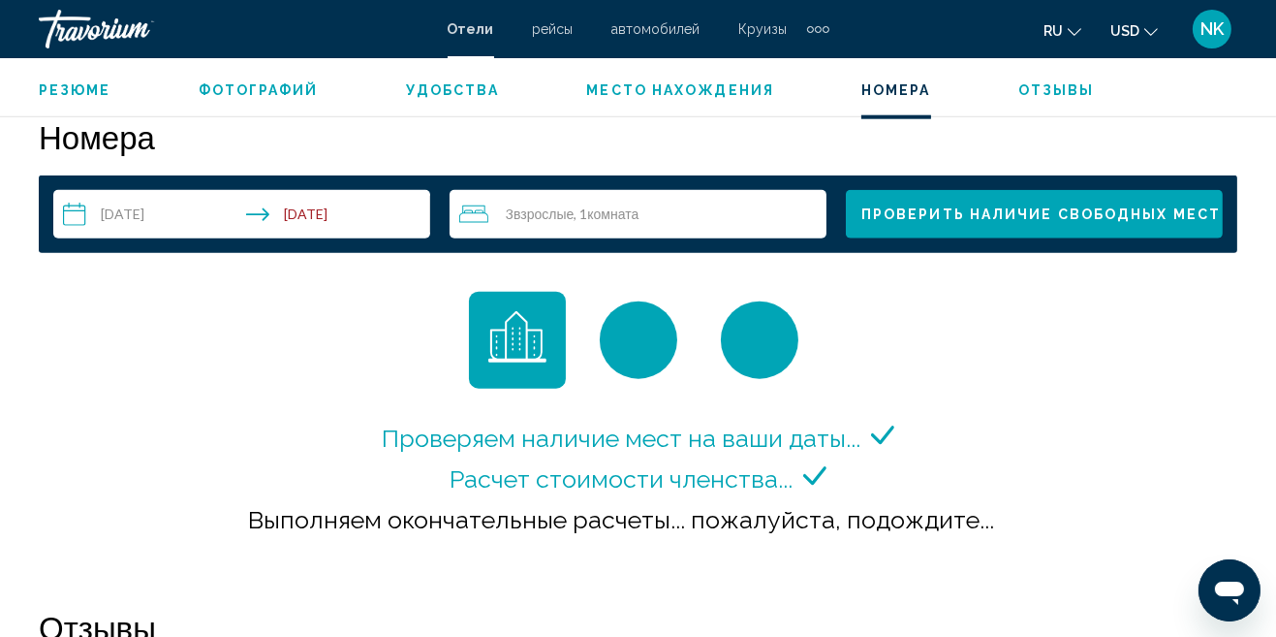
click at [141, 211] on input "**********" at bounding box center [245, 217] width 385 height 54
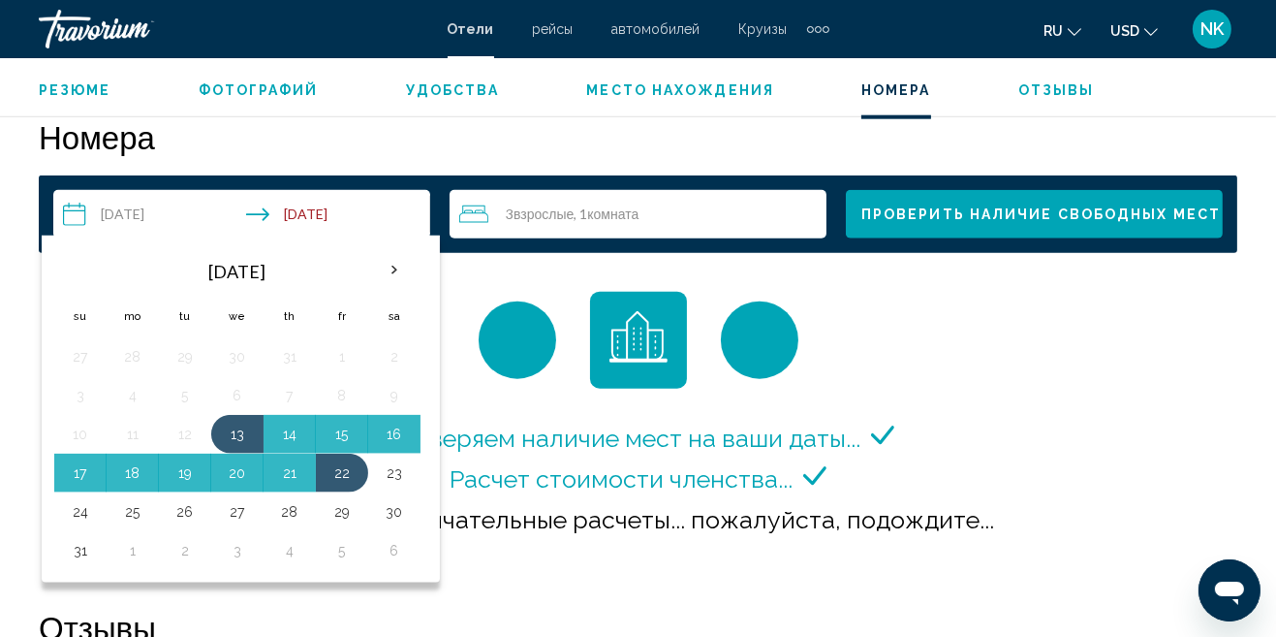
click at [76, 465] on button "17" at bounding box center [80, 472] width 31 height 27
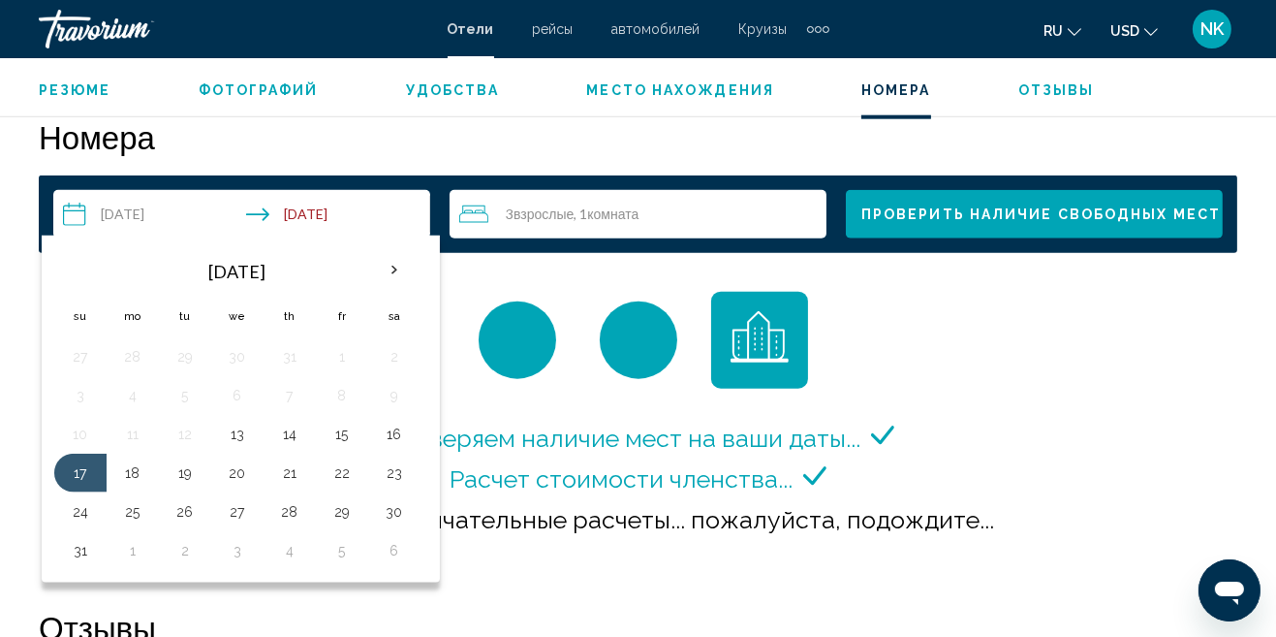
click at [88, 463] on button "17" at bounding box center [80, 472] width 31 height 27
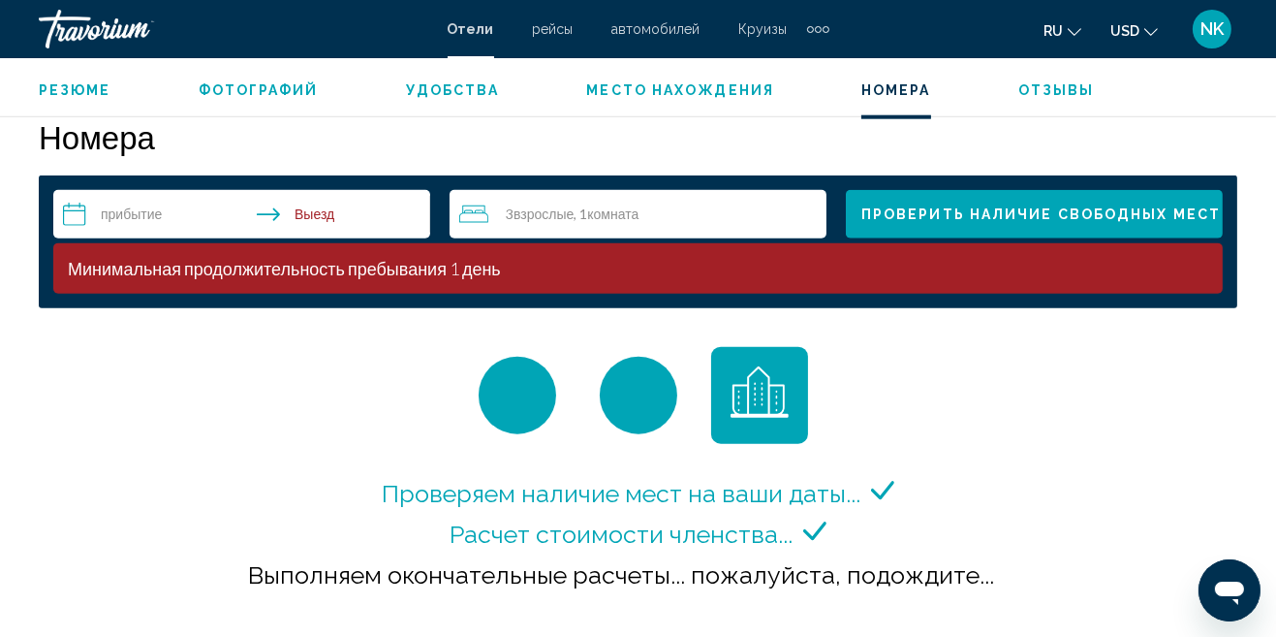
click at [134, 215] on input "**********" at bounding box center [245, 217] width 385 height 54
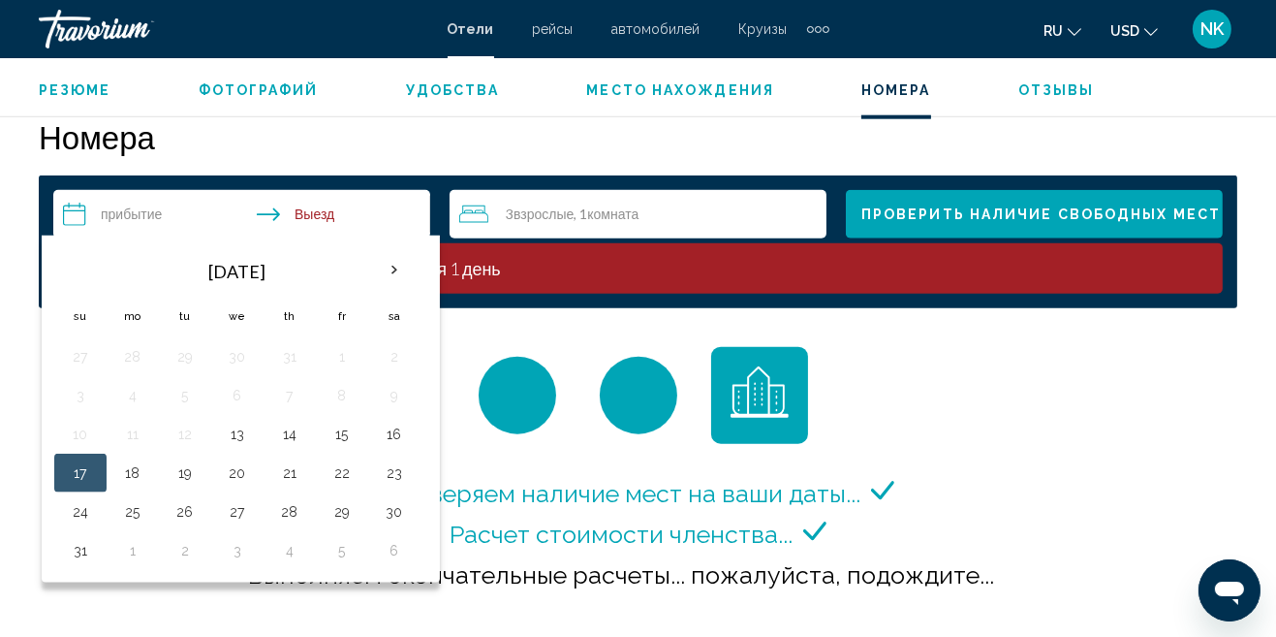
click at [72, 467] on button "17" at bounding box center [80, 472] width 31 height 27
click at [81, 460] on button "17" at bounding box center [80, 472] width 31 height 27
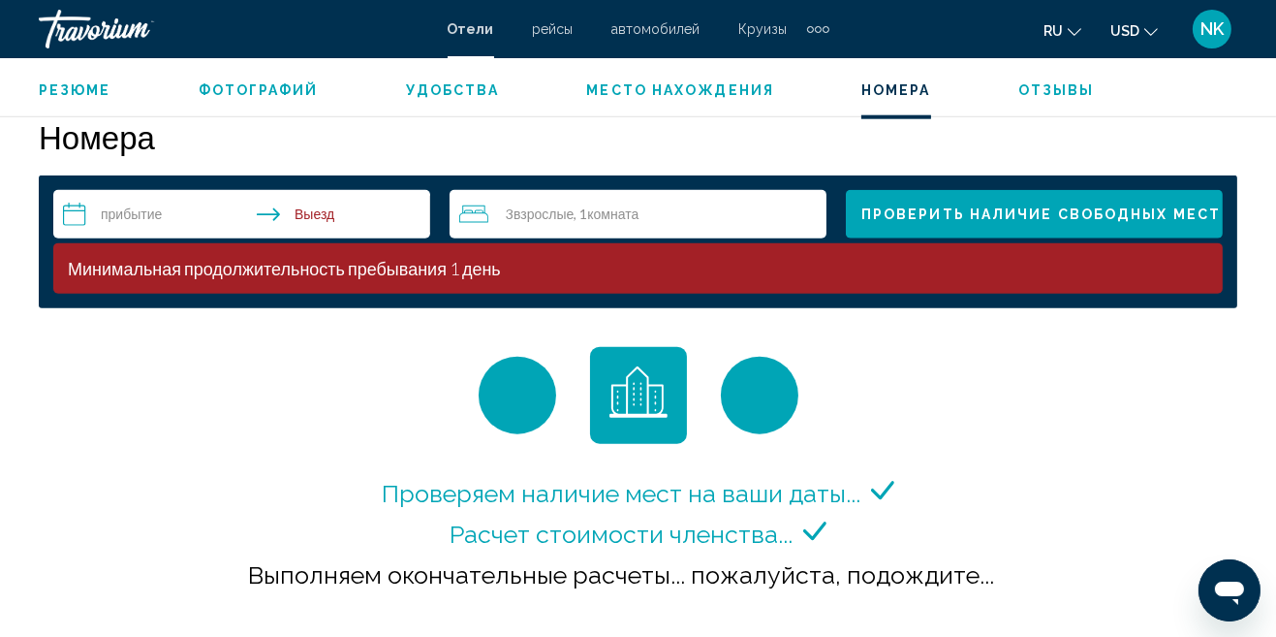
click at [141, 216] on input "**********" at bounding box center [245, 217] width 385 height 54
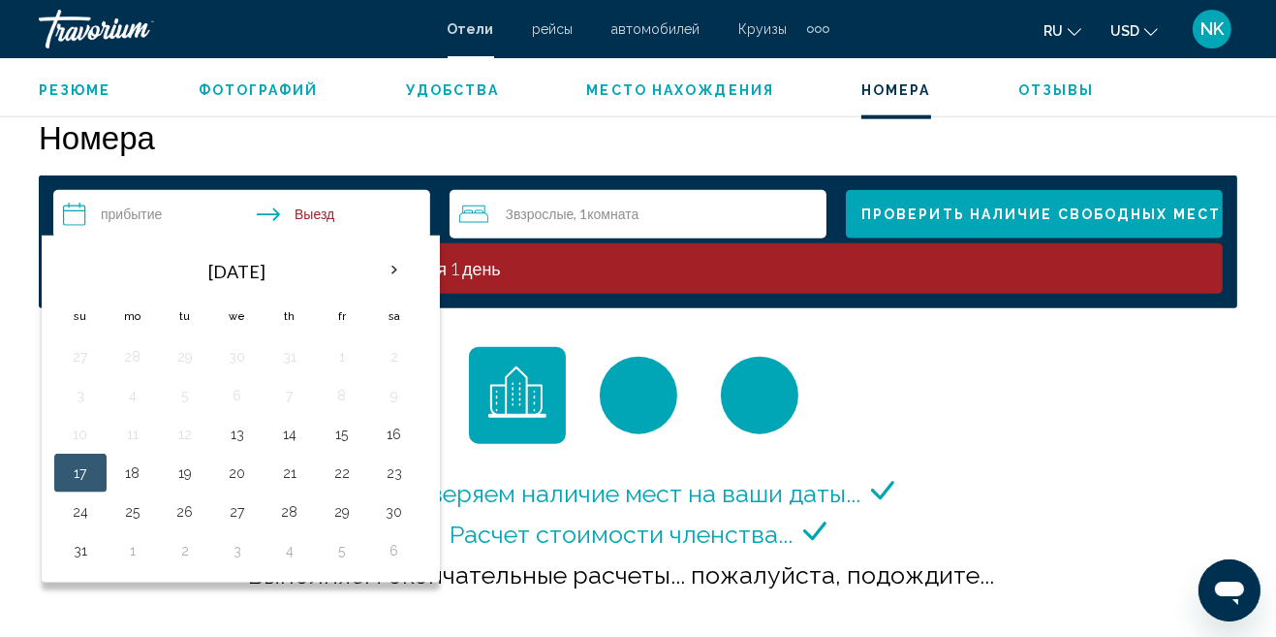
click at [77, 460] on button "17" at bounding box center [80, 472] width 31 height 27
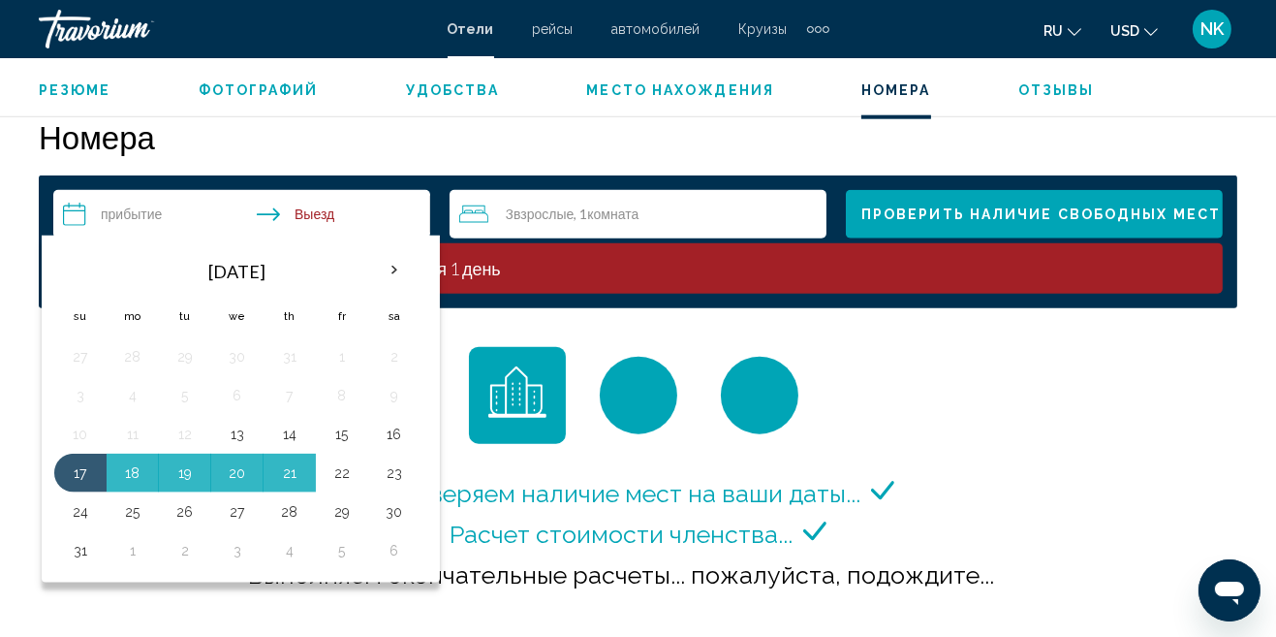
click at [340, 475] on button "22" at bounding box center [342, 472] width 31 height 27
type input "**********"
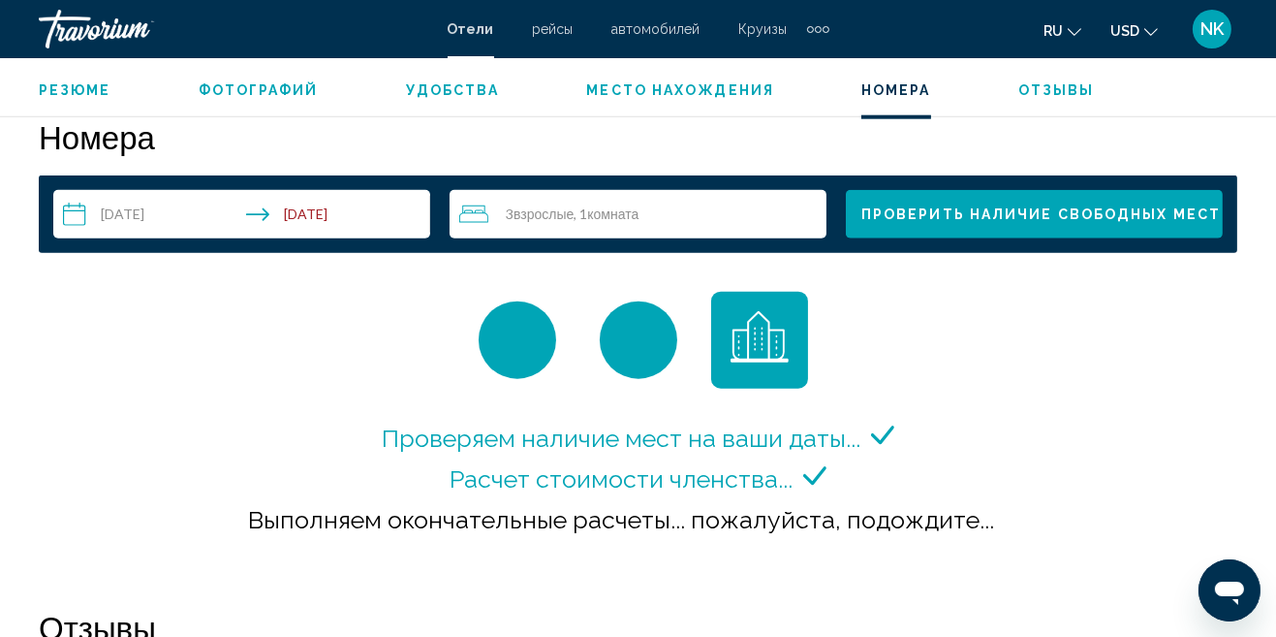
click at [219, 358] on div "Проверяем наличие мест на ваши даты... Расчет стоимости членства..." at bounding box center [638, 430] width 1199 height 277
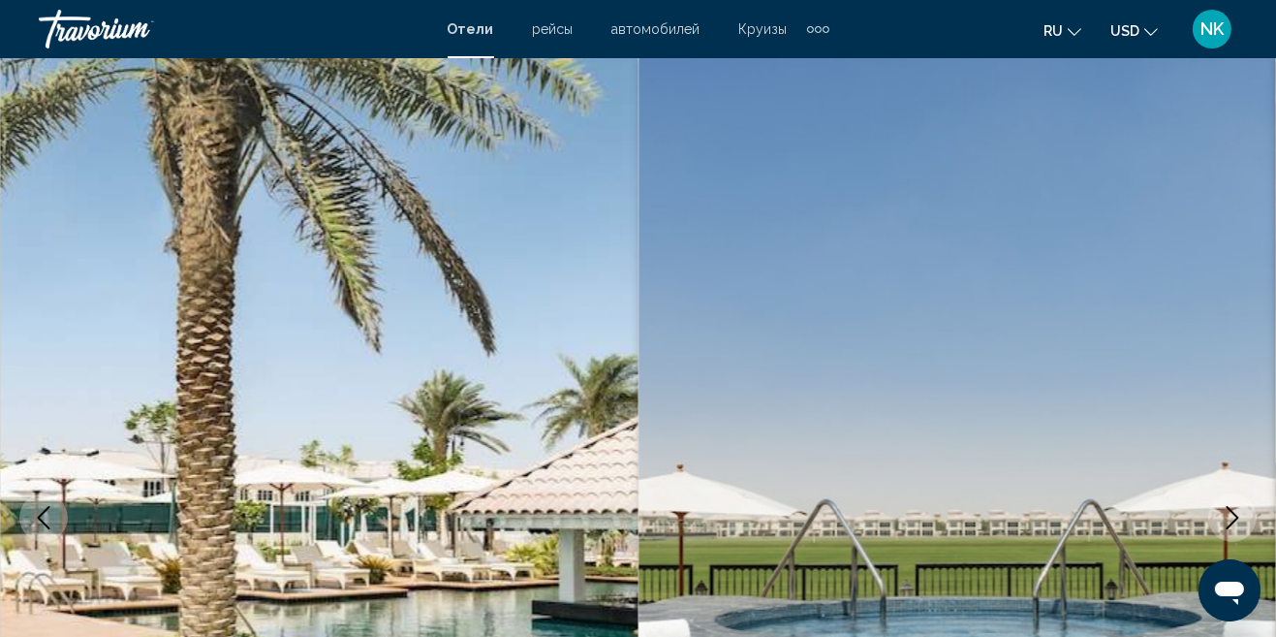
scroll to position [0, 0]
click at [477, 25] on span "Отели" at bounding box center [471, 29] width 47 height 16
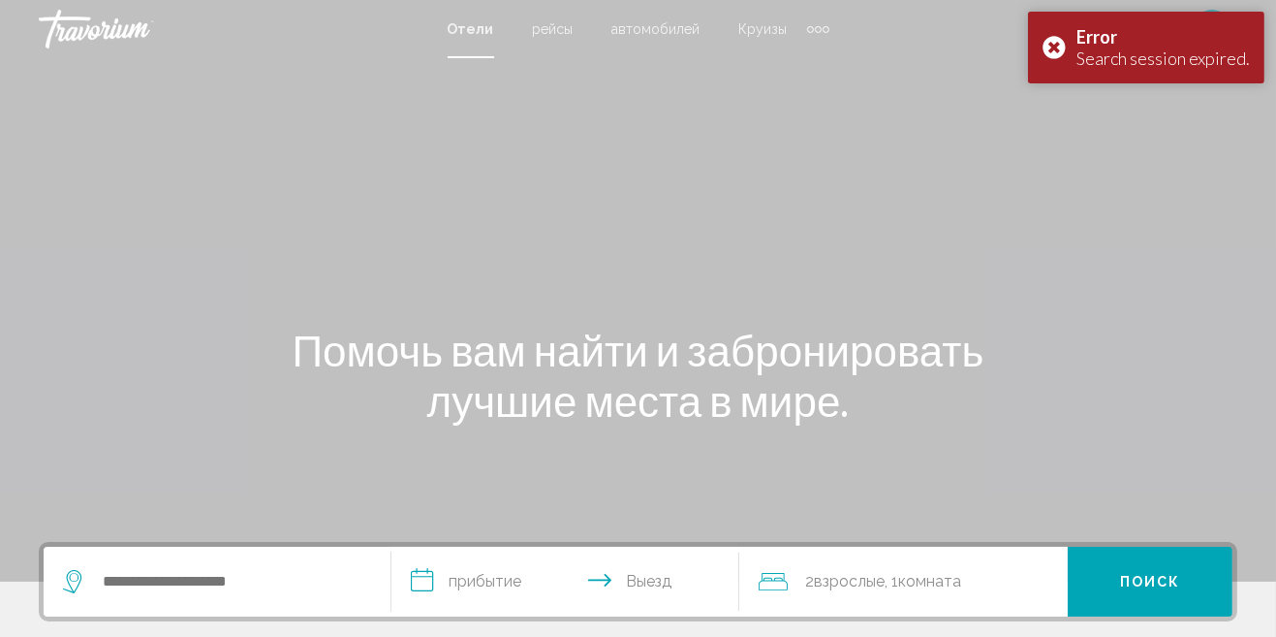
click at [473, 28] on span "Отели" at bounding box center [471, 29] width 47 height 16
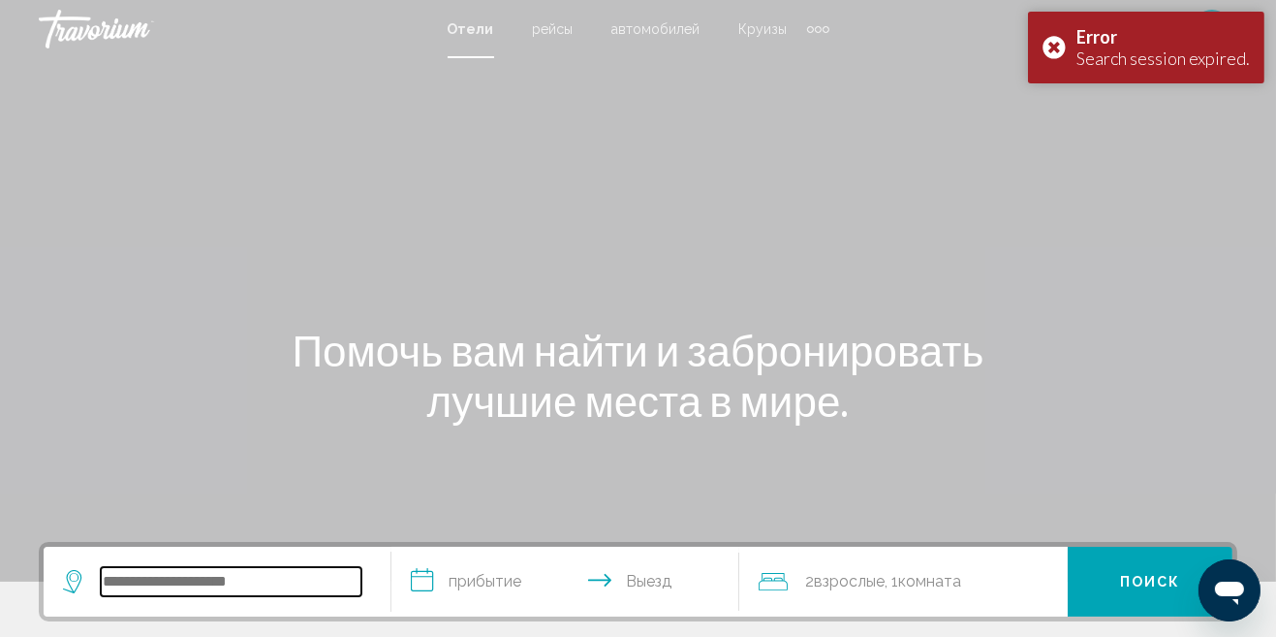
click at [203, 585] on input "Search widget" at bounding box center [231, 581] width 261 height 29
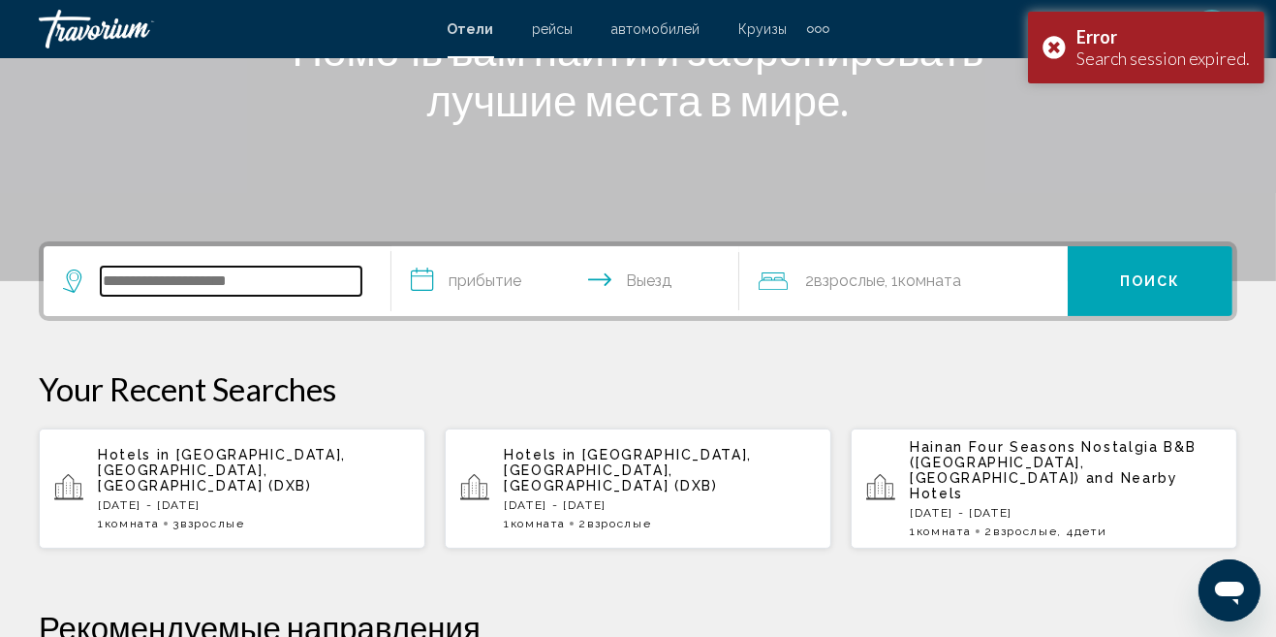
scroll to position [478, 0]
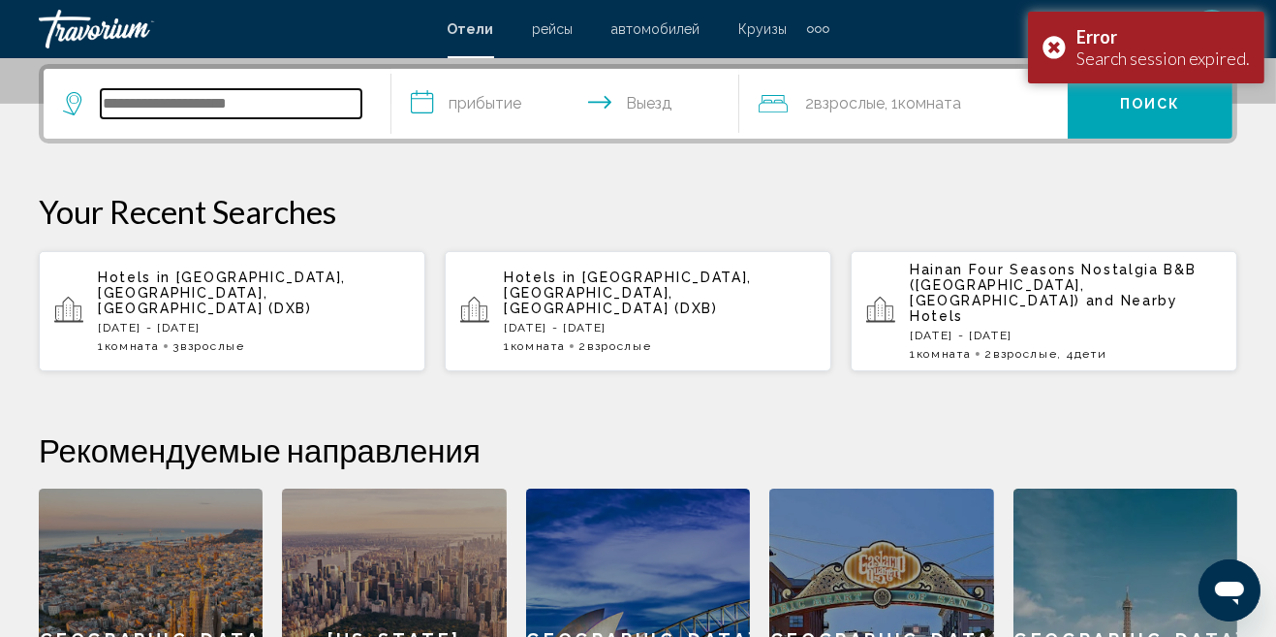
click at [210, 100] on input "Search widget" at bounding box center [231, 103] width 261 height 29
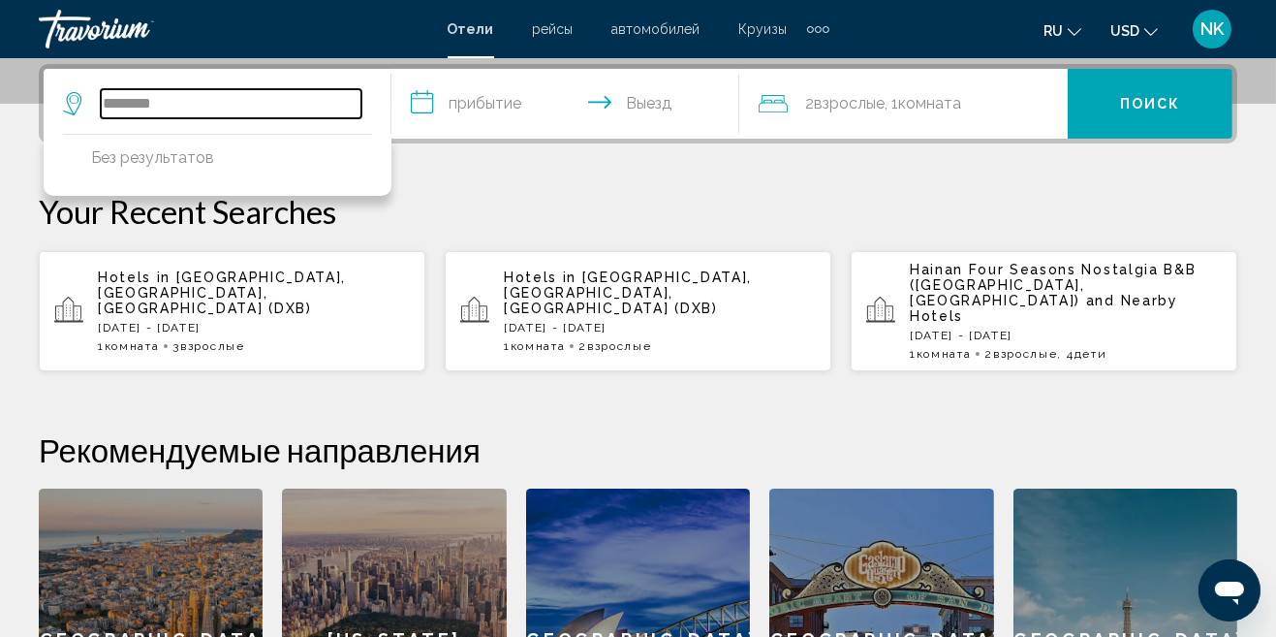
type input "********"
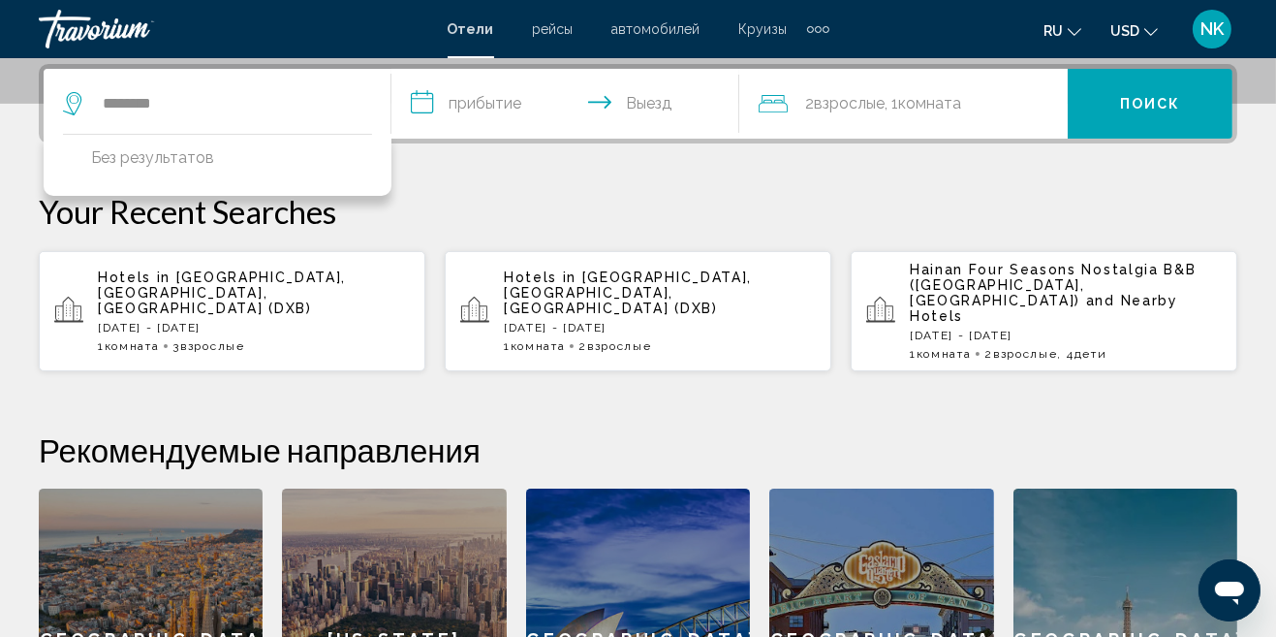
click at [479, 106] on input "**********" at bounding box center [570, 107] width 356 height 76
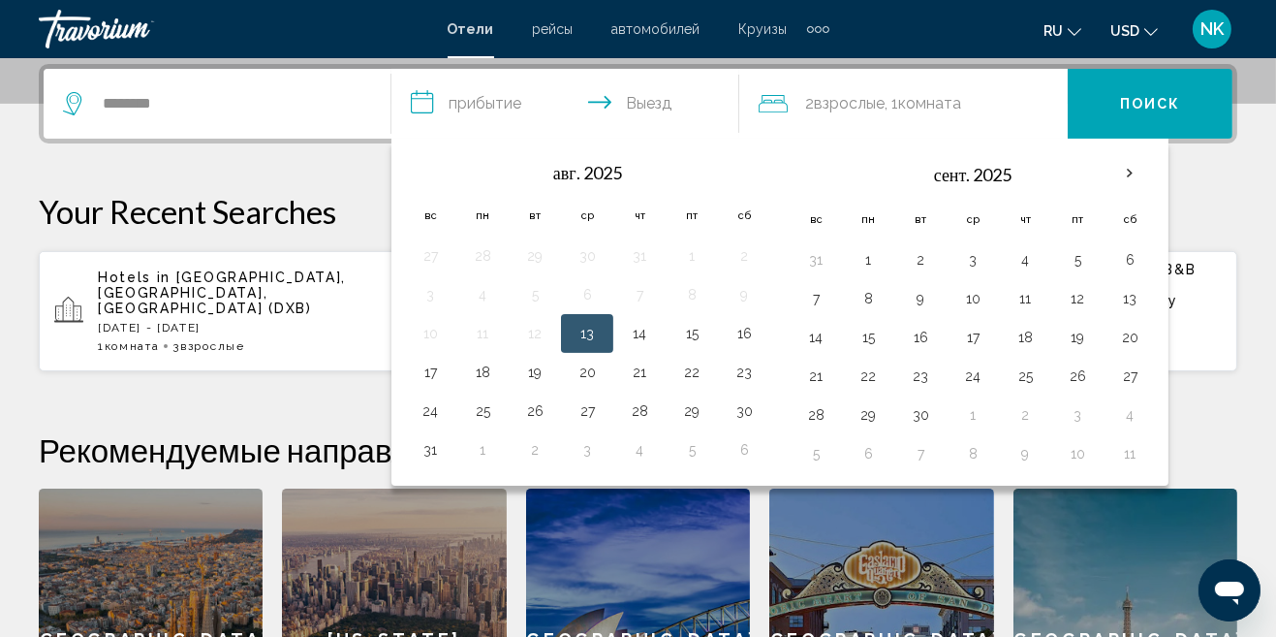
click at [591, 333] on button "13" at bounding box center [587, 333] width 31 height 27
click at [421, 370] on button "17" at bounding box center [430, 372] width 31 height 27
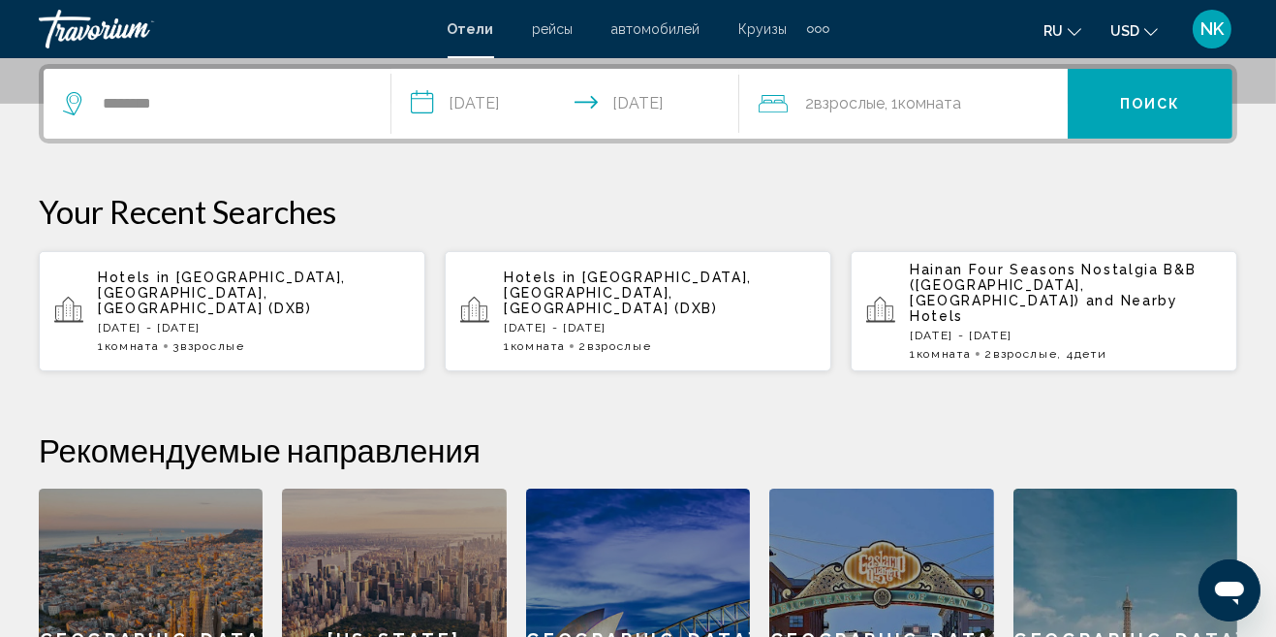
click at [551, 119] on input "**********" at bounding box center [570, 107] width 356 height 76
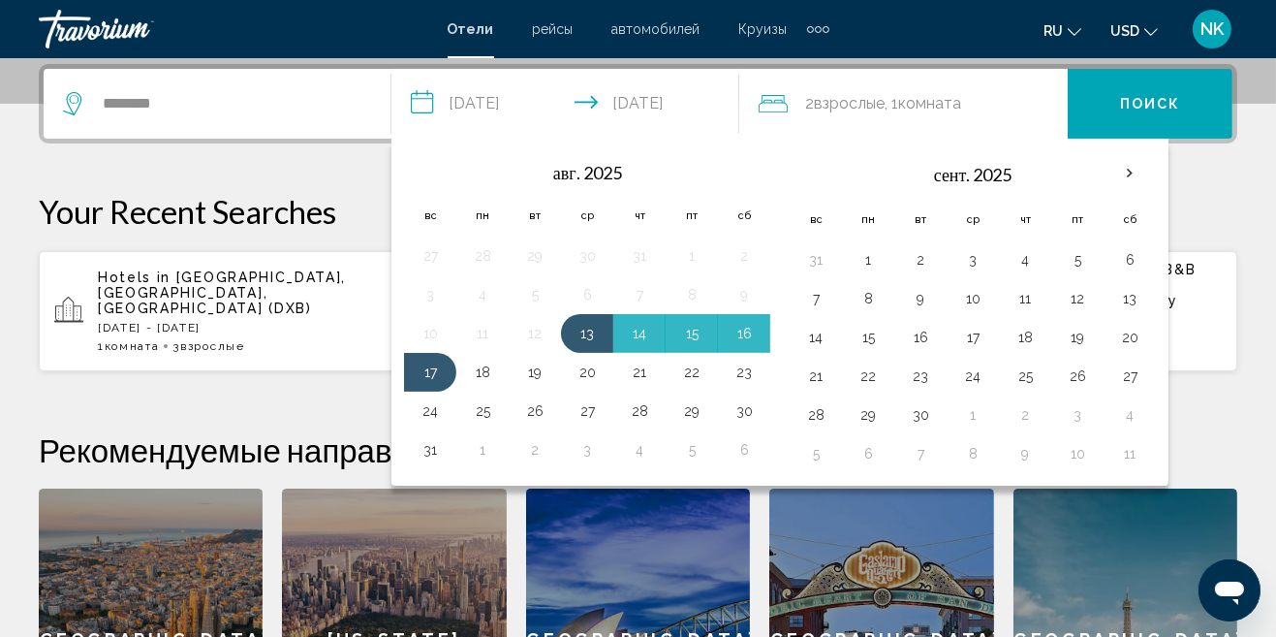
click at [419, 374] on button "17" at bounding box center [430, 372] width 31 height 27
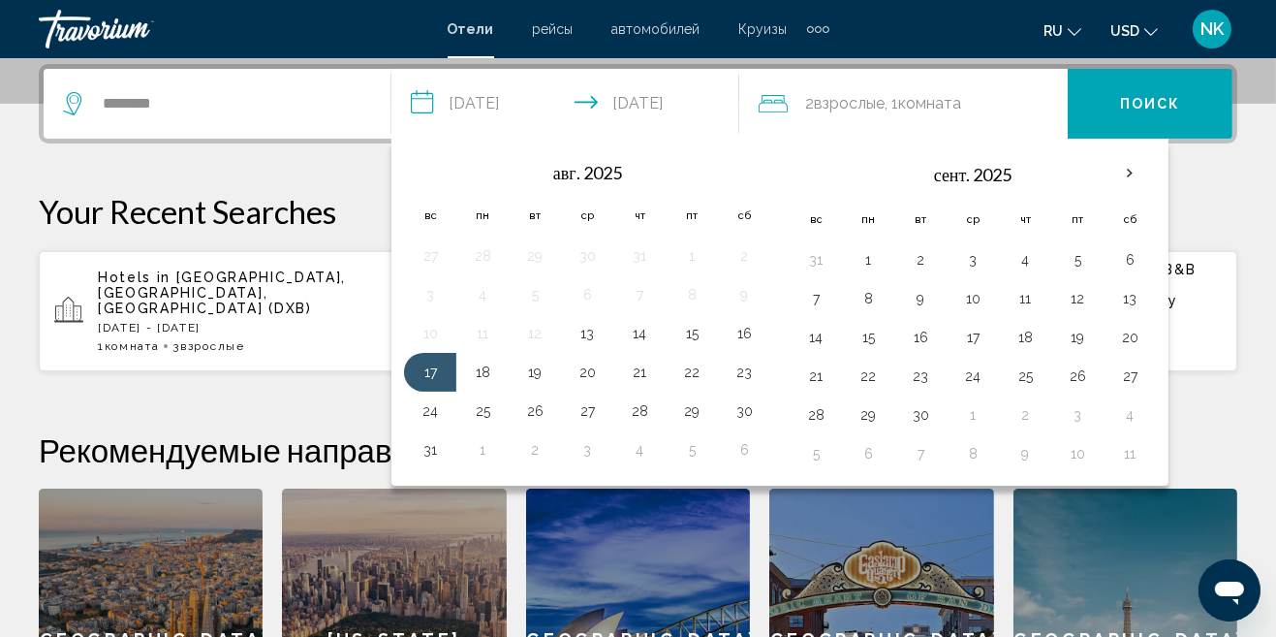
click at [682, 369] on button "22" at bounding box center [691, 372] width 31 height 27
type input "**********"
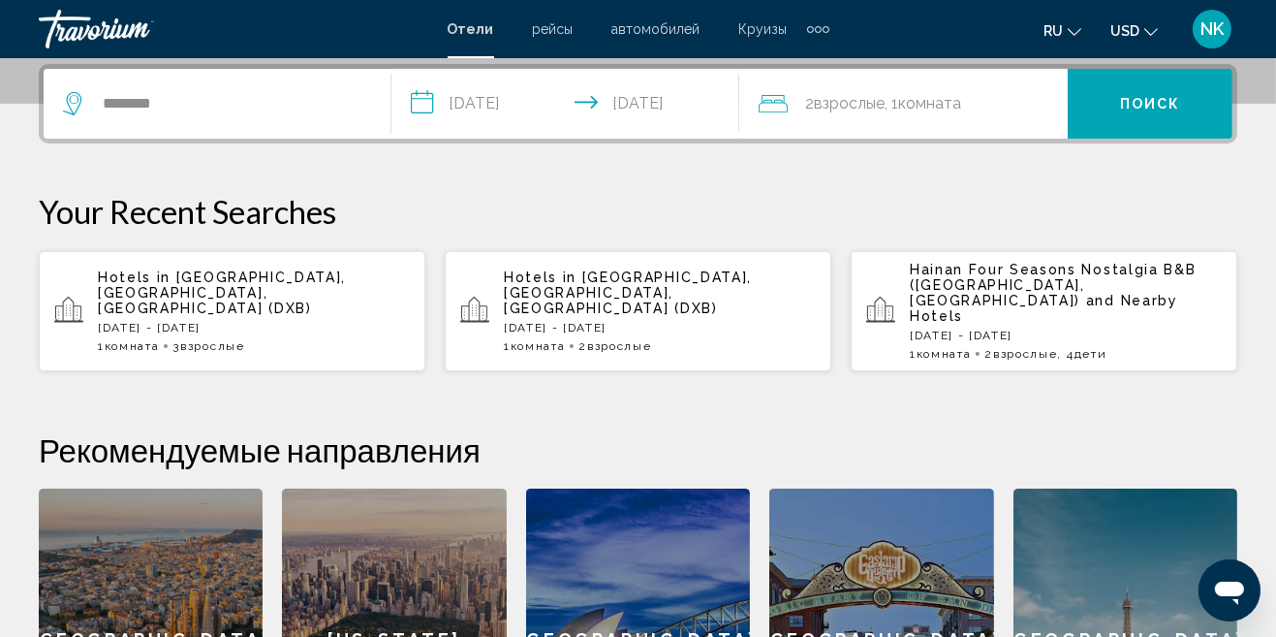
click at [860, 121] on div "2 Взрослый Взрослые , 1 Комната номера" at bounding box center [913, 104] width 309 height 70
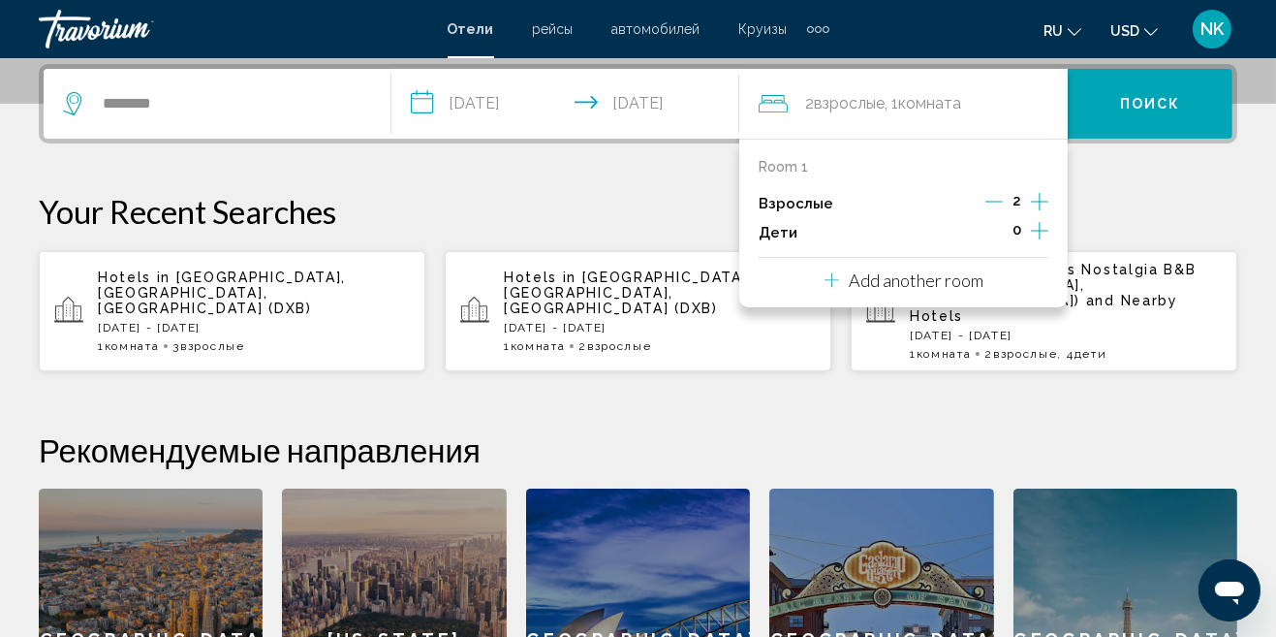
click at [1045, 203] on icon "Increment adults" at bounding box center [1039, 201] width 17 height 23
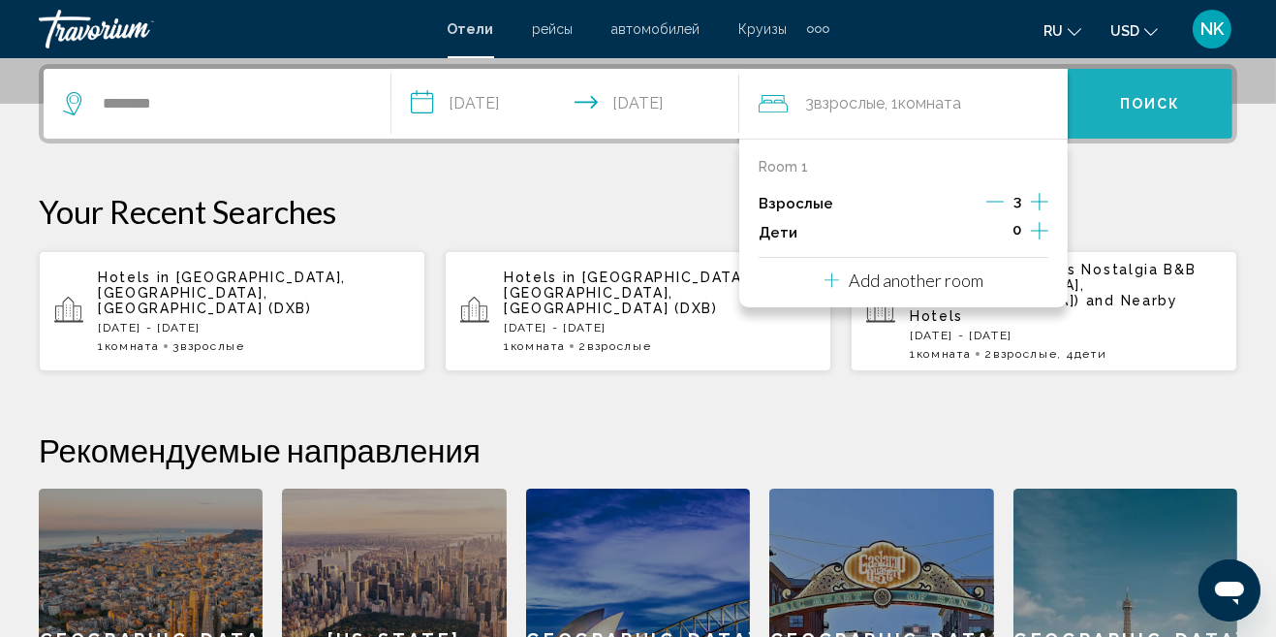
click at [1159, 113] on button "Поиск" at bounding box center [1150, 104] width 165 height 70
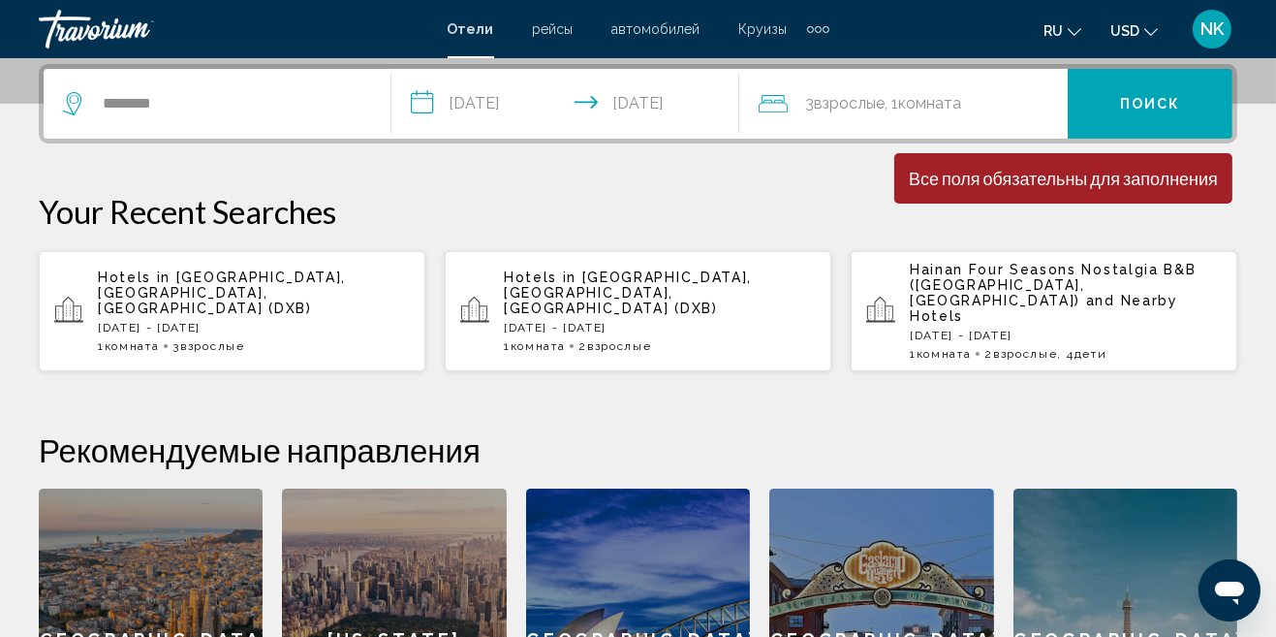
click at [901, 106] on span ", 1 Комната номера" at bounding box center [923, 103] width 77 height 27
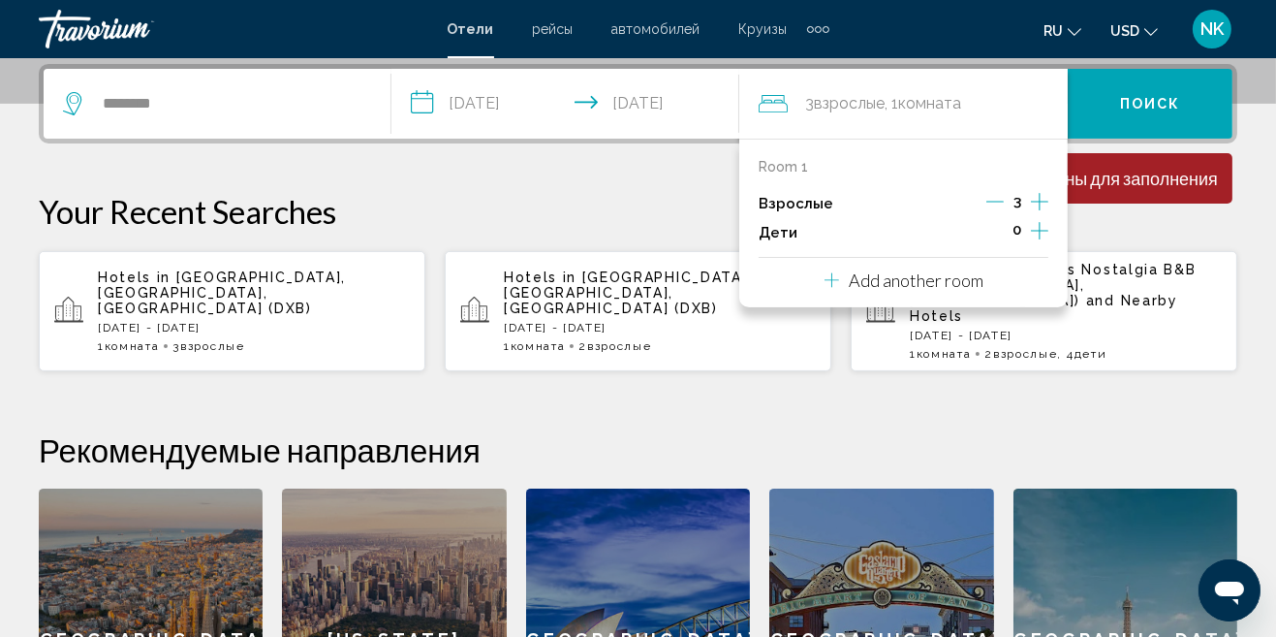
click at [996, 202] on icon "Decrement adults" at bounding box center [995, 201] width 17 height 17
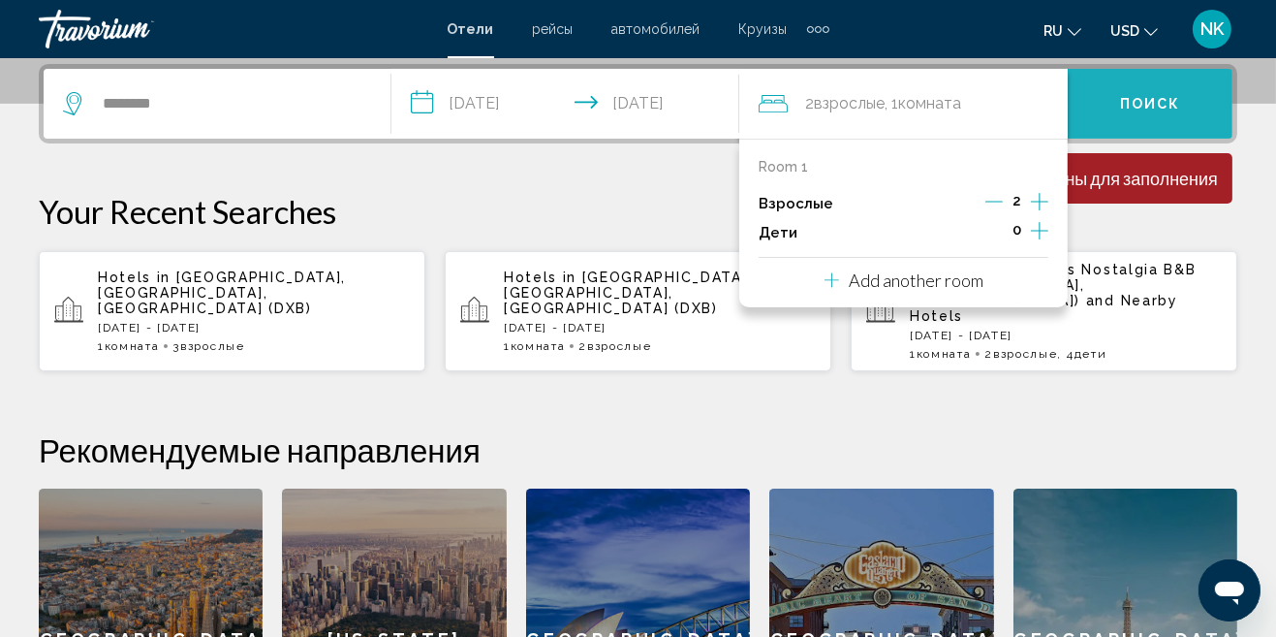
click at [1163, 106] on span "Поиск" at bounding box center [1150, 105] width 61 height 16
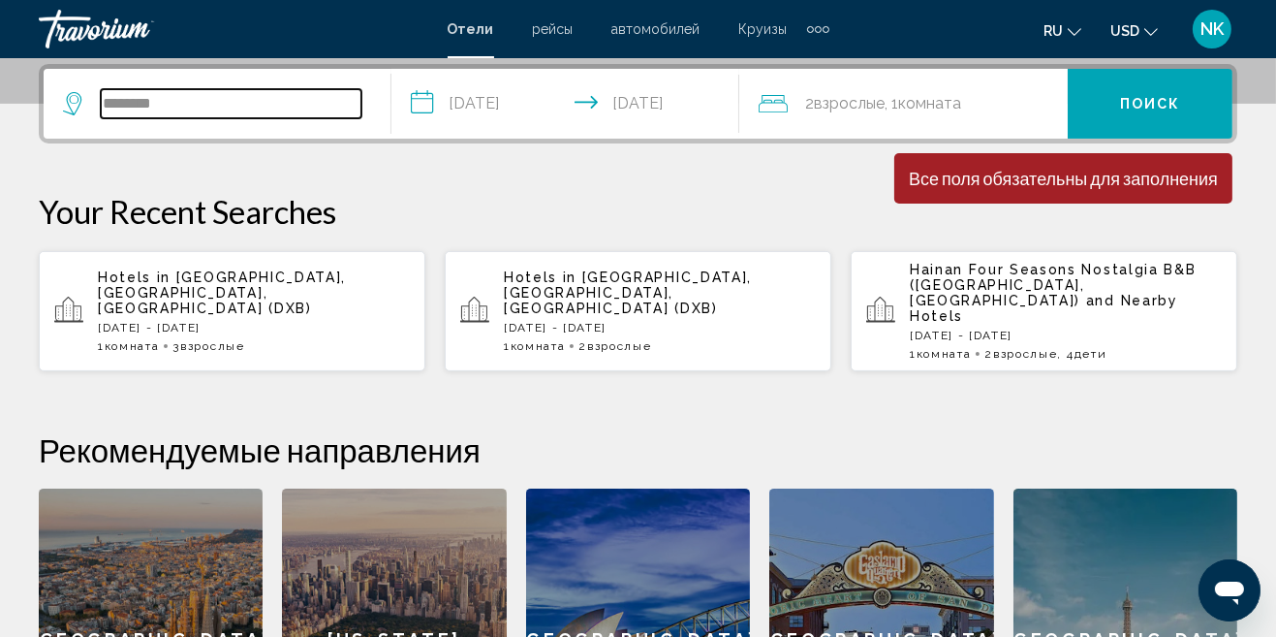
click at [240, 110] on input "********" at bounding box center [231, 103] width 261 height 29
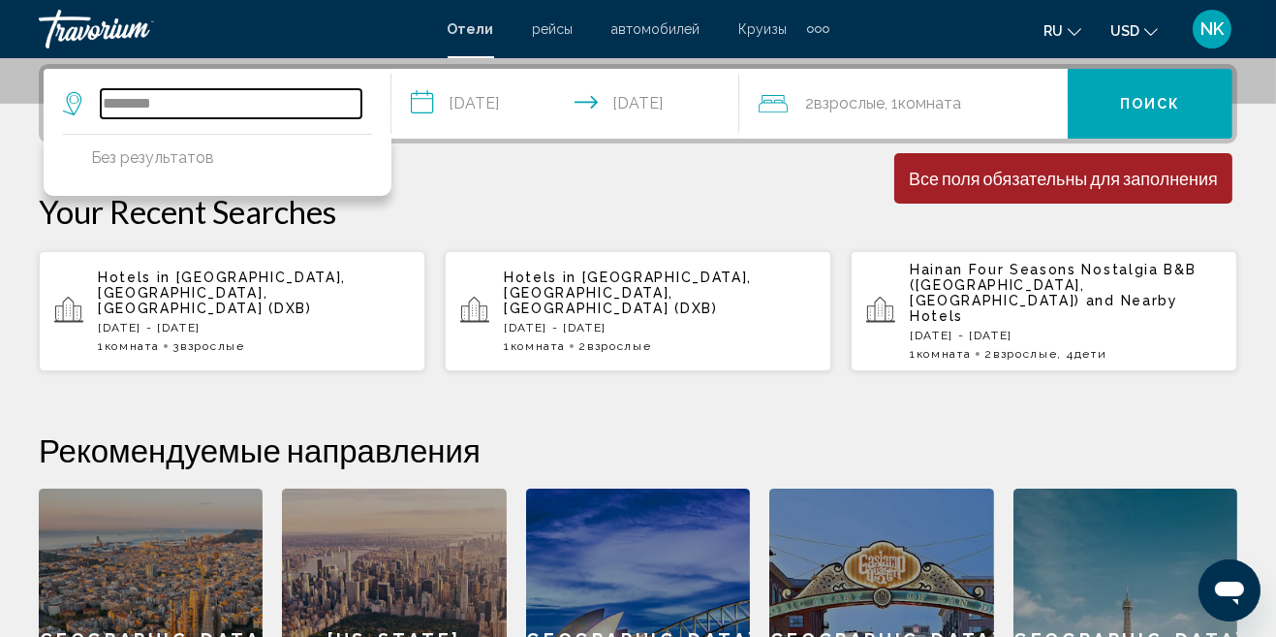
click at [238, 113] on input "********" at bounding box center [231, 103] width 261 height 29
click at [204, 110] on input "********" at bounding box center [231, 103] width 261 height 29
click at [234, 110] on input "********" at bounding box center [231, 103] width 261 height 29
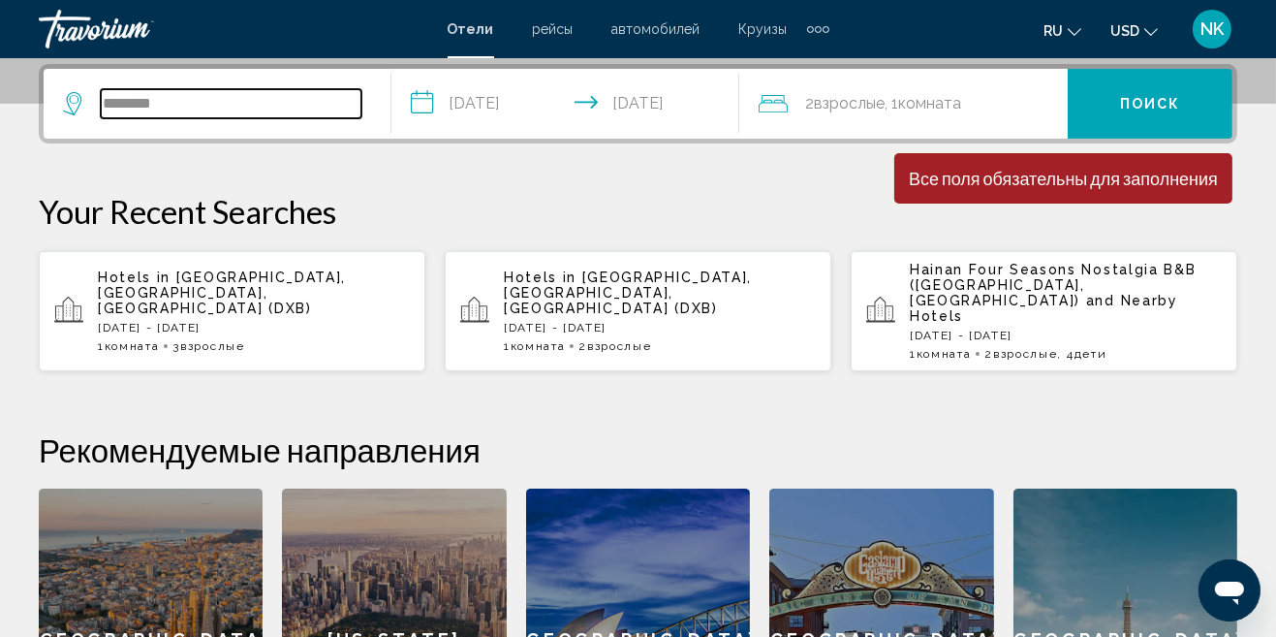
click at [205, 112] on input "********" at bounding box center [231, 103] width 261 height 29
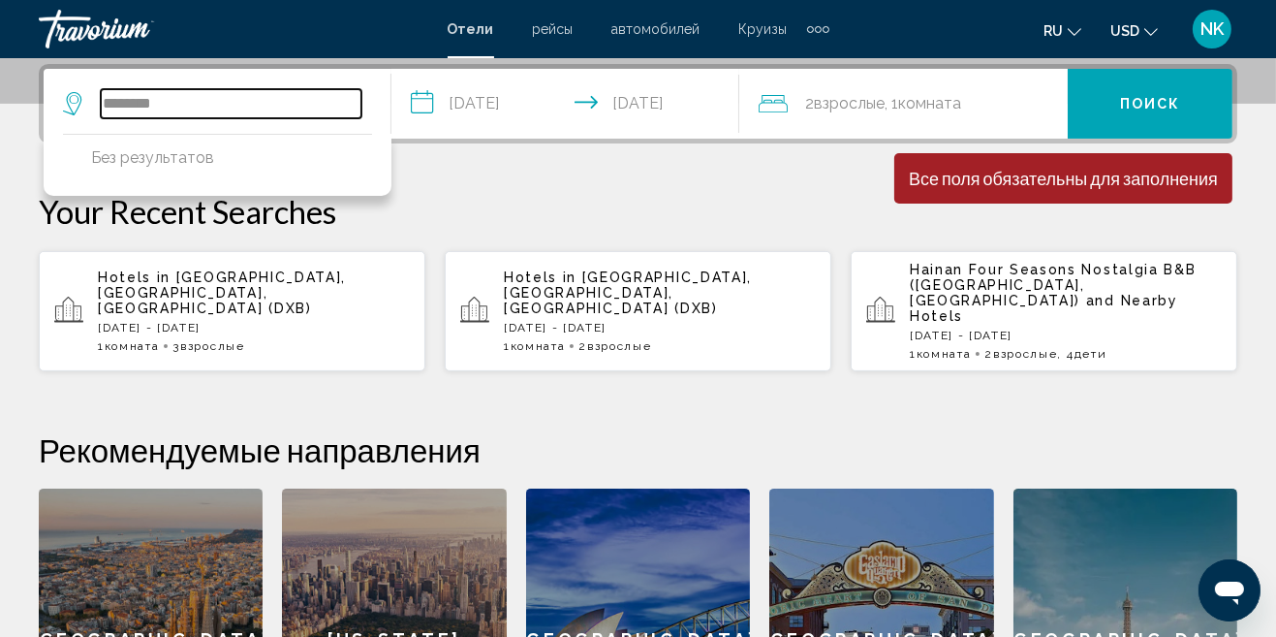
click at [206, 116] on input "********" at bounding box center [231, 103] width 261 height 29
click at [137, 99] on input "********" at bounding box center [231, 103] width 261 height 29
click at [242, 107] on input "********" at bounding box center [231, 103] width 261 height 29
type input "*"
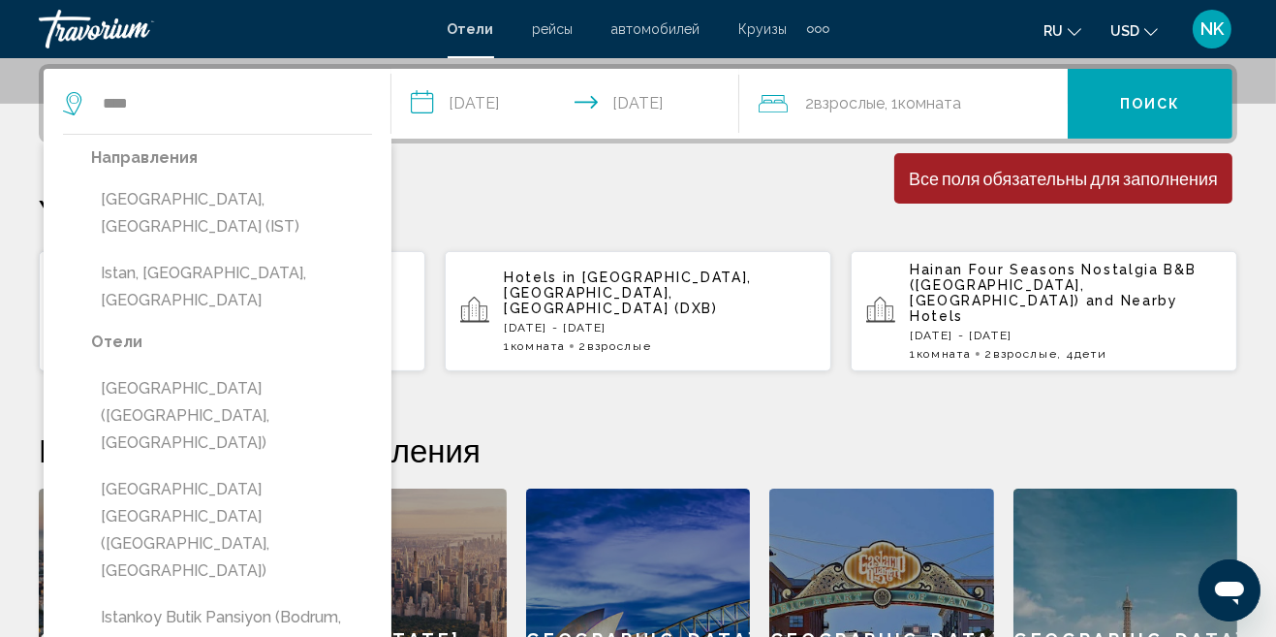
click at [215, 204] on button "[GEOGRAPHIC_DATA], [GEOGRAPHIC_DATA] (IST)" at bounding box center [231, 213] width 281 height 64
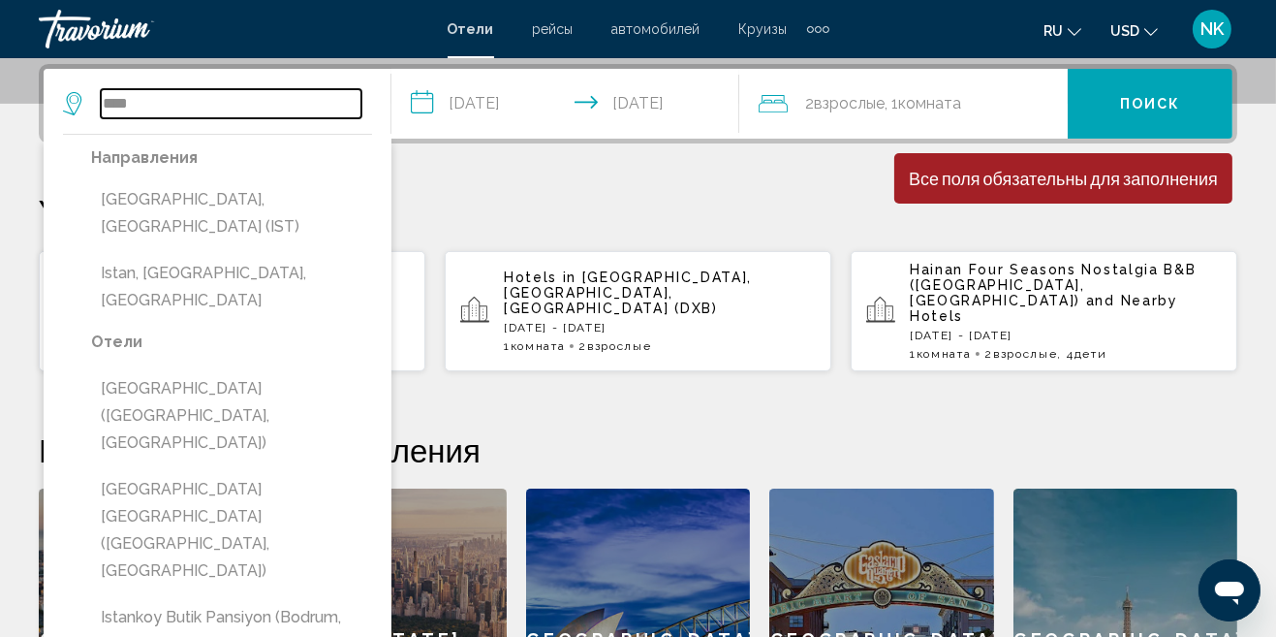
type input "**********"
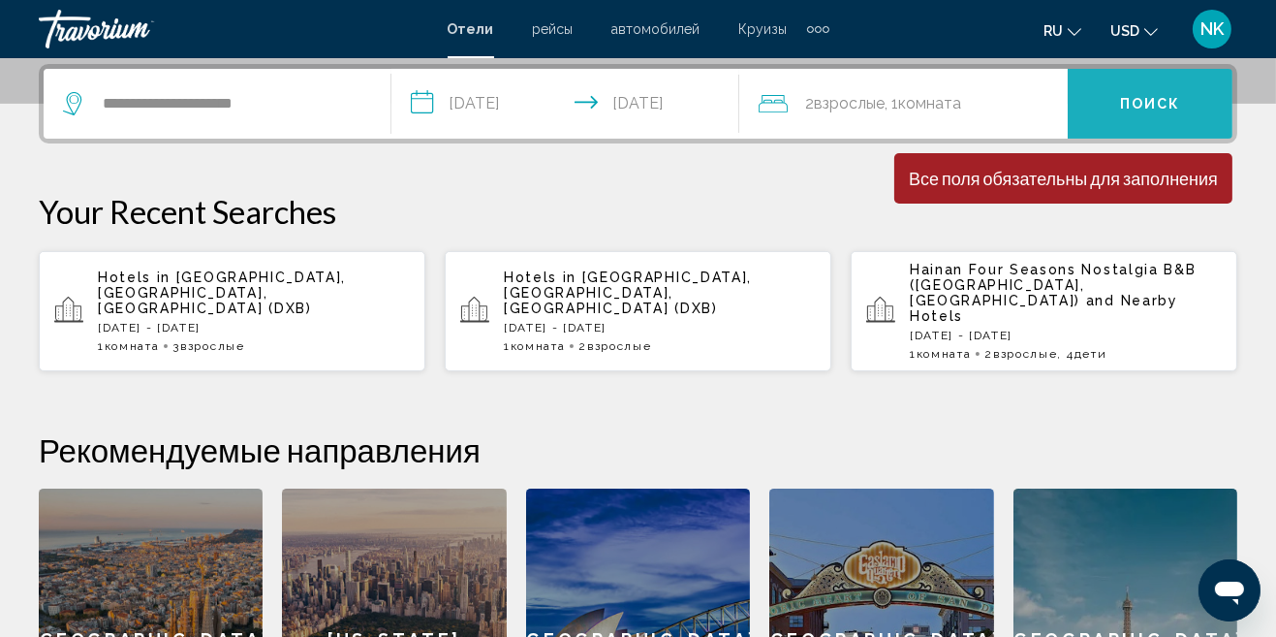
click at [1146, 110] on span "Поиск" at bounding box center [1150, 105] width 61 height 16
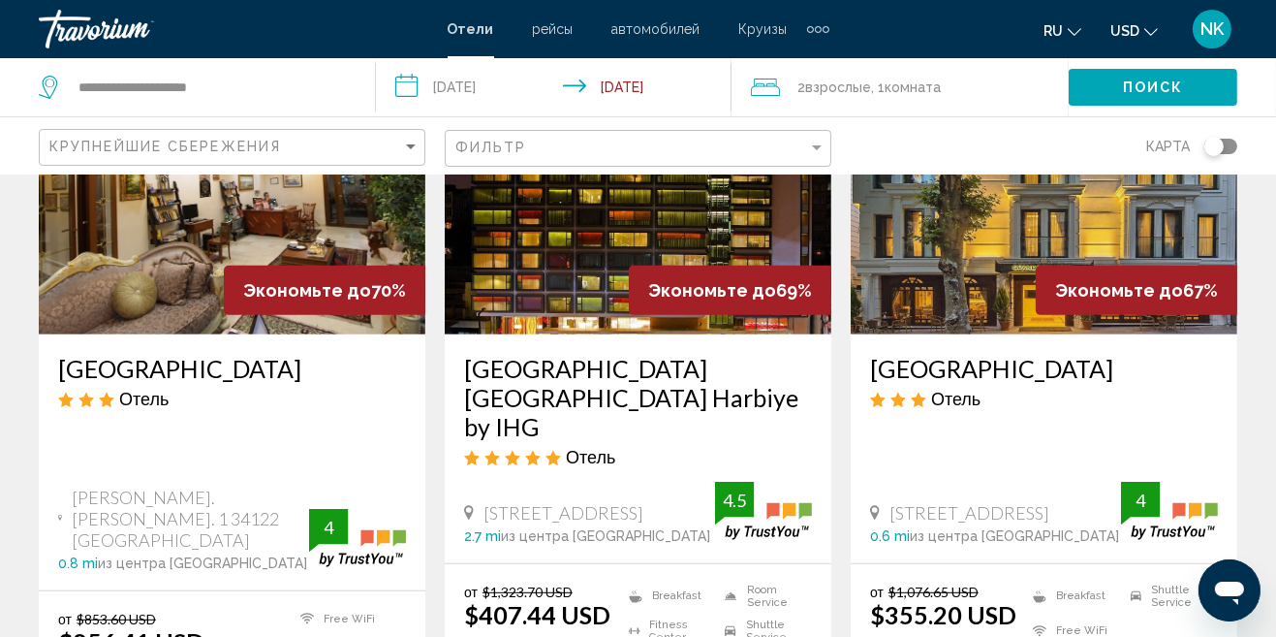
scroll to position [1005, 0]
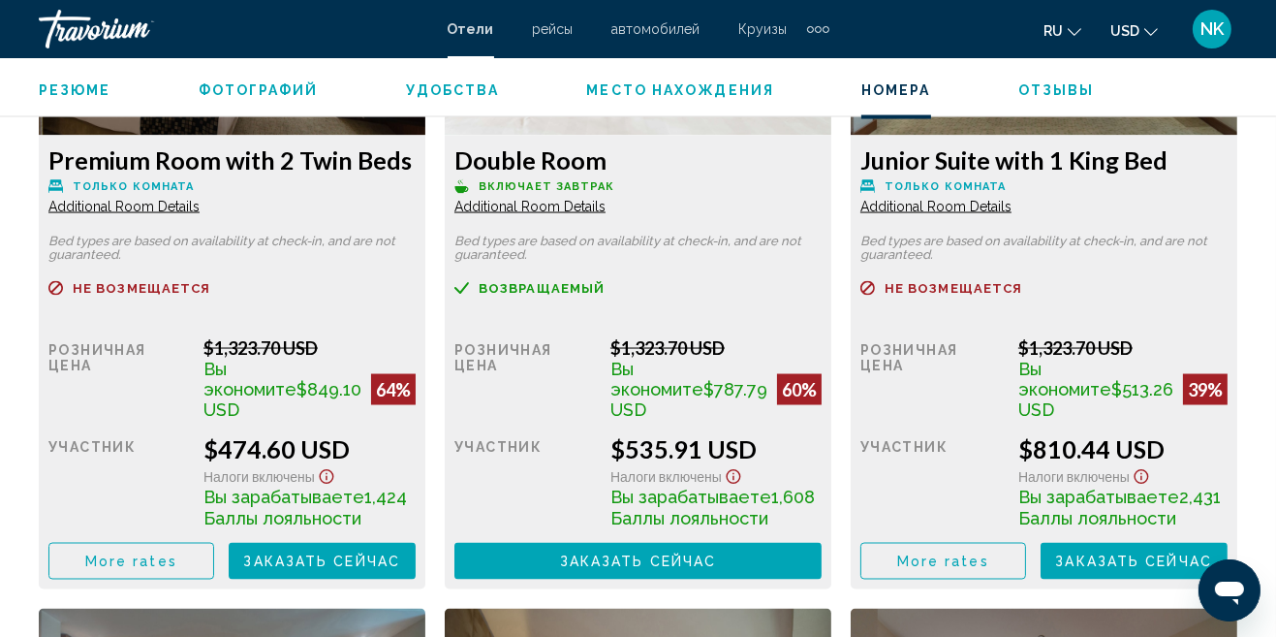
scroll to position [3912, 0]
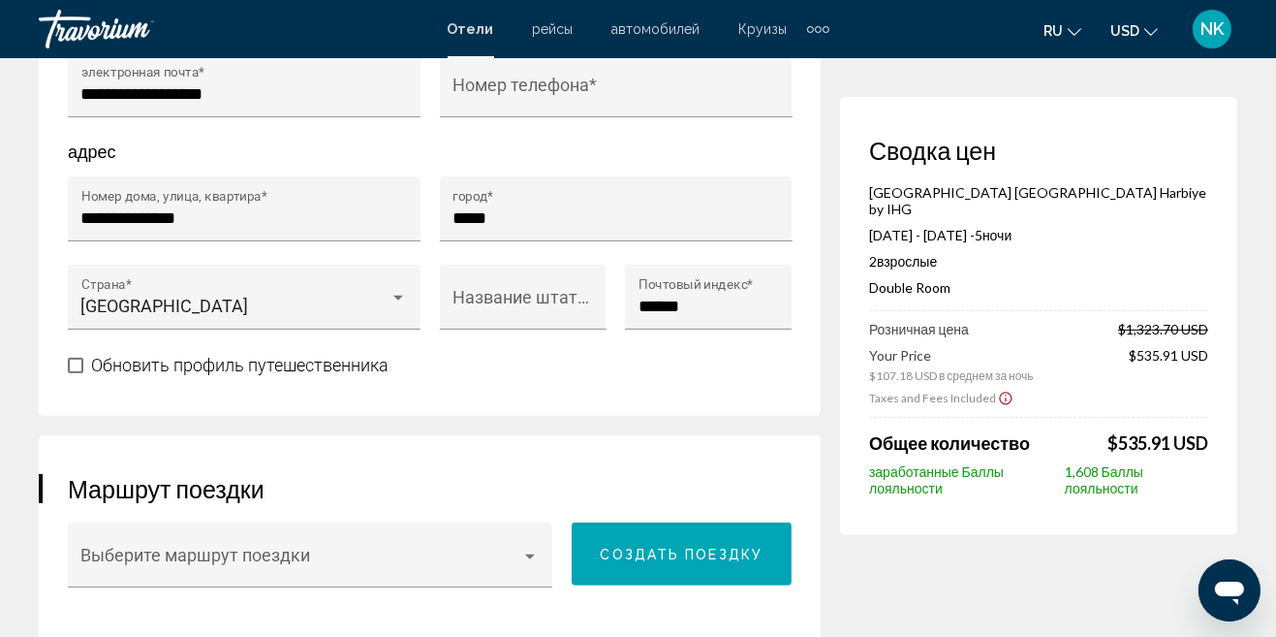
scroll to position [928, 0]
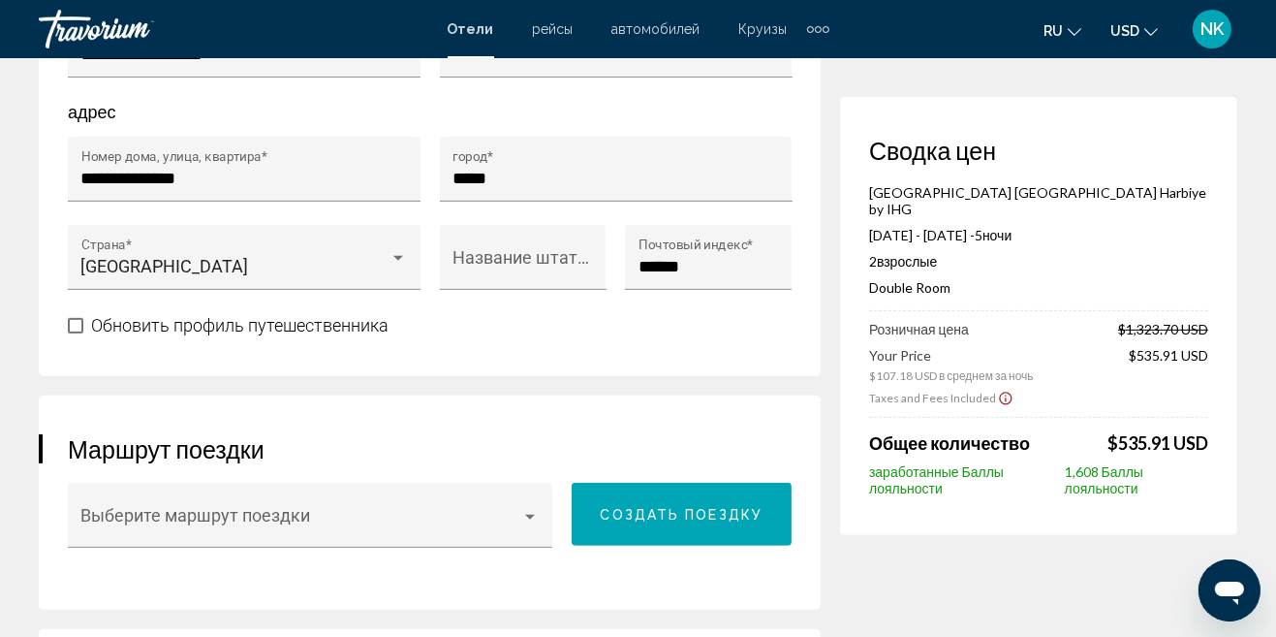
scroll to position [200, 0]
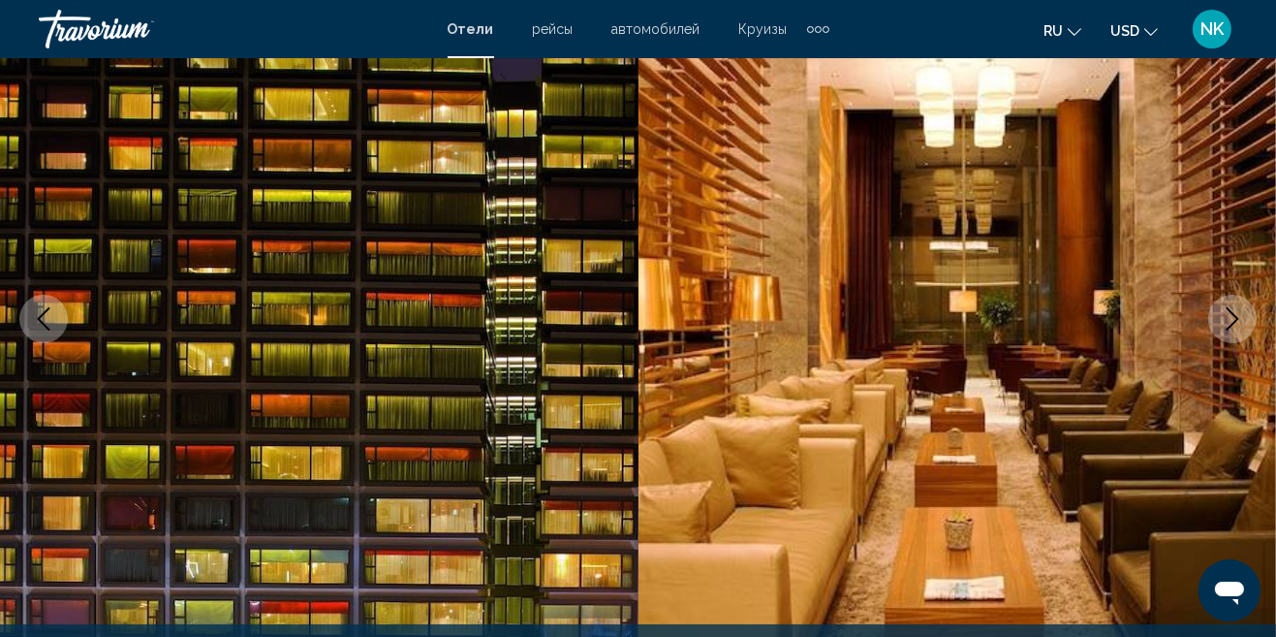
click at [1233, 310] on icon "Next image" at bounding box center [1232, 318] width 23 height 23
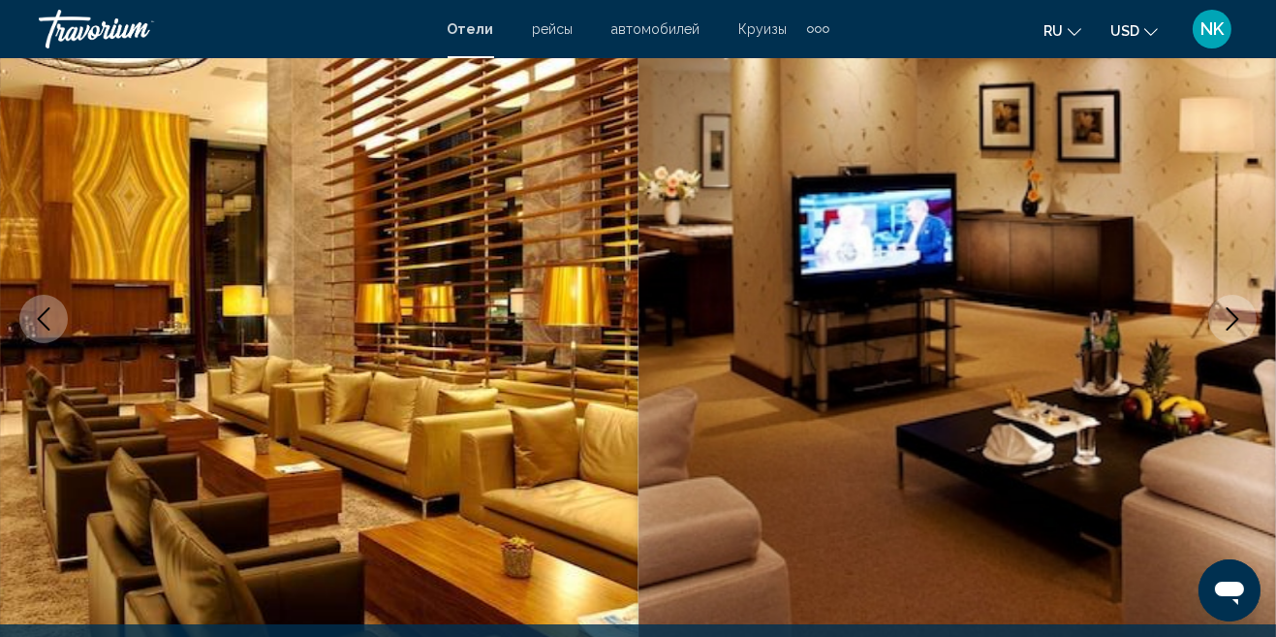
click at [1223, 321] on icon "Next image" at bounding box center [1232, 318] width 23 height 23
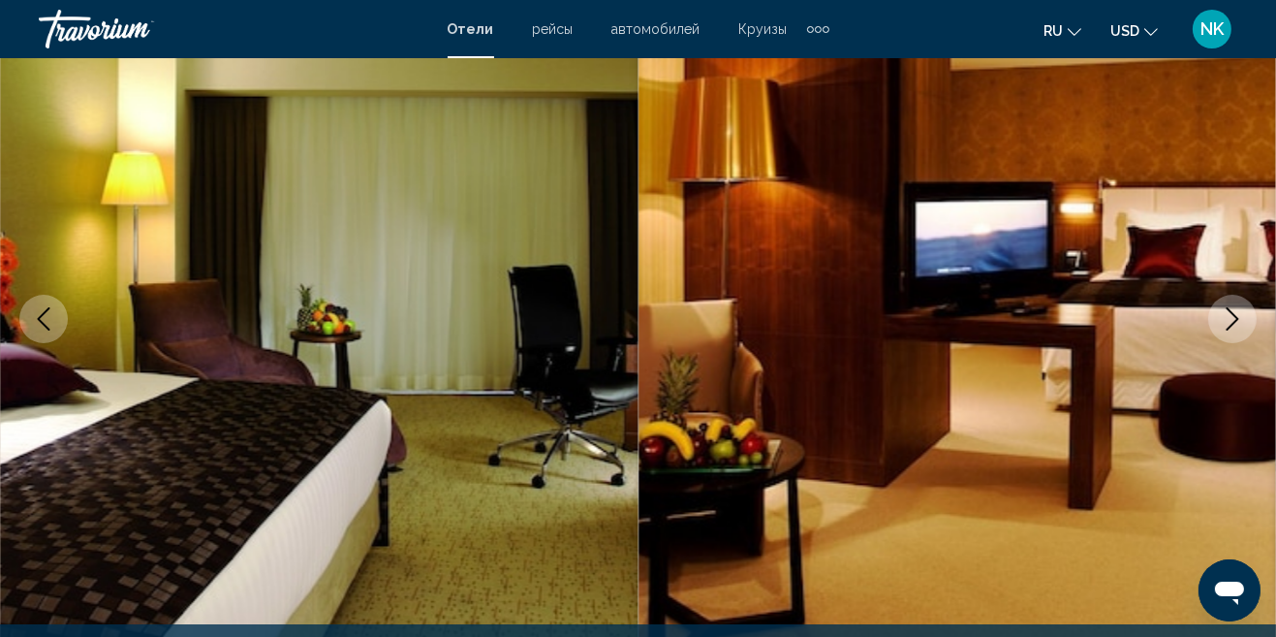
click at [1233, 317] on icon "Next image" at bounding box center [1232, 318] width 23 height 23
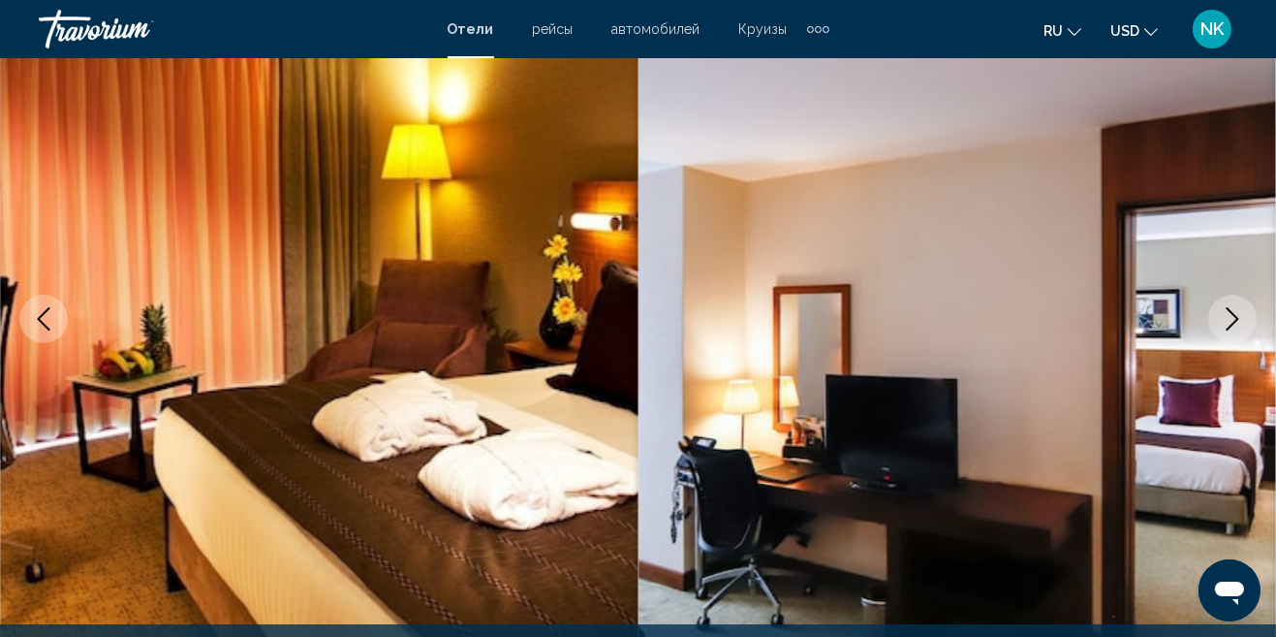
click at [1229, 319] on icon "Next image" at bounding box center [1232, 318] width 23 height 23
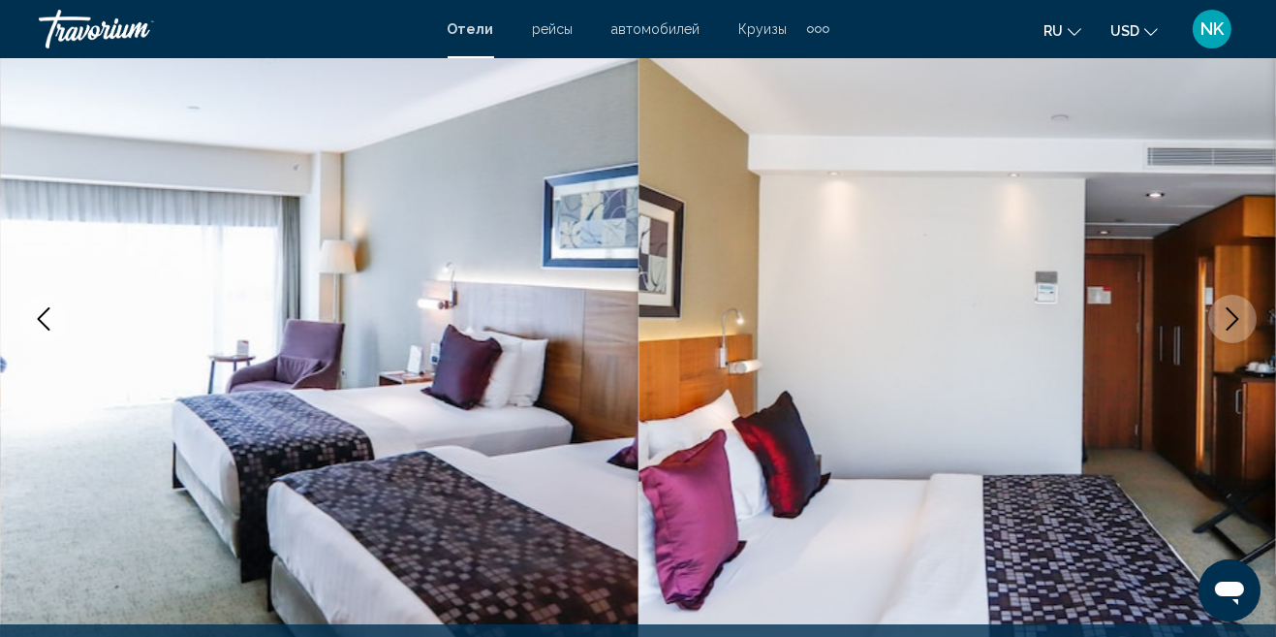
click at [1228, 319] on icon "Next image" at bounding box center [1232, 318] width 23 height 23
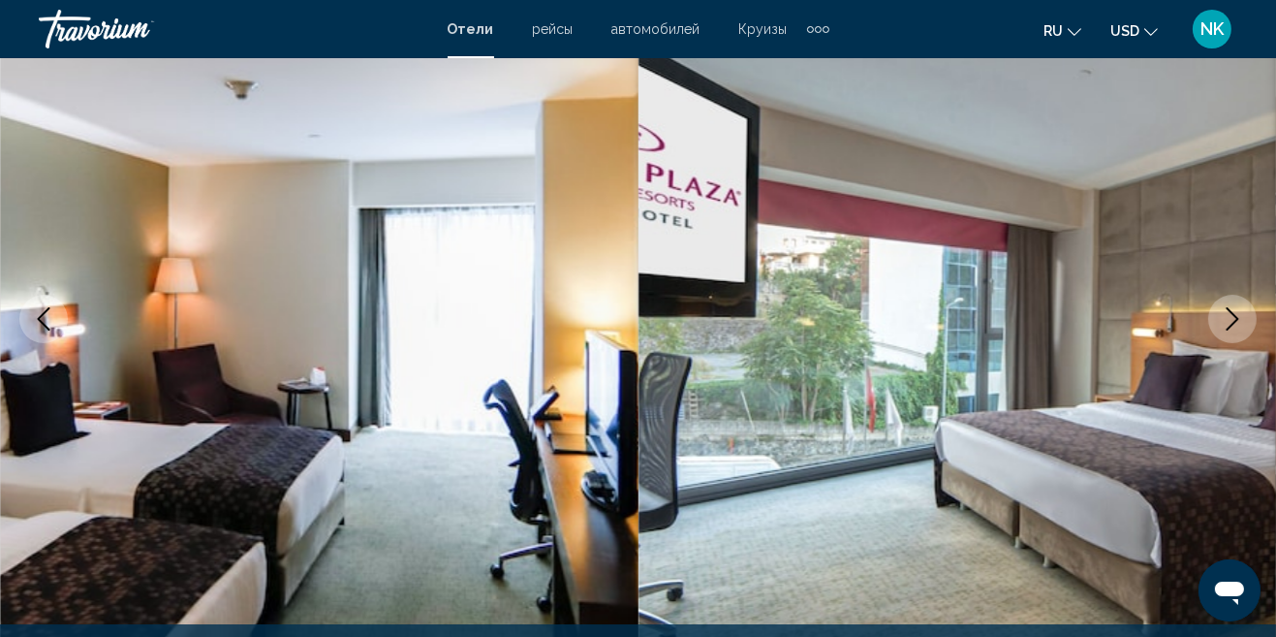
click at [1231, 315] on icon "Next image" at bounding box center [1232, 318] width 23 height 23
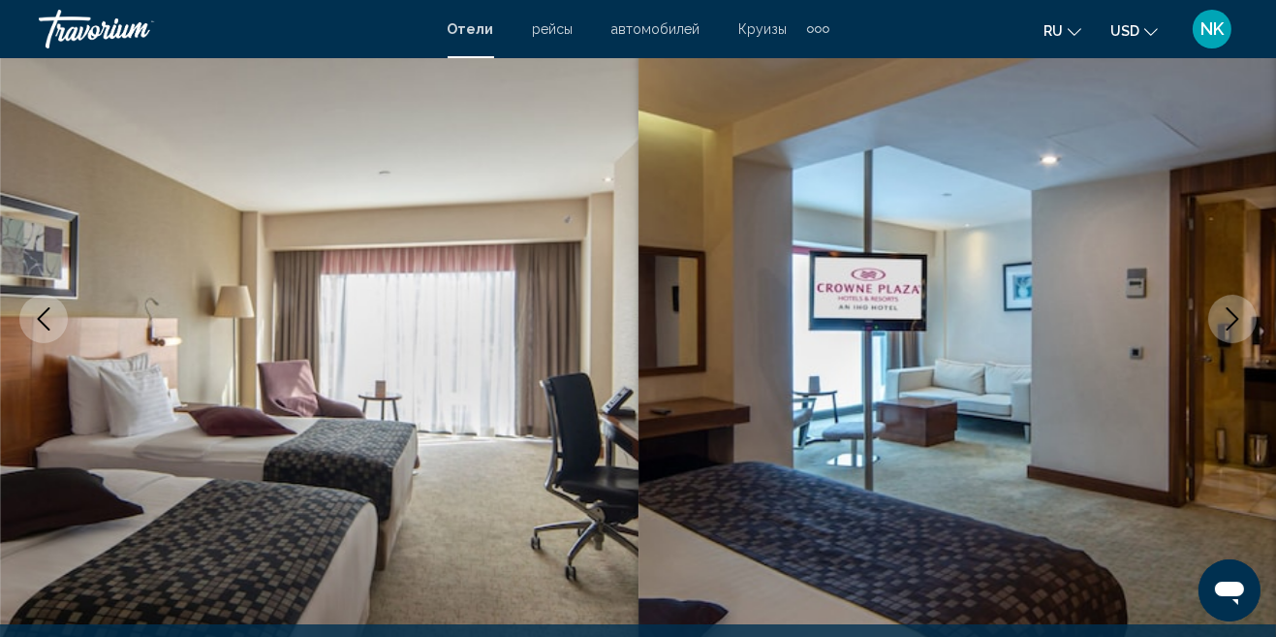
click at [1233, 321] on icon "Next image" at bounding box center [1232, 318] width 23 height 23
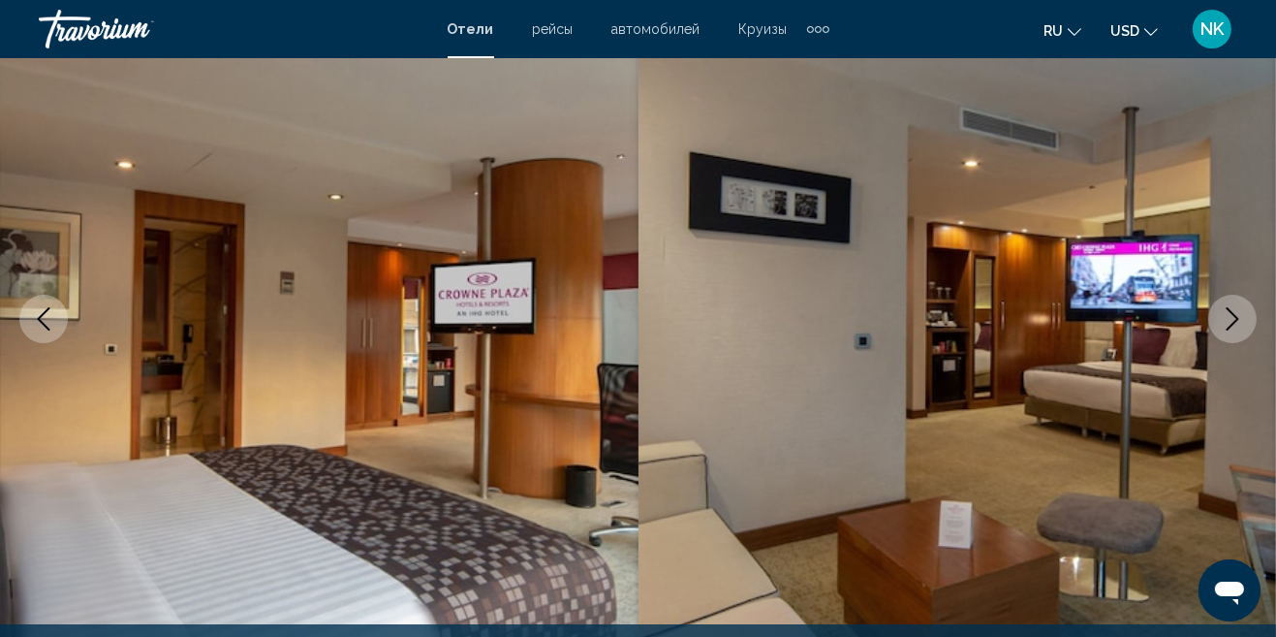
click at [1228, 323] on icon "Next image" at bounding box center [1232, 318] width 23 height 23
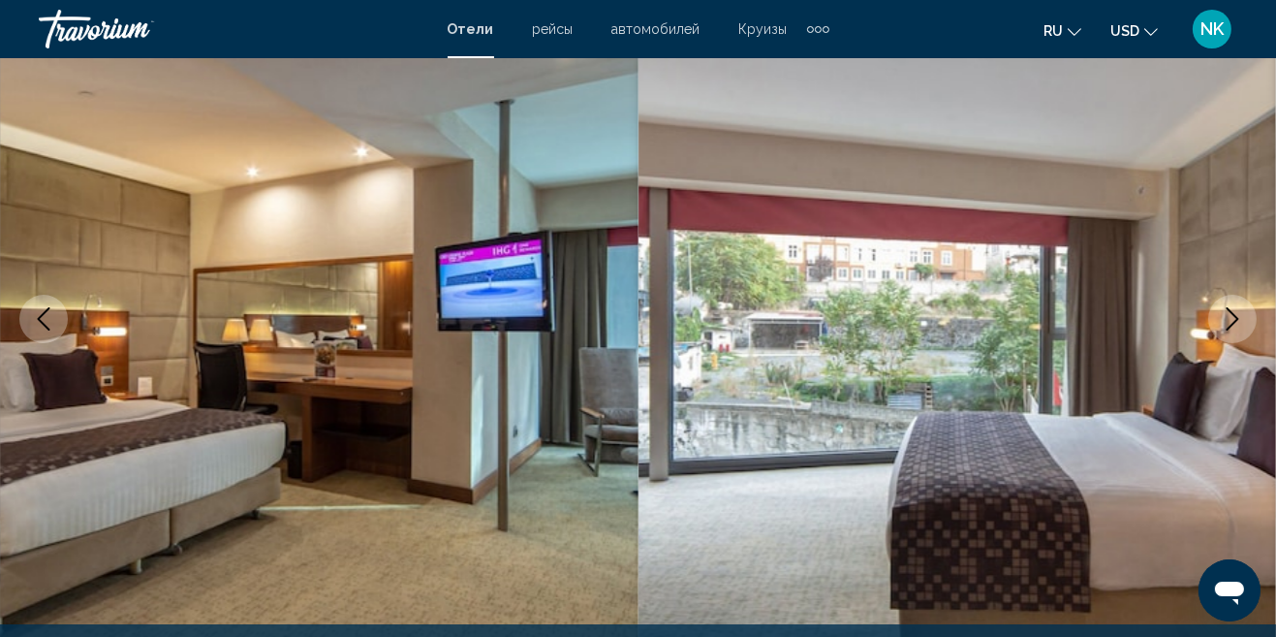
click at [1238, 316] on icon "Next image" at bounding box center [1232, 318] width 23 height 23
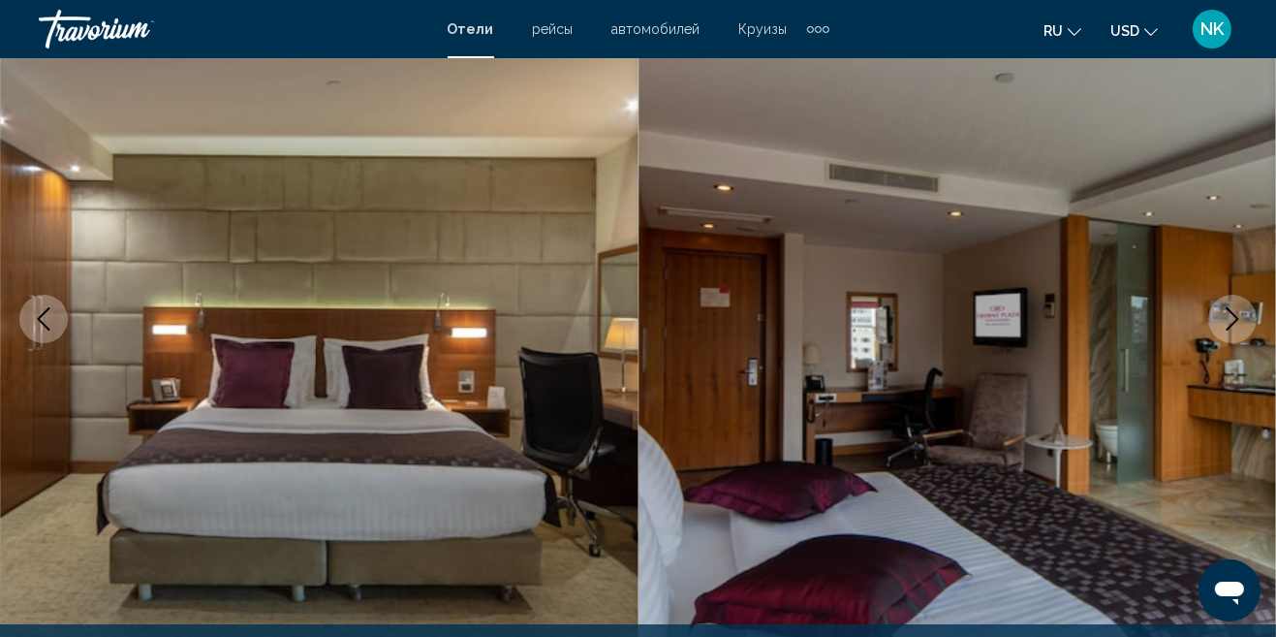
click at [1240, 323] on icon "Next image" at bounding box center [1232, 318] width 23 height 23
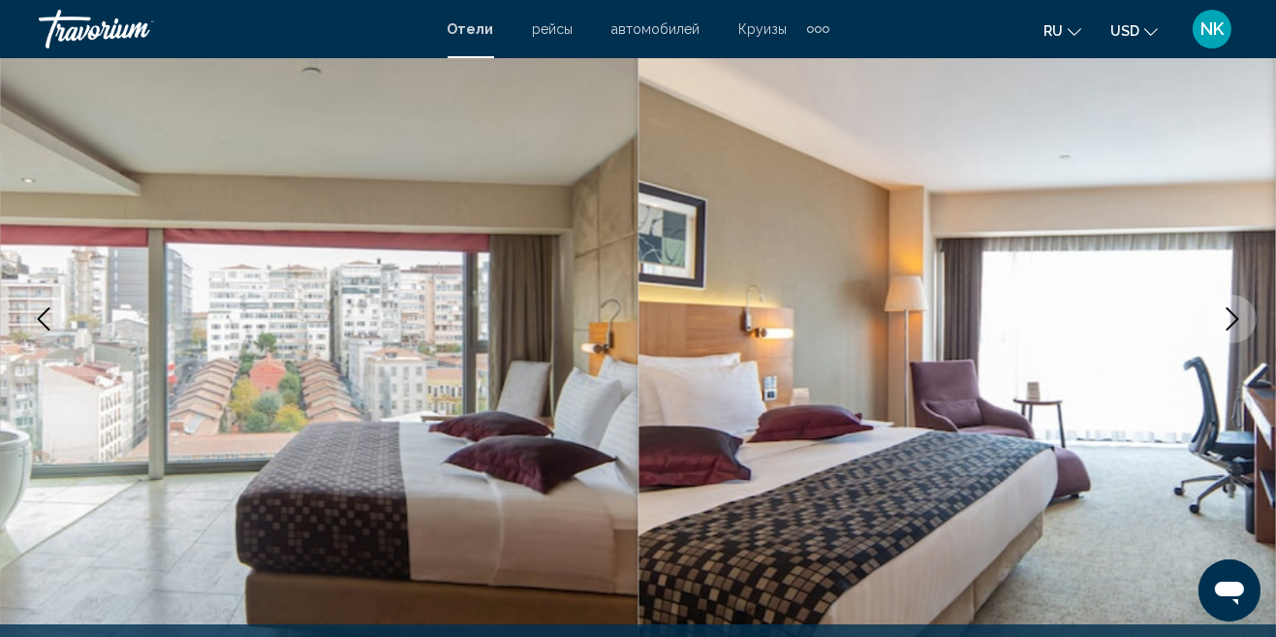
click at [1234, 318] on icon "Next image" at bounding box center [1232, 318] width 23 height 23
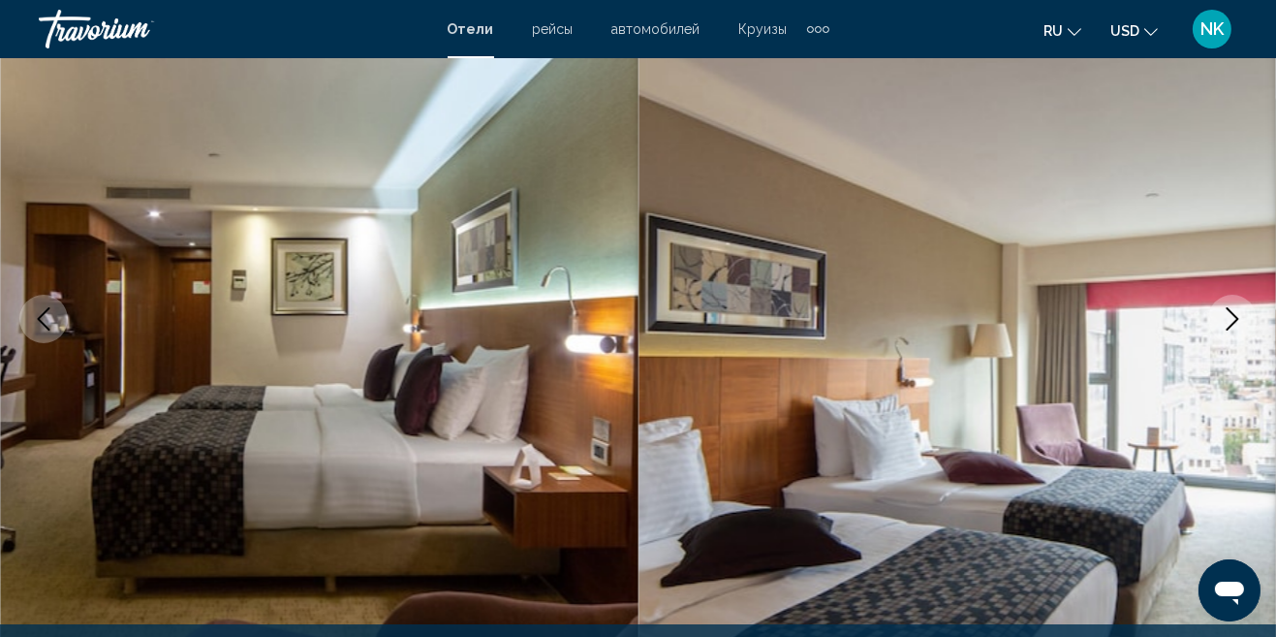
click at [1235, 316] on icon "Next image" at bounding box center [1233, 318] width 13 height 23
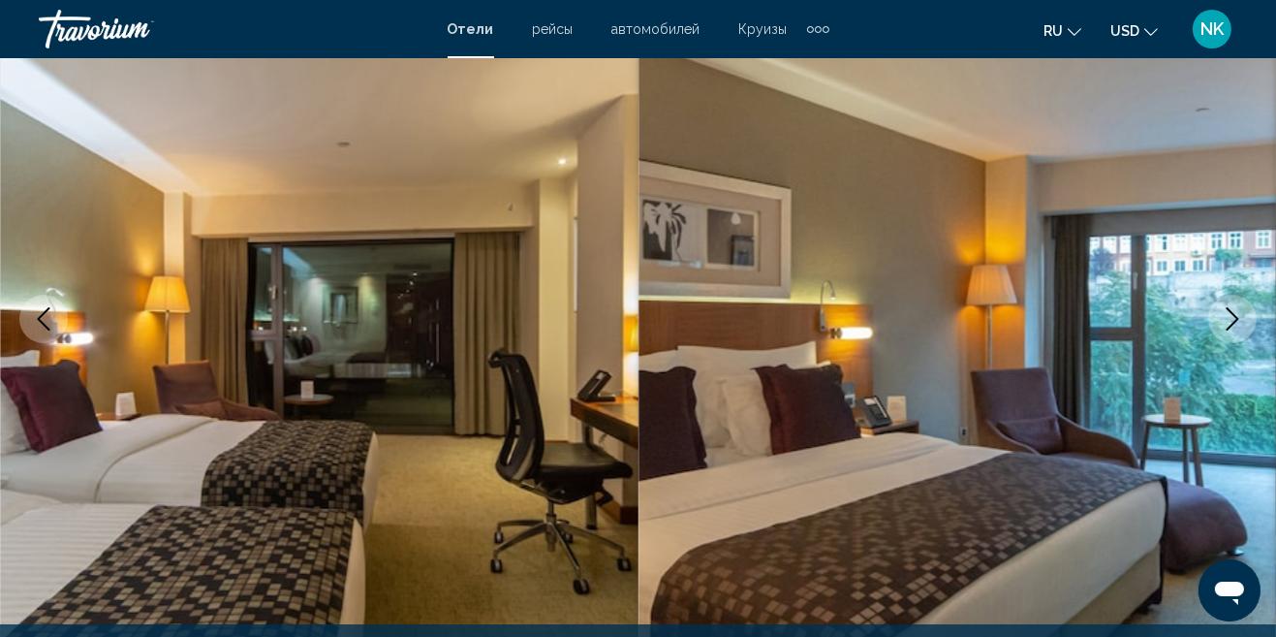
click at [1232, 317] on icon "Next image" at bounding box center [1232, 318] width 23 height 23
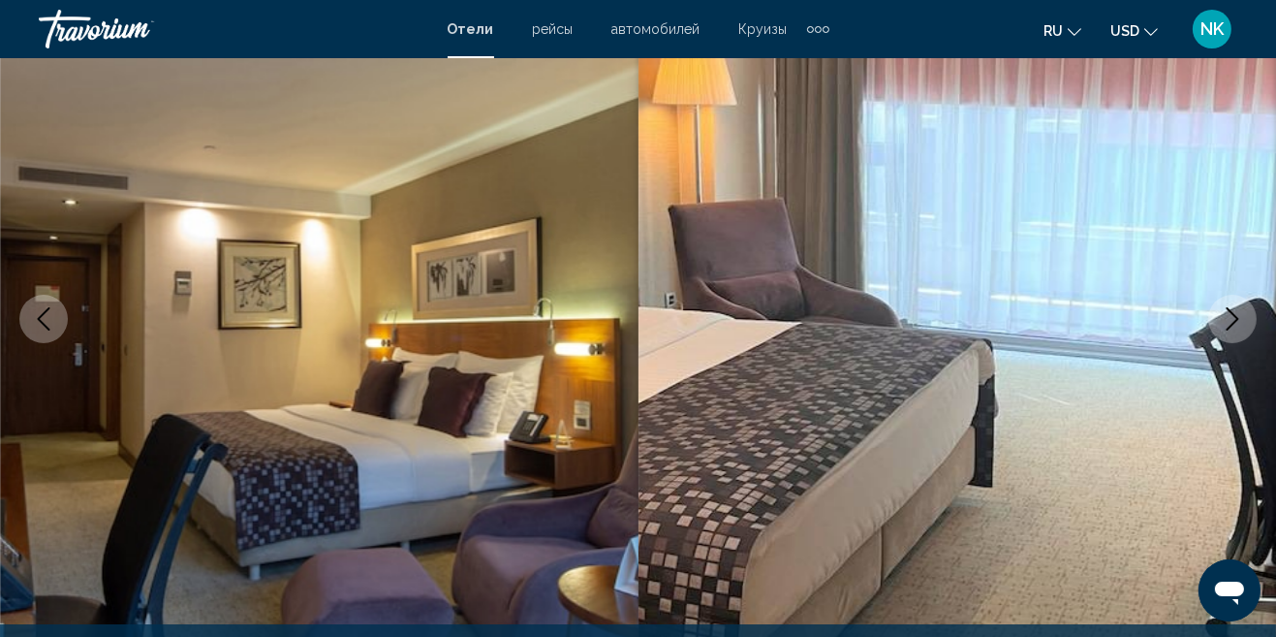
click at [1232, 324] on icon "Next image" at bounding box center [1233, 318] width 13 height 23
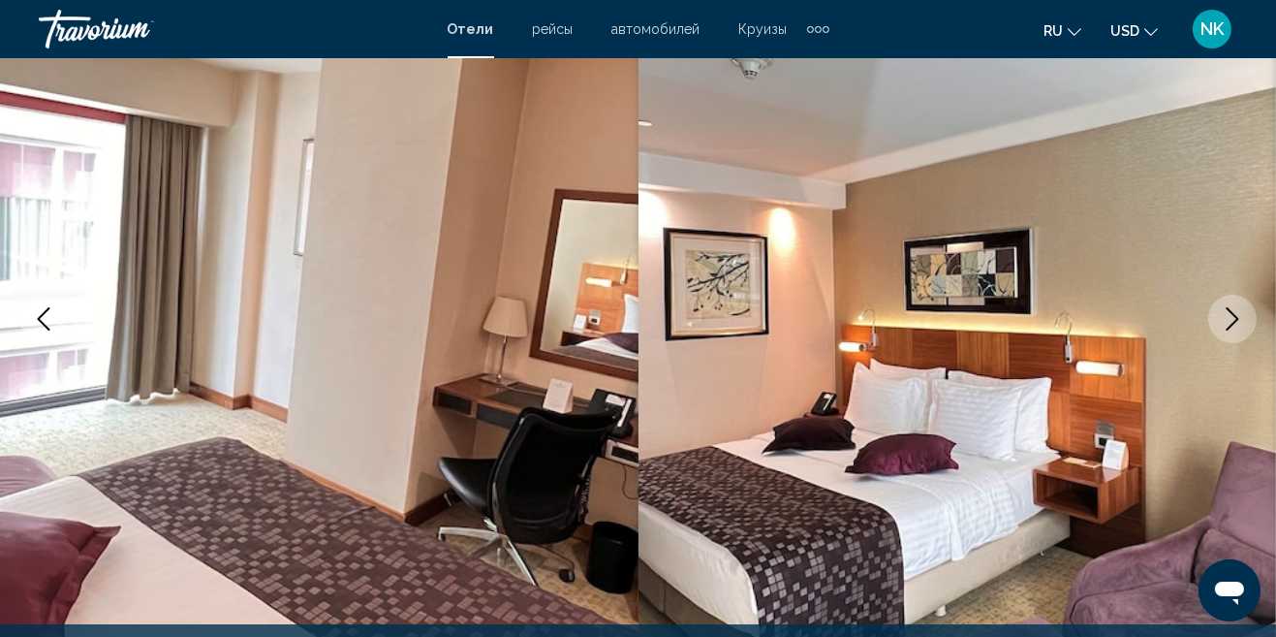
click at [1233, 319] on icon "Next image" at bounding box center [1232, 318] width 23 height 23
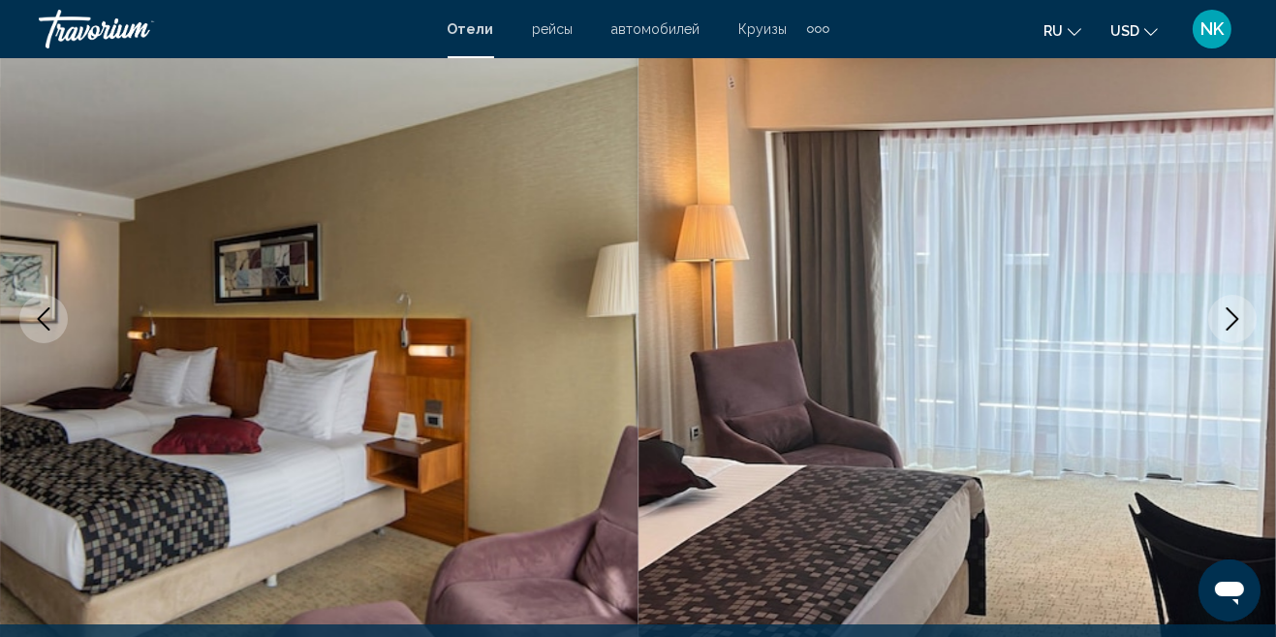
click at [1235, 320] on icon "Next image" at bounding box center [1233, 318] width 13 height 23
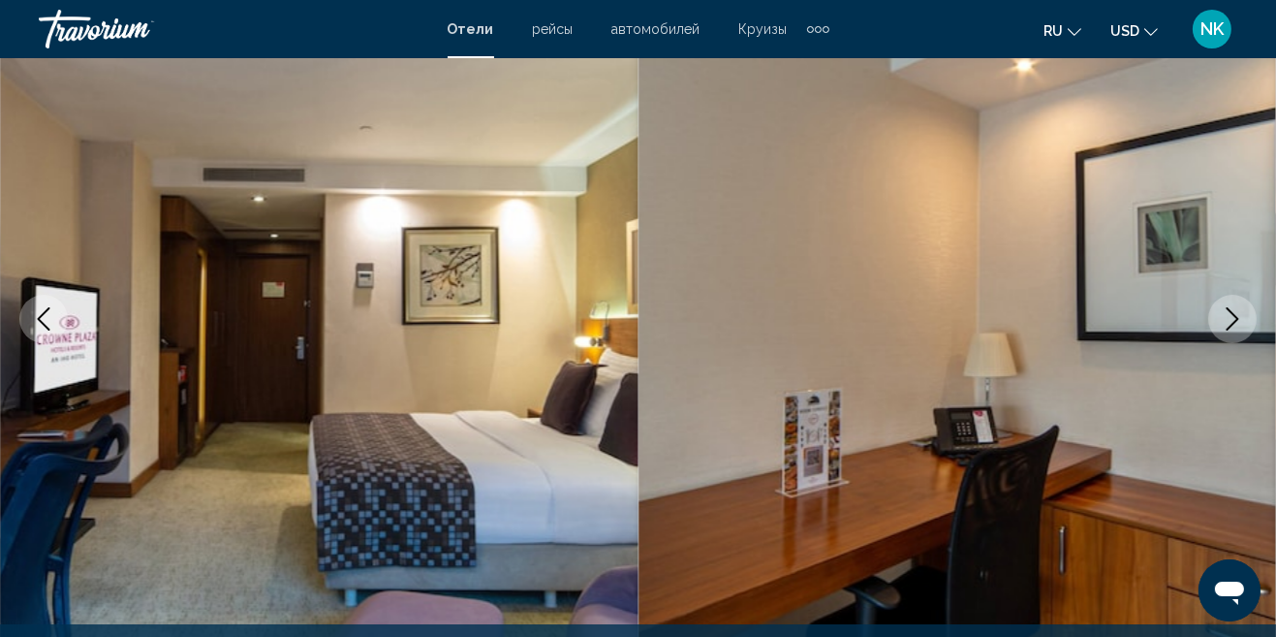
click at [1231, 331] on button "Next image" at bounding box center [1233, 319] width 48 height 48
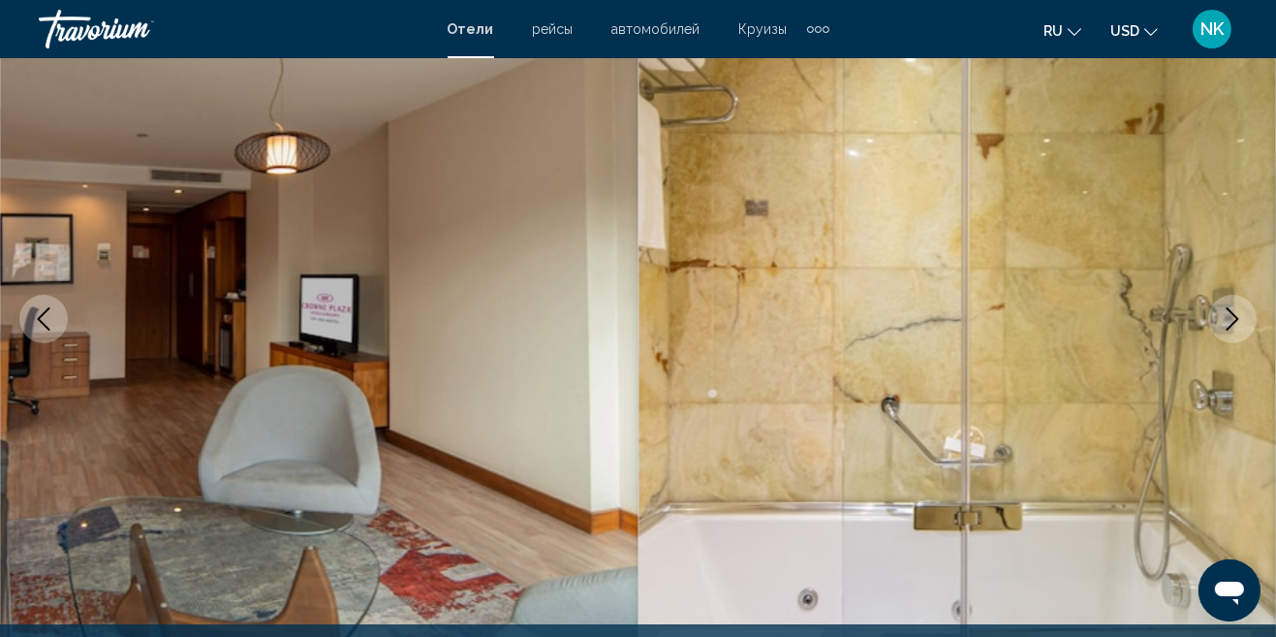
click at [1234, 323] on icon "Next image" at bounding box center [1233, 318] width 13 height 23
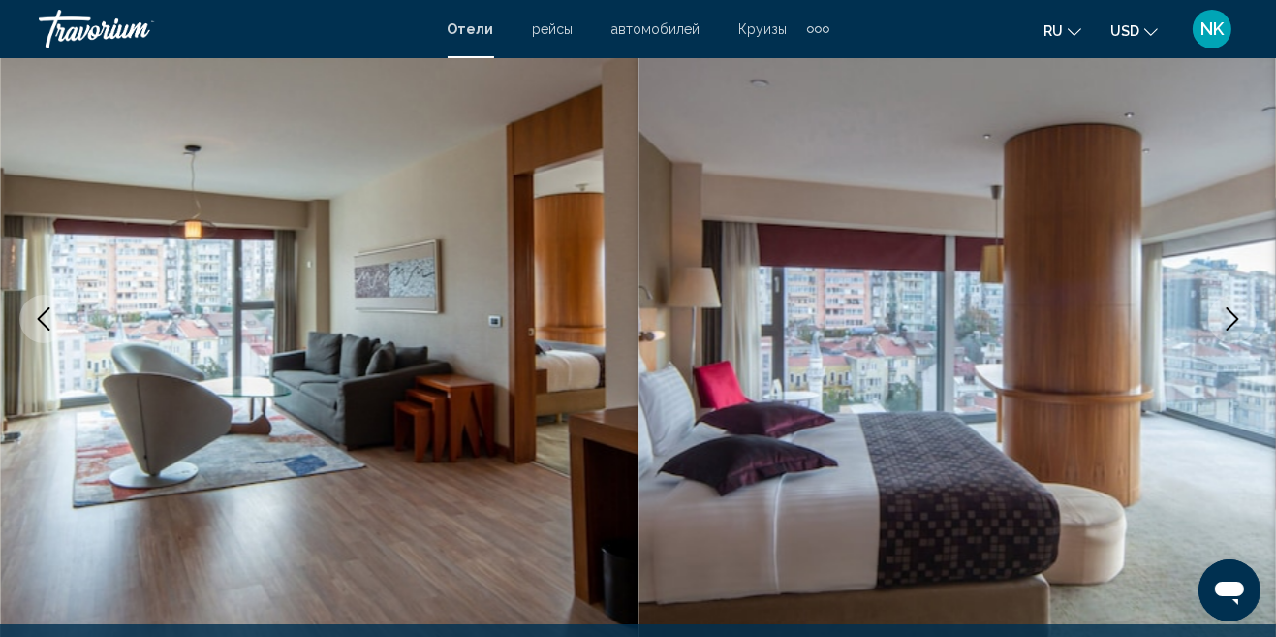
click at [1225, 344] on img "Main content" at bounding box center [958, 319] width 639 height 921
click at [1250, 414] on img "Main content" at bounding box center [958, 319] width 639 height 921
click at [1267, 414] on img "Main content" at bounding box center [958, 319] width 639 height 921
click at [1258, 415] on img "Main content" at bounding box center [958, 319] width 639 height 921
click at [1250, 419] on img "Main content" at bounding box center [958, 319] width 639 height 921
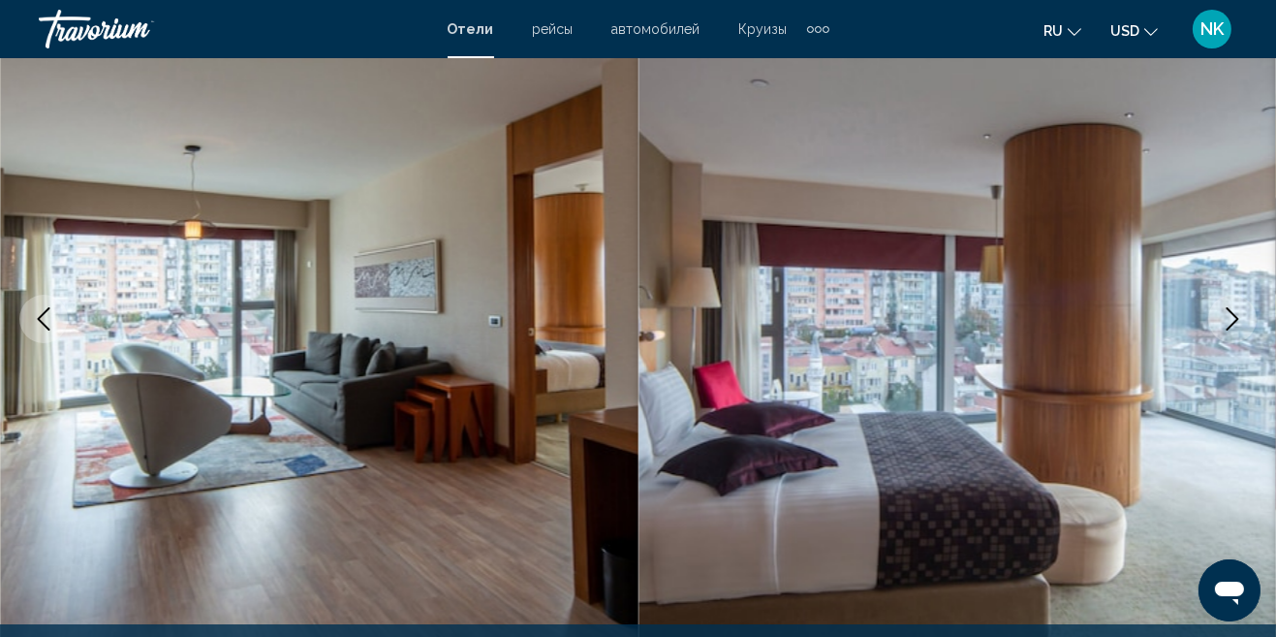
click at [1248, 418] on img "Main content" at bounding box center [958, 319] width 639 height 921
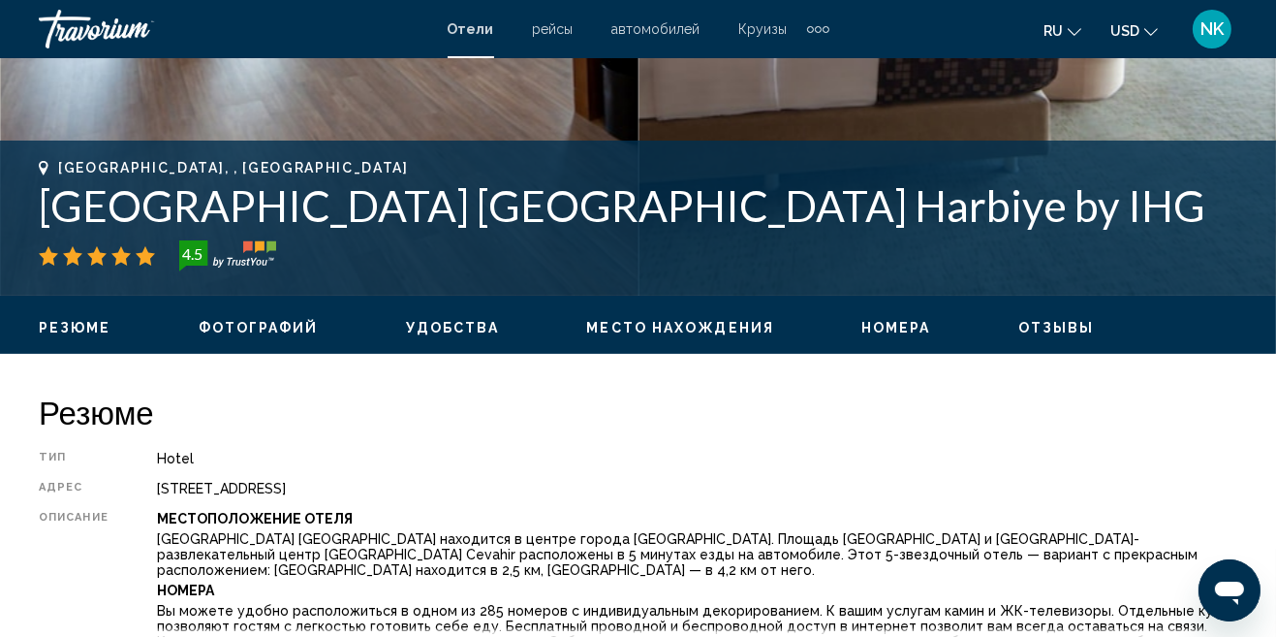
scroll to position [687, 0]
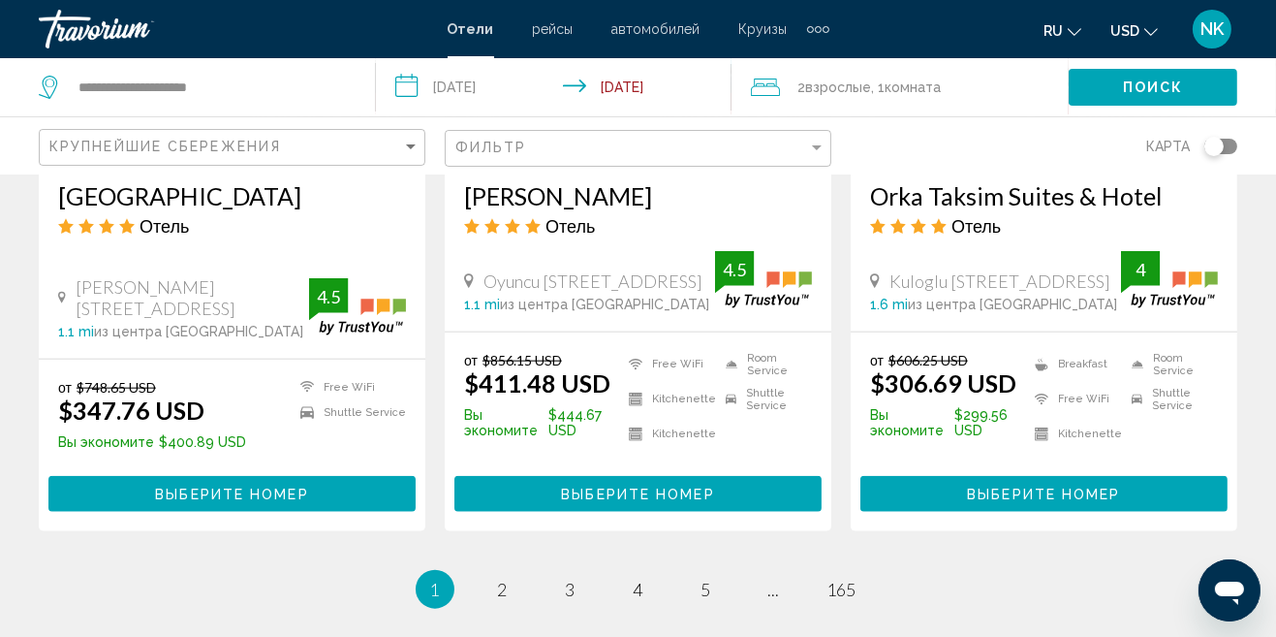
scroll to position [2758, 0]
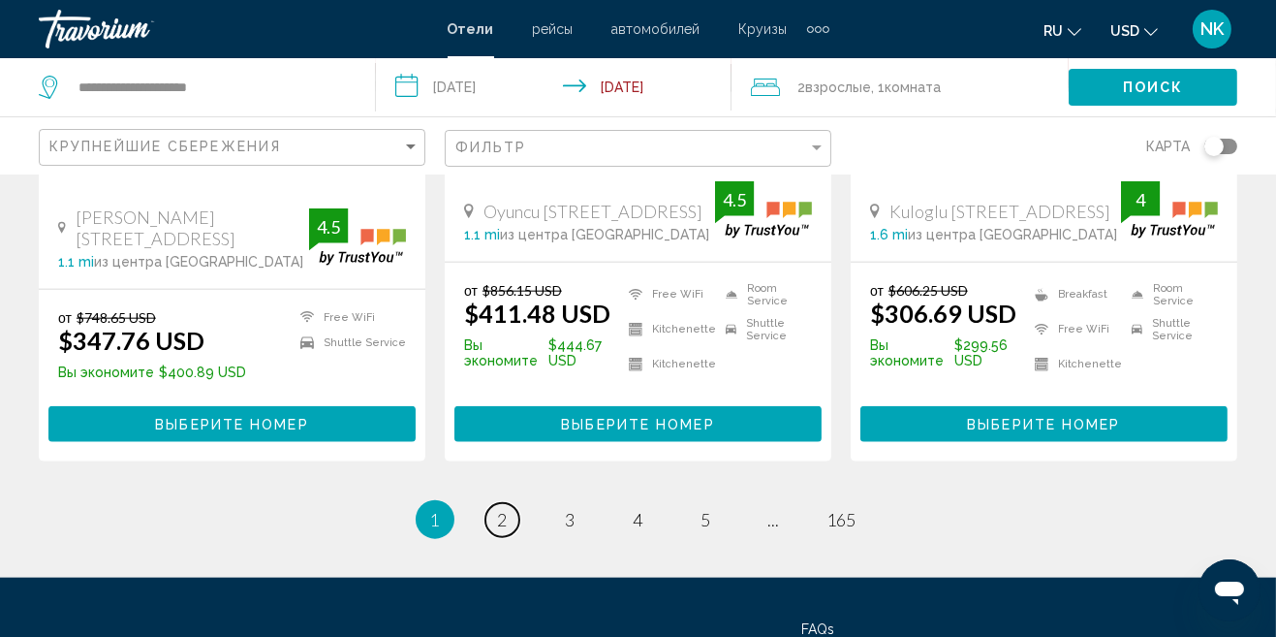
click at [498, 509] on span "2" at bounding box center [503, 519] width 10 height 21
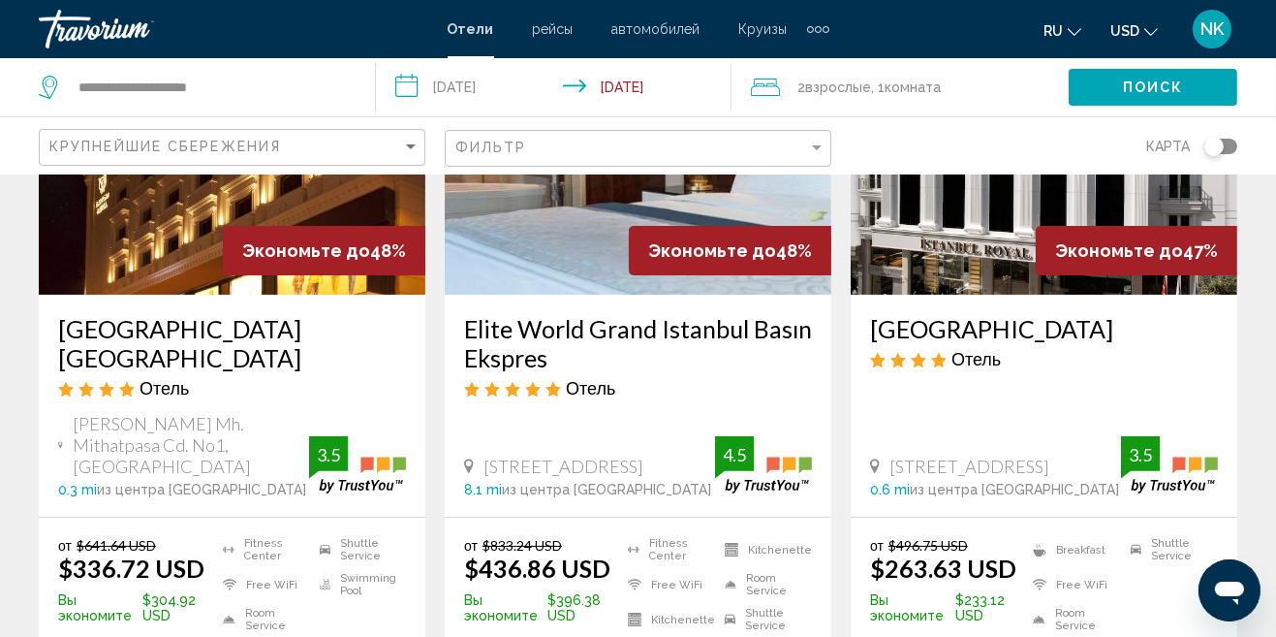
scroll to position [260, 0]
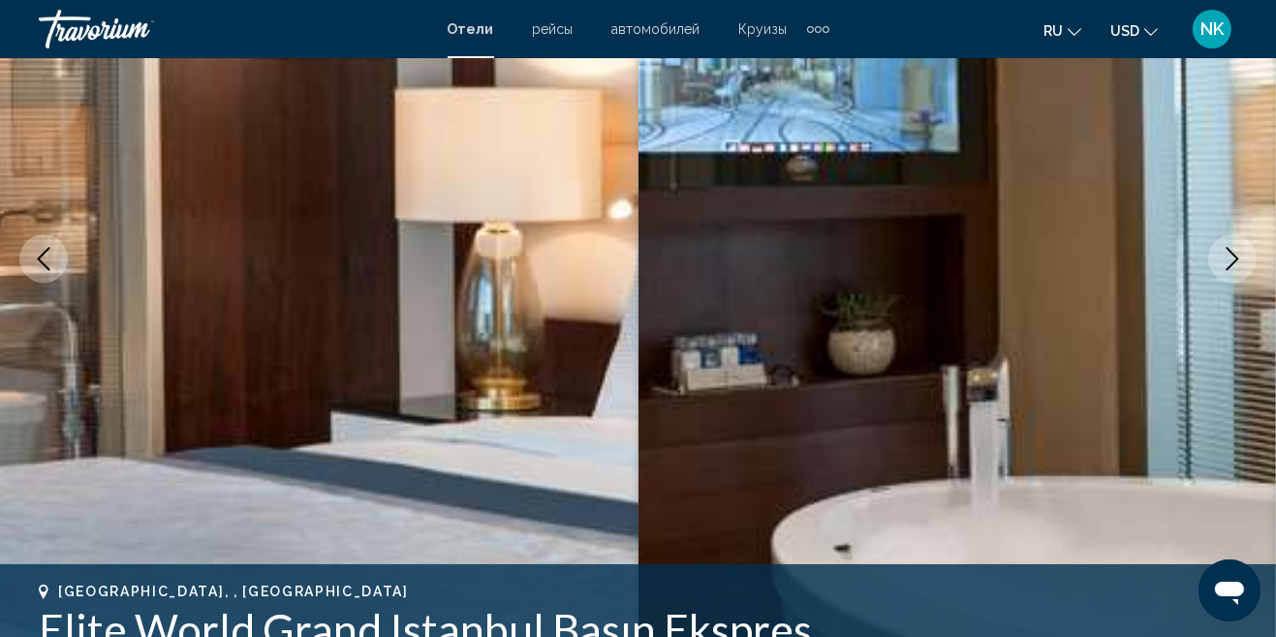
scroll to position [153, 0]
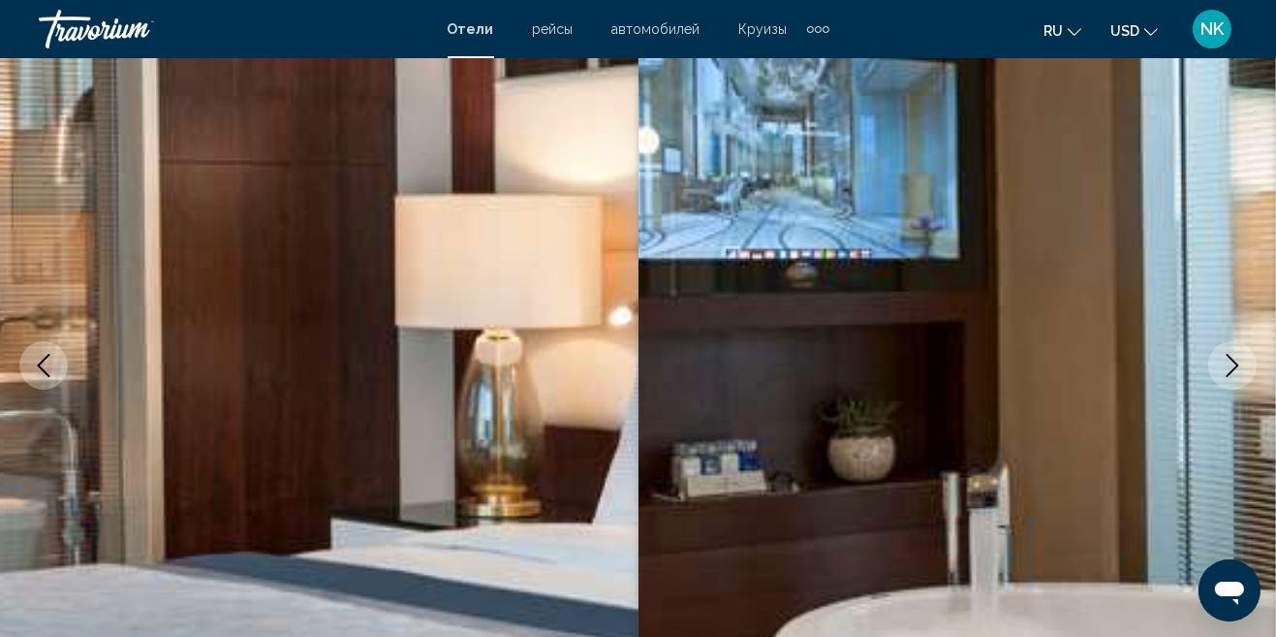
click at [1218, 370] on button "Next image" at bounding box center [1233, 365] width 48 height 48
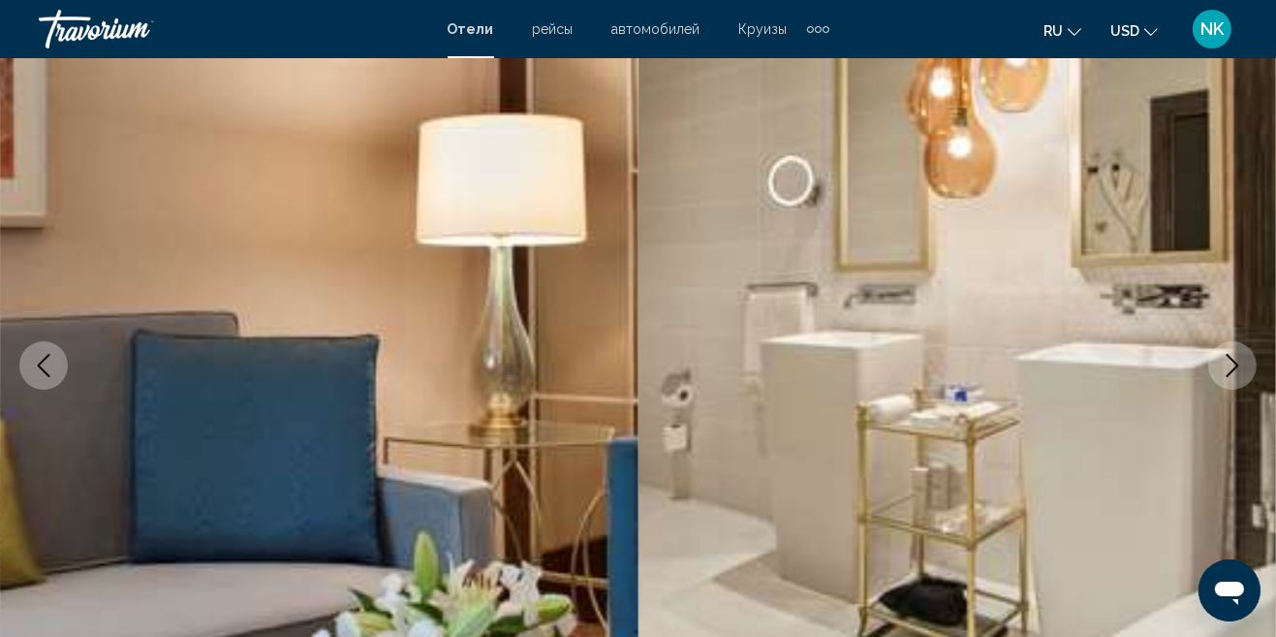
click at [1223, 361] on icon "Next image" at bounding box center [1232, 365] width 23 height 23
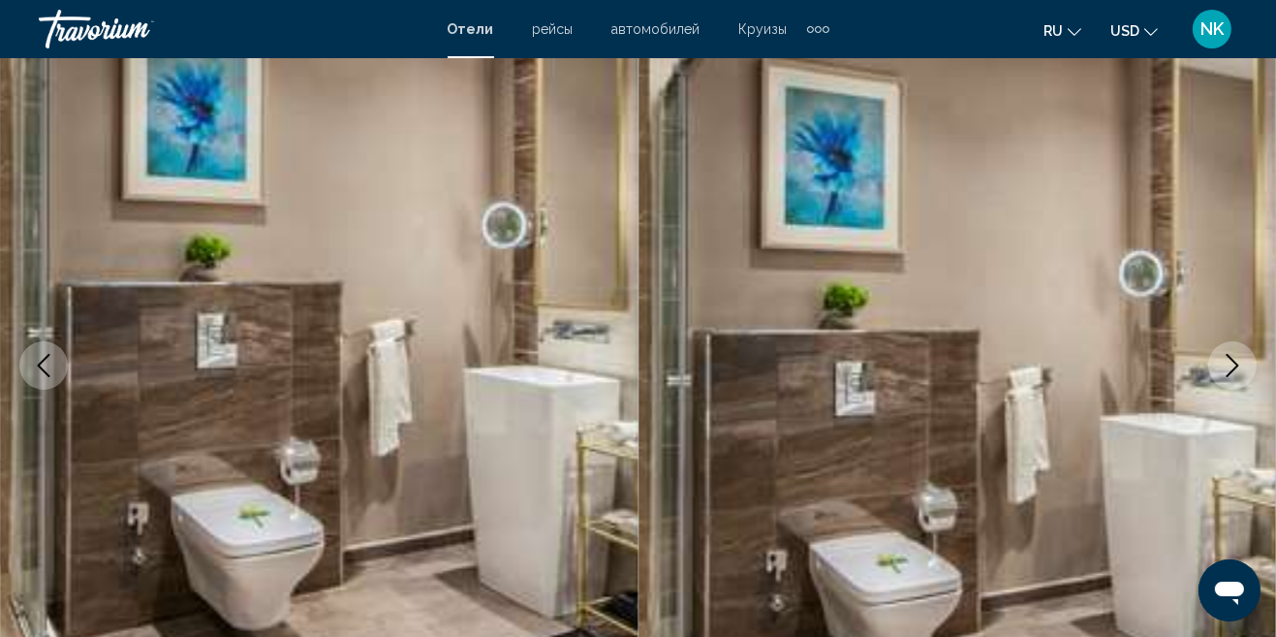
click at [1217, 373] on button "Next image" at bounding box center [1233, 365] width 48 height 48
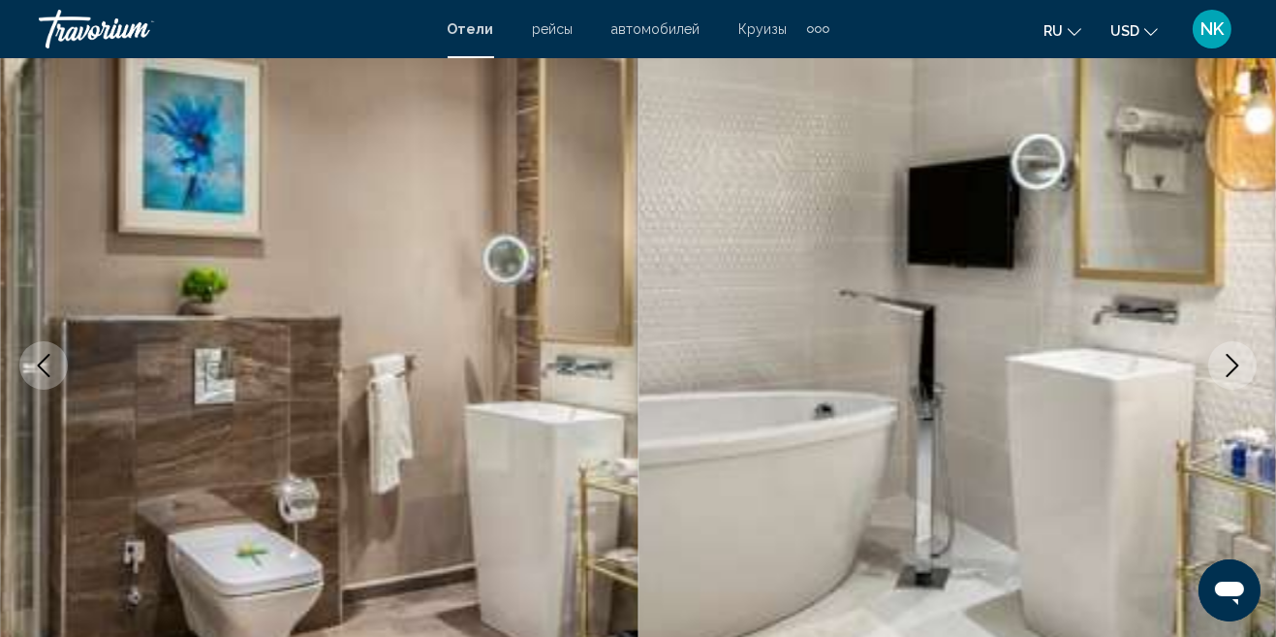
click at [1227, 368] on icon "Next image" at bounding box center [1232, 365] width 23 height 23
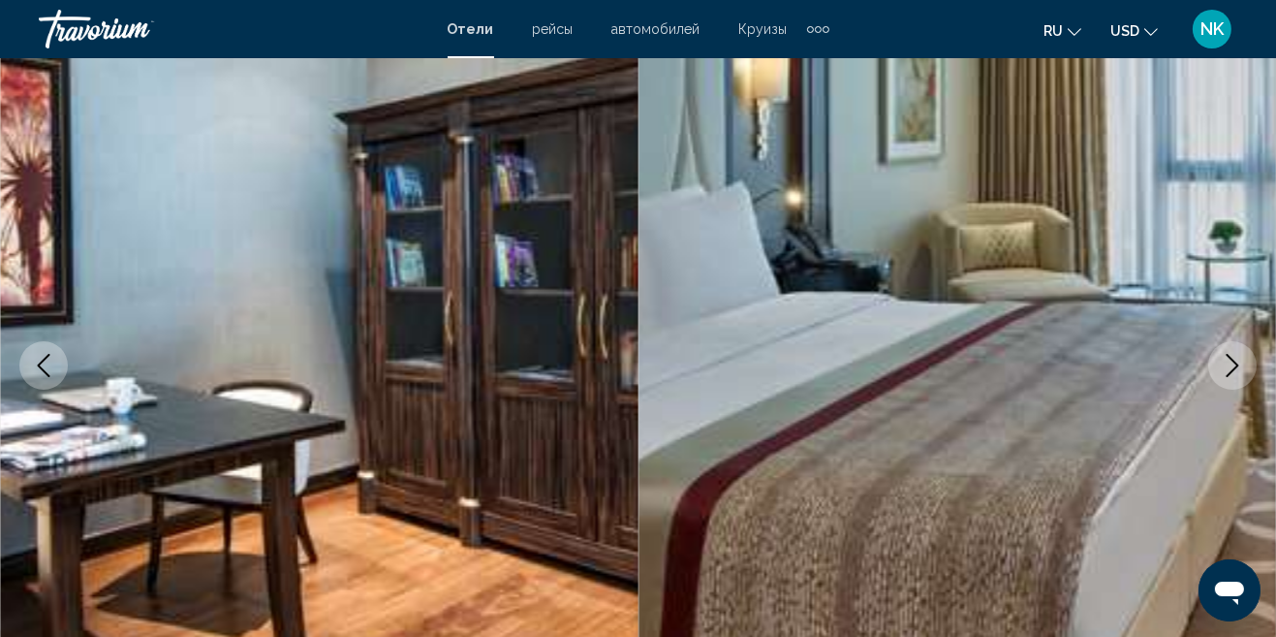
click at [1214, 375] on button "Next image" at bounding box center [1233, 365] width 48 height 48
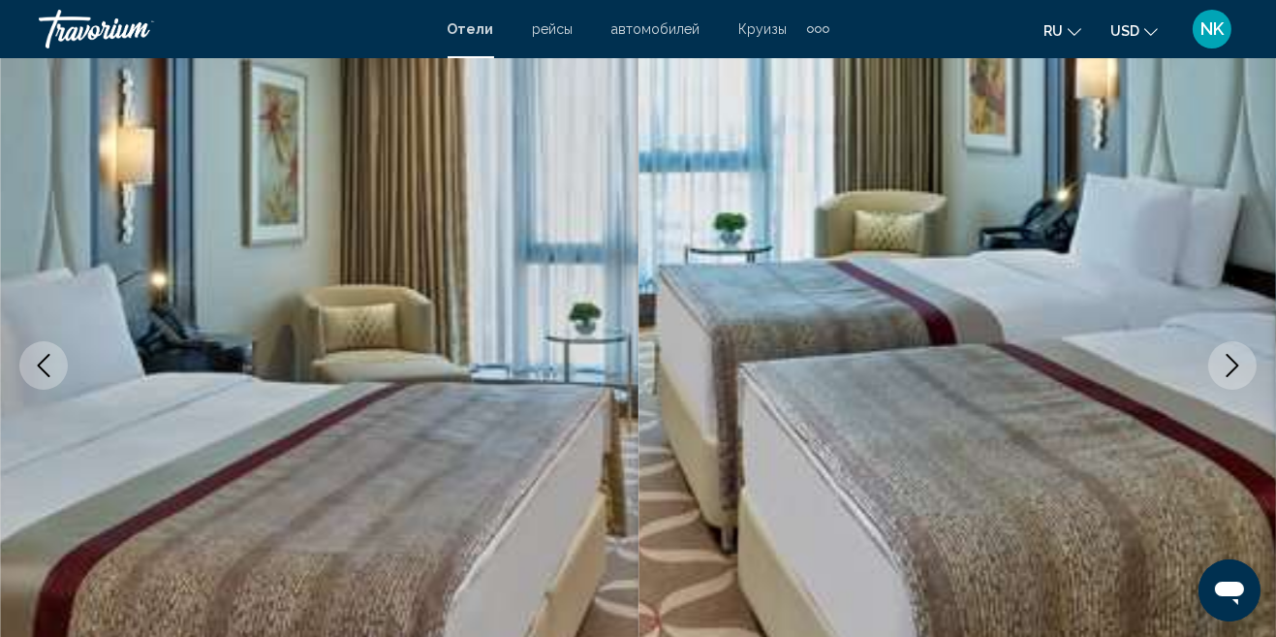
click at [1230, 360] on icon "Next image" at bounding box center [1232, 365] width 23 height 23
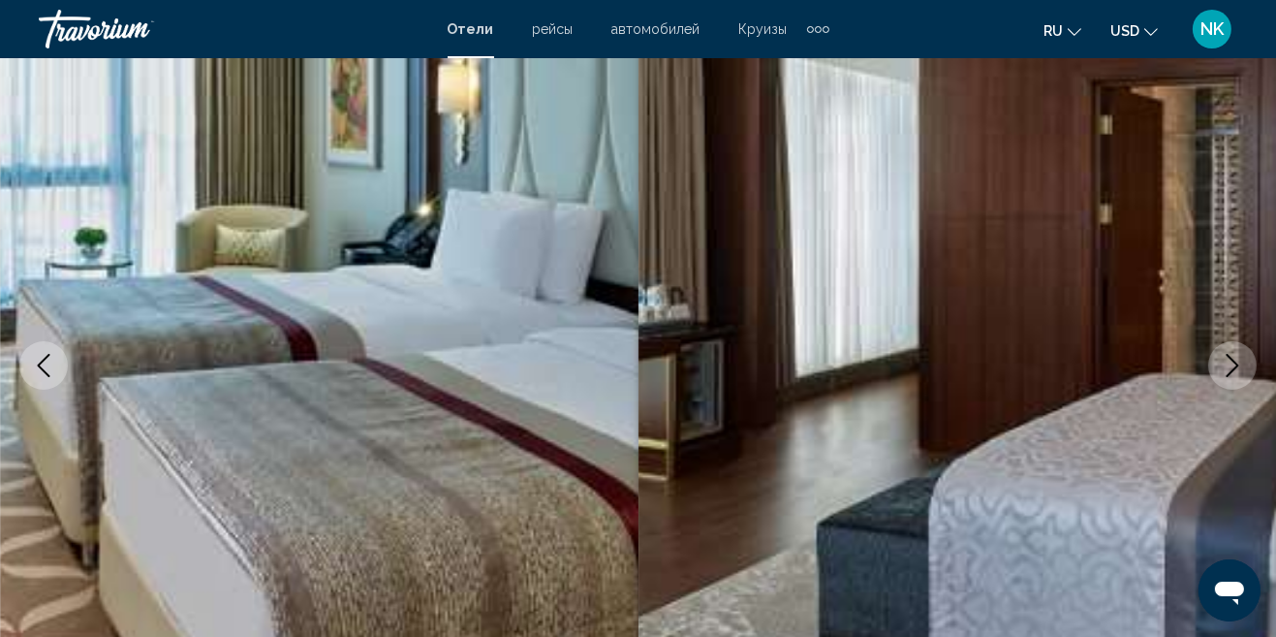
click at [1227, 367] on icon "Next image" at bounding box center [1232, 365] width 23 height 23
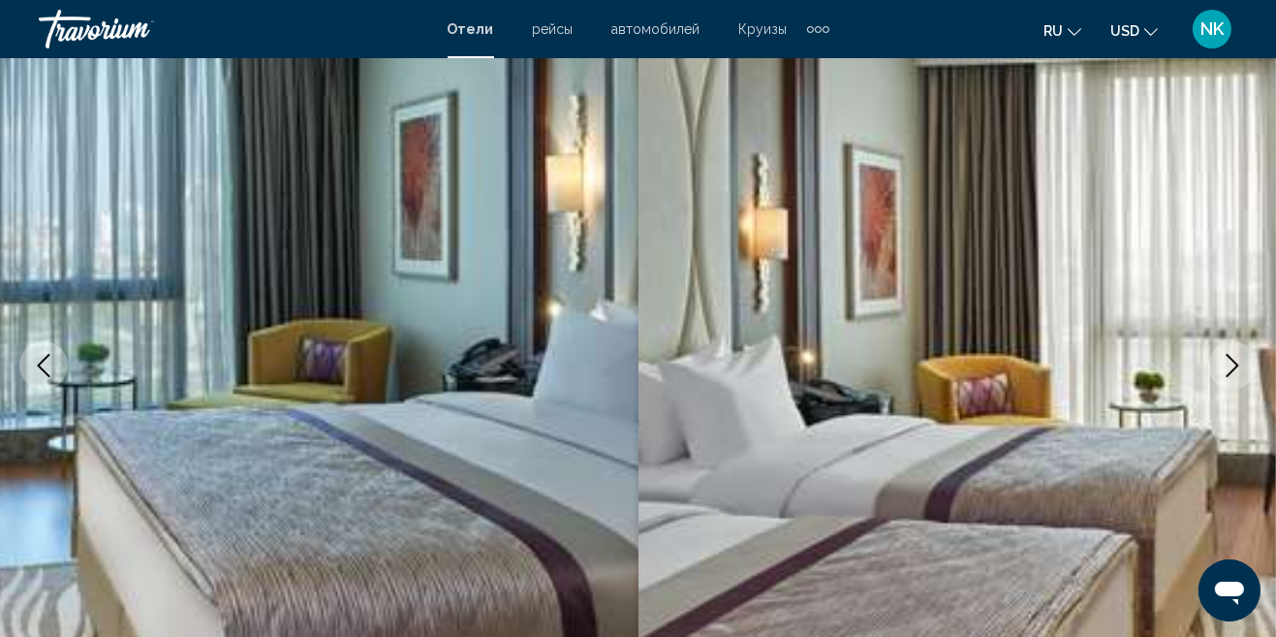
click at [1227, 368] on icon "Next image" at bounding box center [1232, 365] width 23 height 23
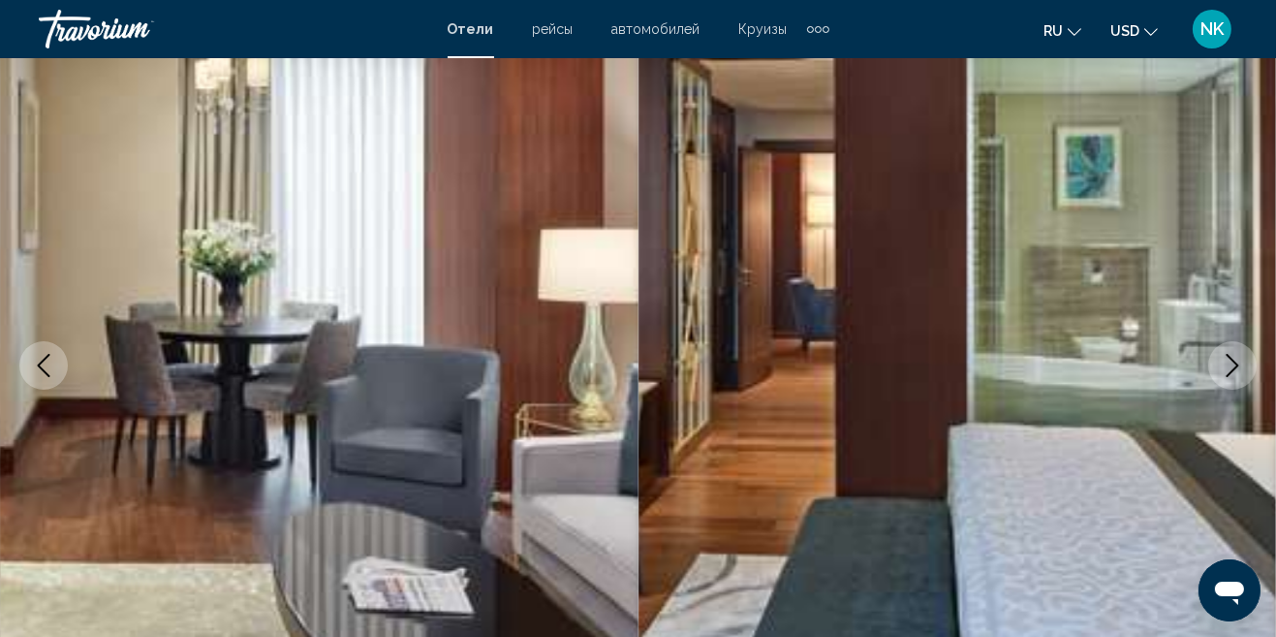
click at [1225, 369] on icon "Next image" at bounding box center [1232, 365] width 23 height 23
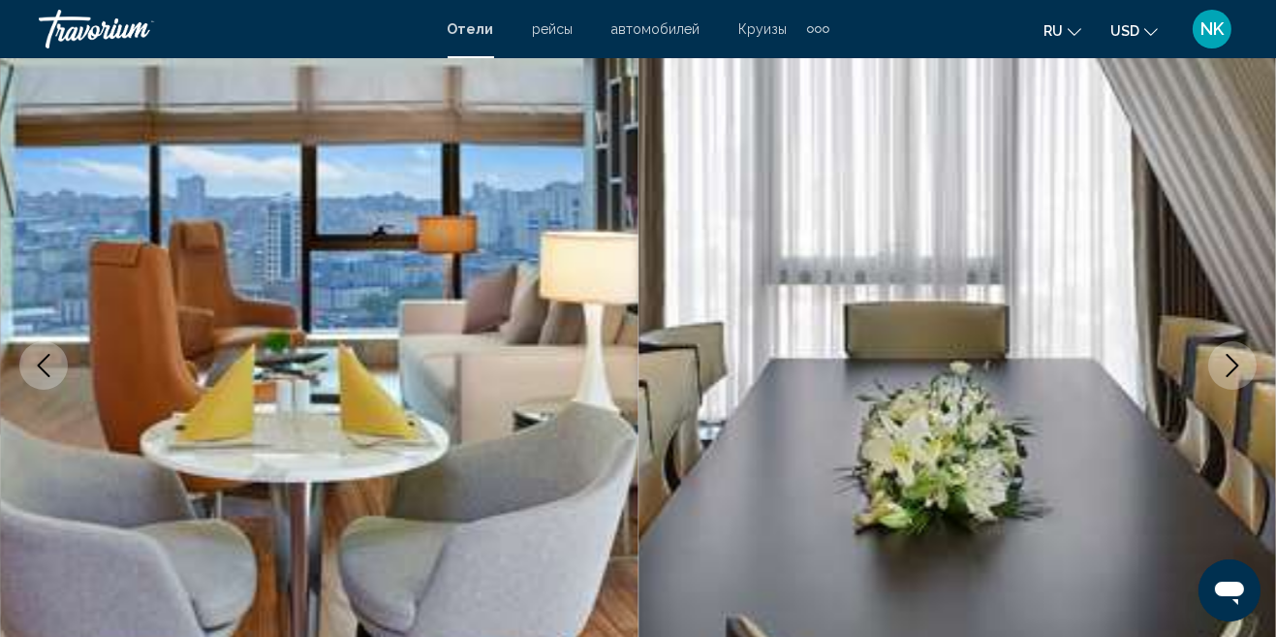
click at [1224, 371] on icon "Next image" at bounding box center [1232, 365] width 23 height 23
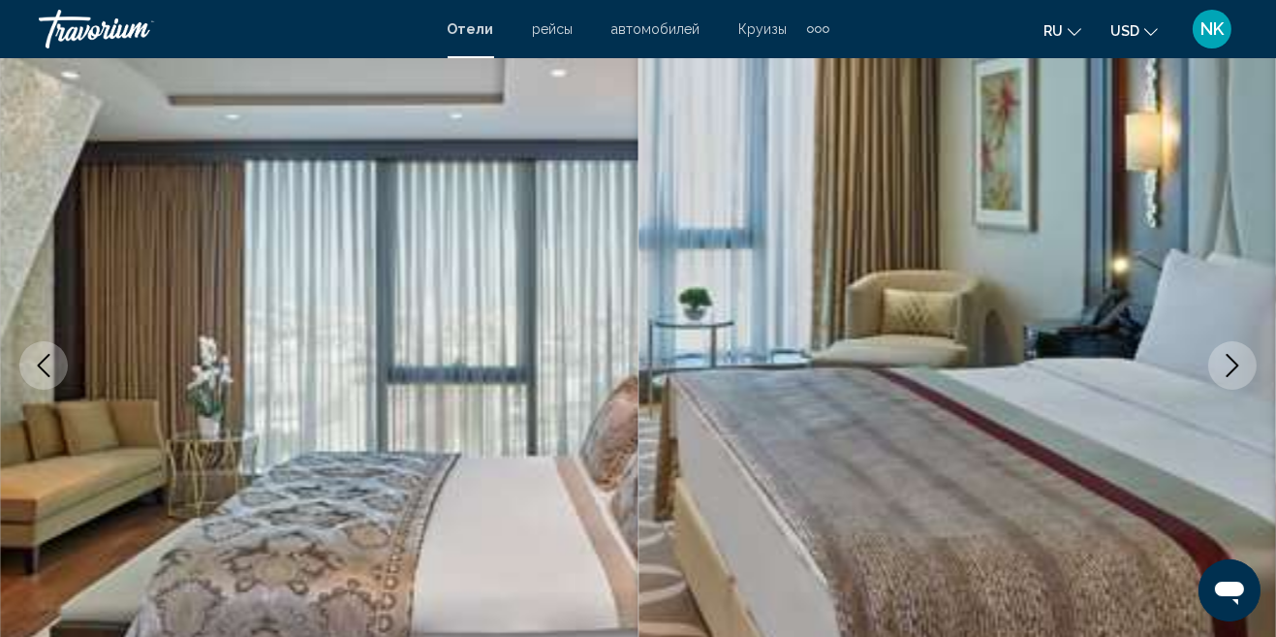
click at [1225, 374] on icon "Next image" at bounding box center [1232, 365] width 23 height 23
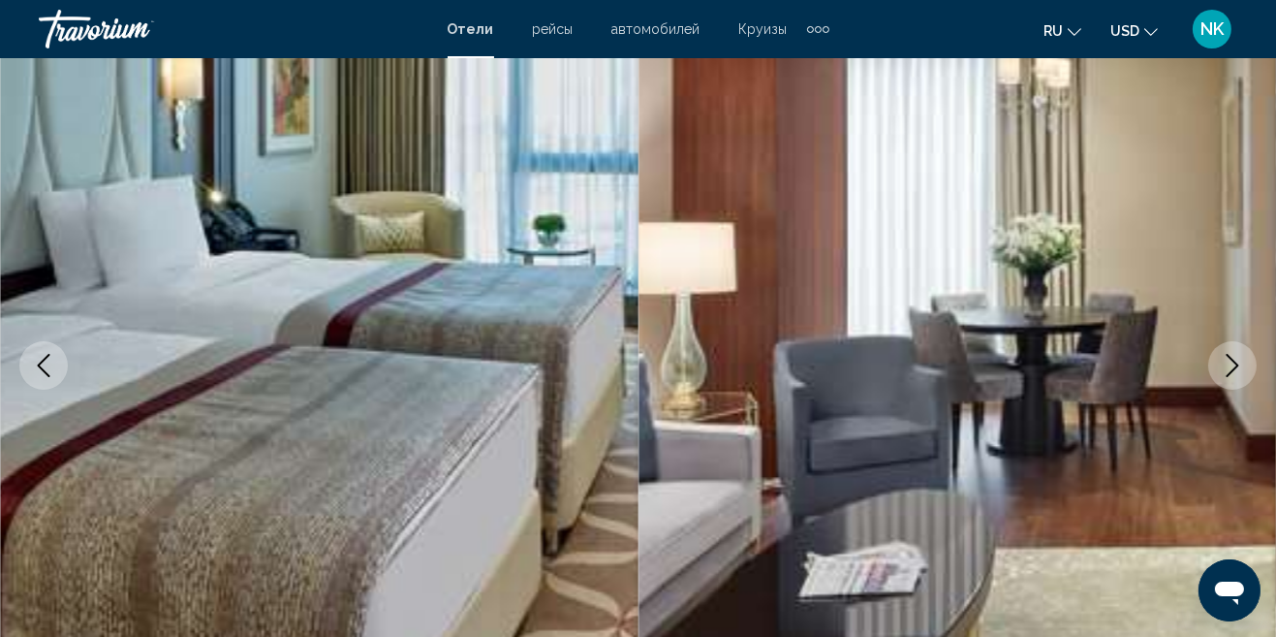
click at [1242, 369] on icon "Next image" at bounding box center [1232, 365] width 23 height 23
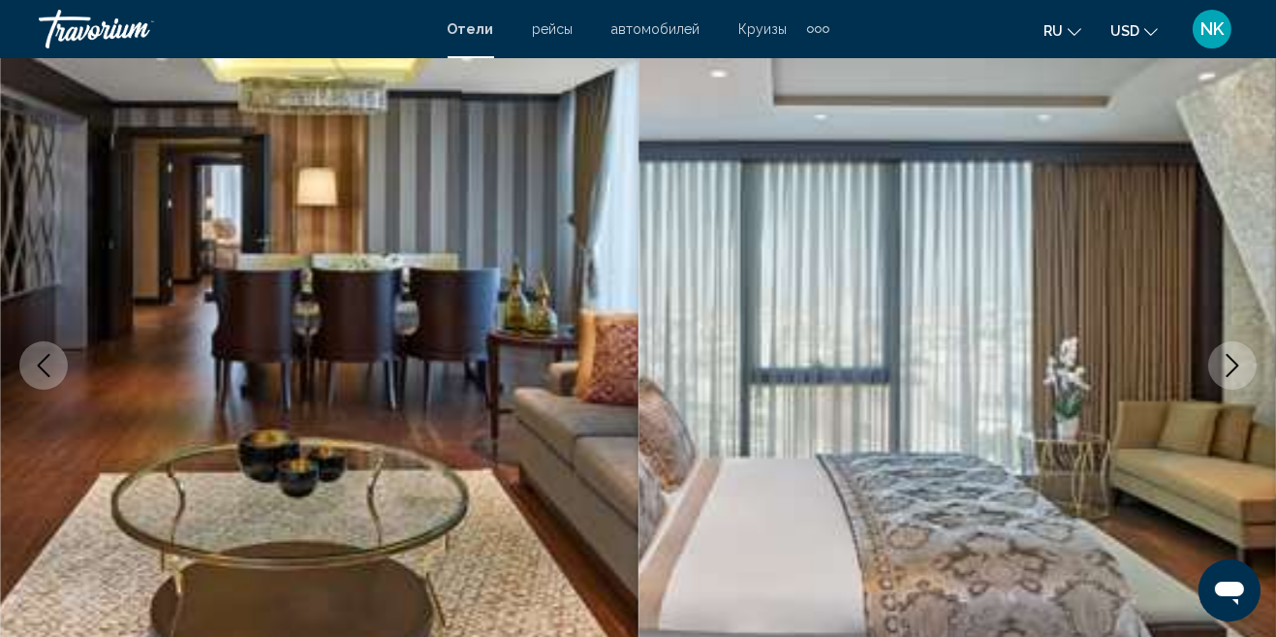
click at [1233, 366] on icon "Next image" at bounding box center [1232, 365] width 23 height 23
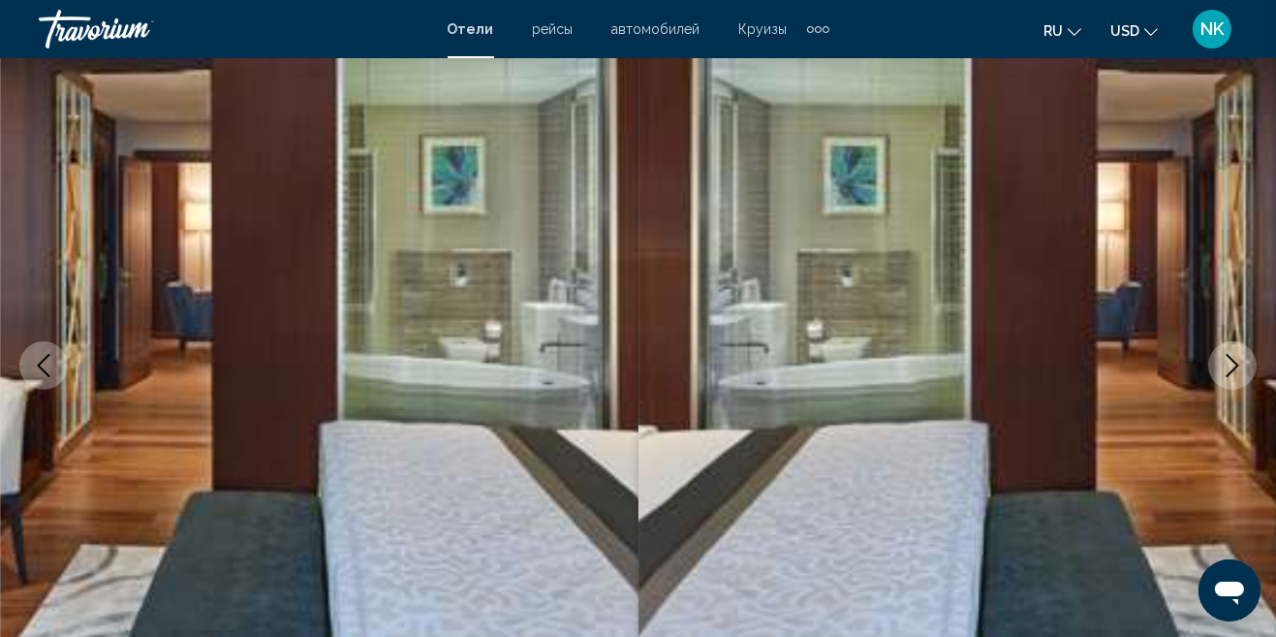
click at [1232, 365] on icon "Next image" at bounding box center [1232, 365] width 23 height 23
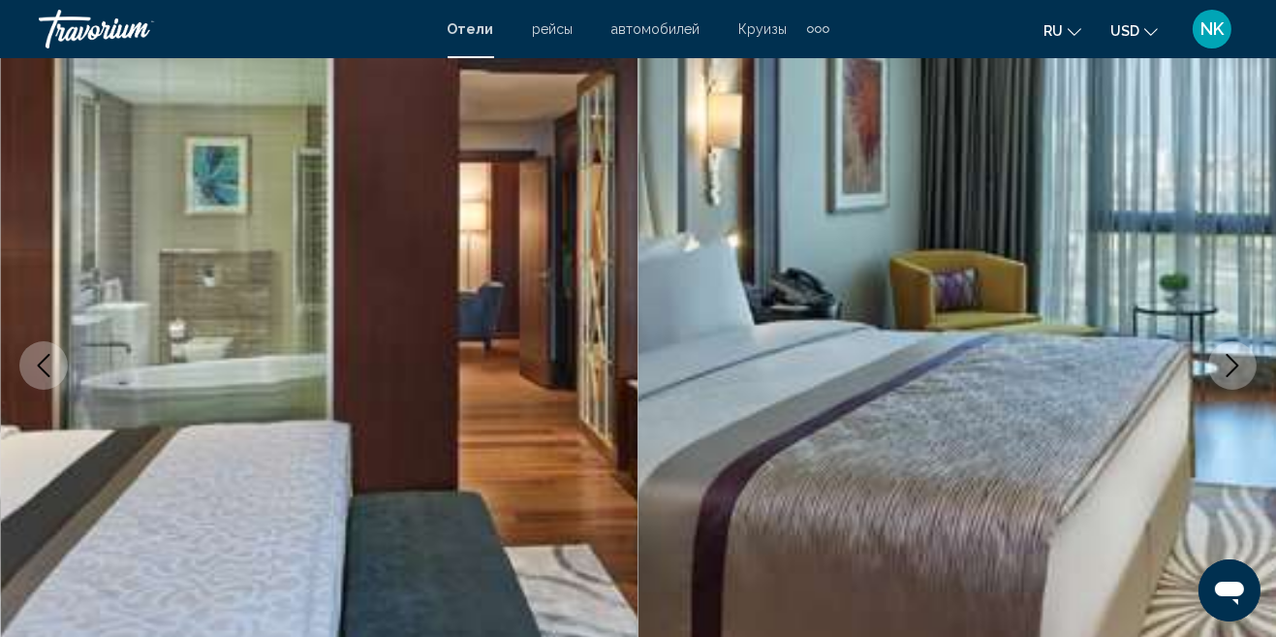
click at [1232, 363] on icon "Next image" at bounding box center [1232, 365] width 23 height 23
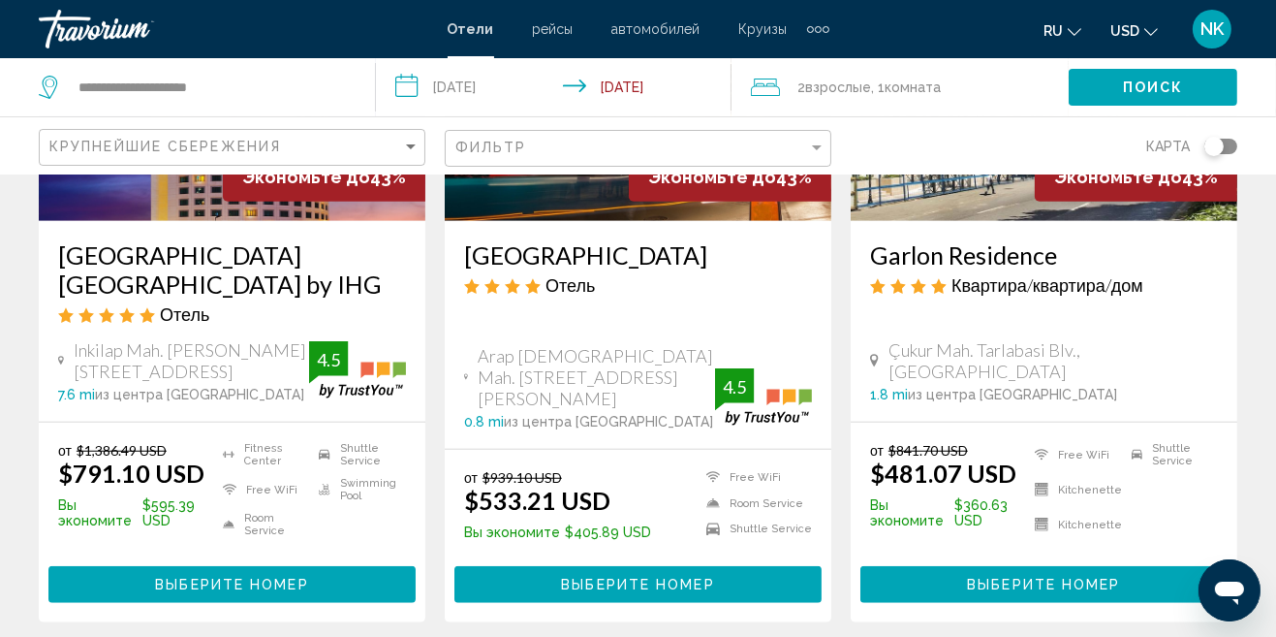
scroll to position [1852, 0]
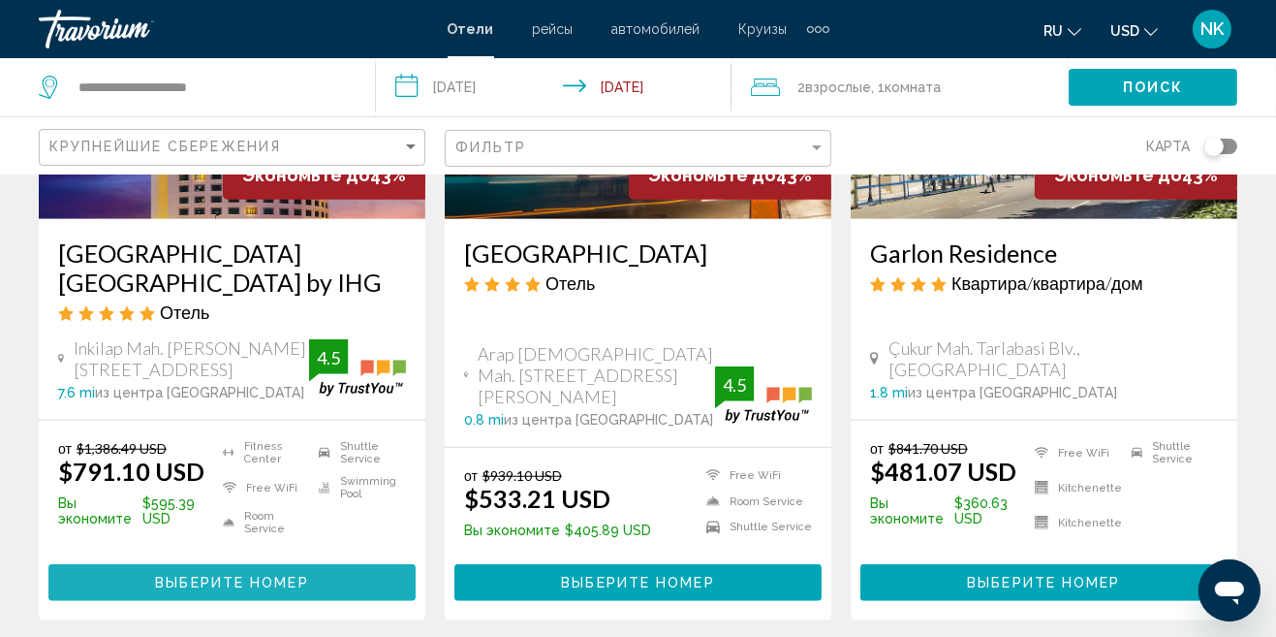
click at [296, 576] on span "Выберите номер" at bounding box center [231, 584] width 153 height 16
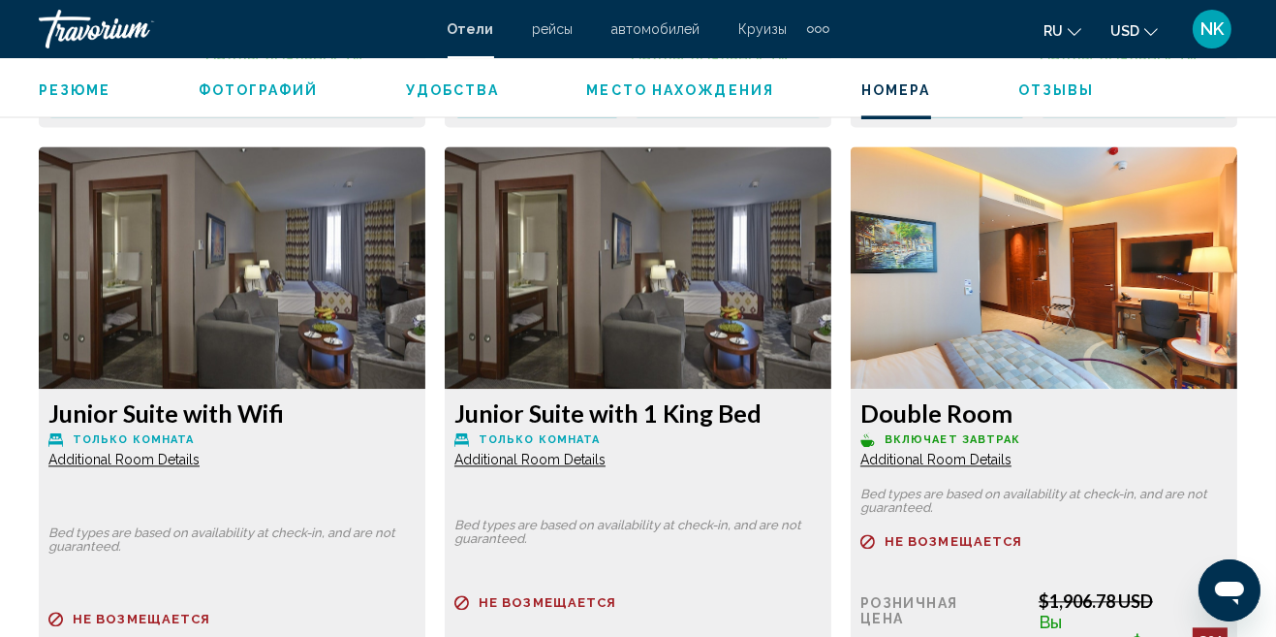
scroll to position [5165, 0]
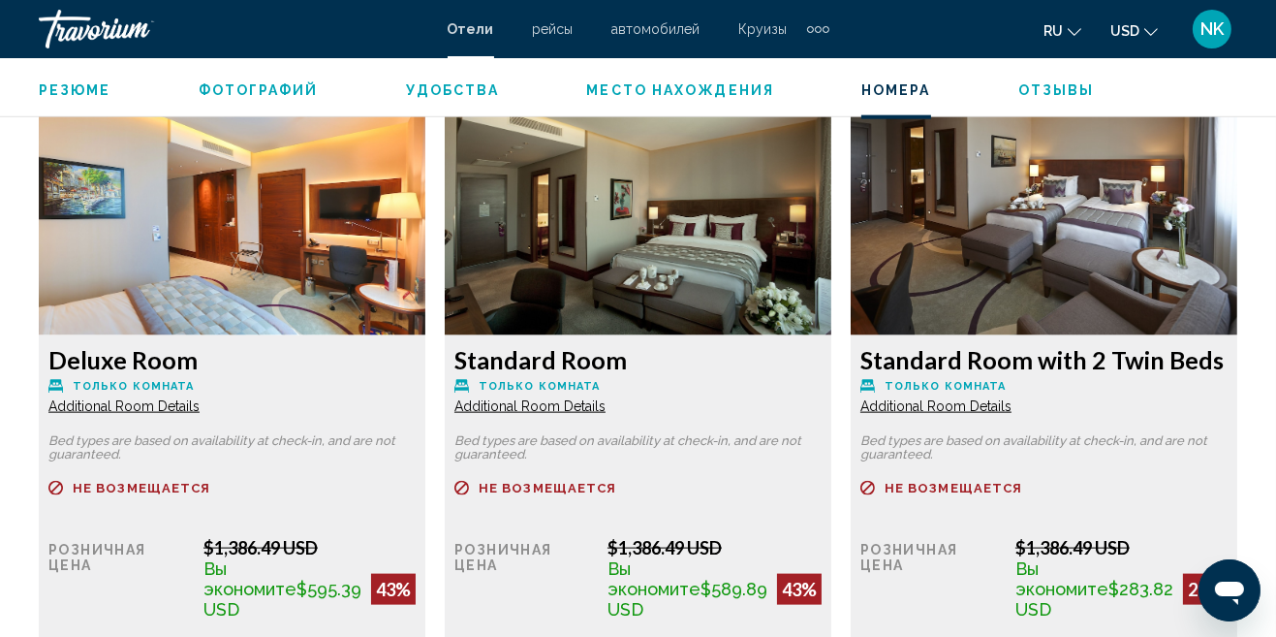
scroll to position [2995, 0]
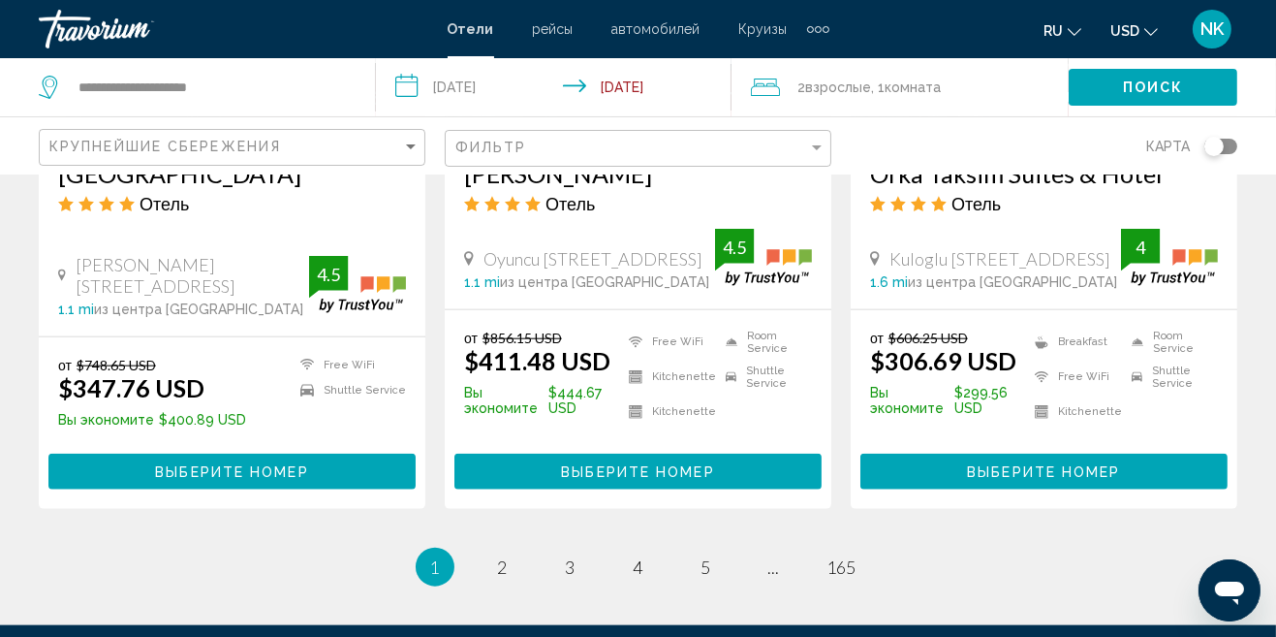
scroll to position [2758, 0]
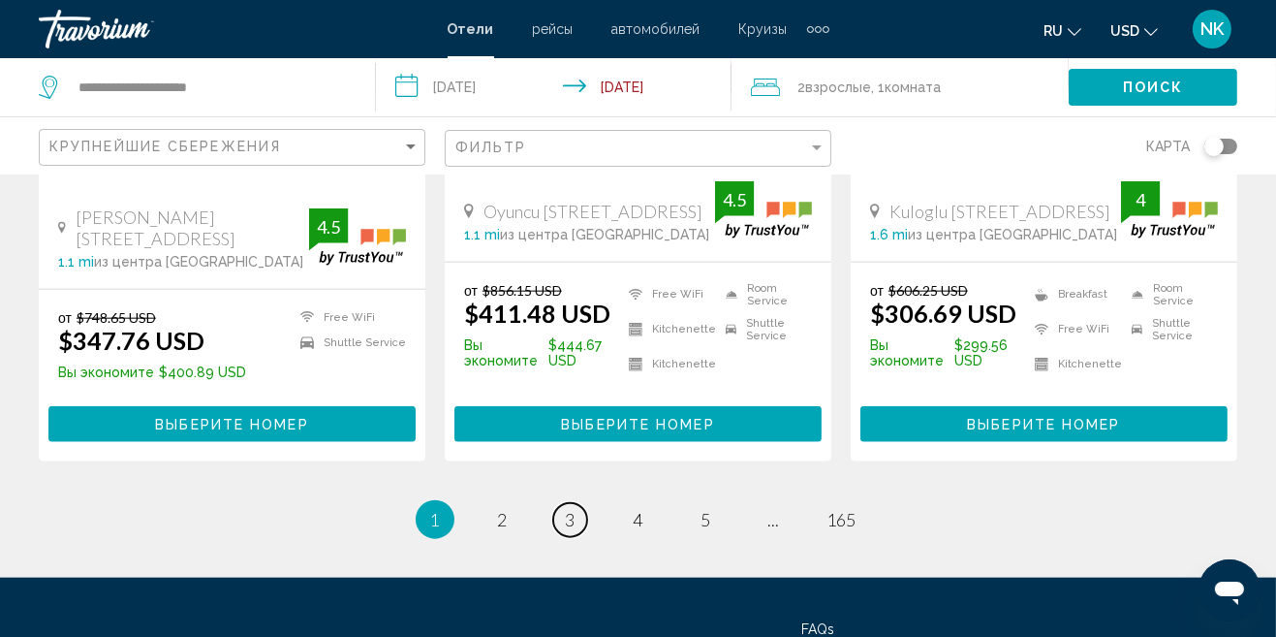
click at [573, 509] on span "3" at bounding box center [571, 519] width 10 height 21
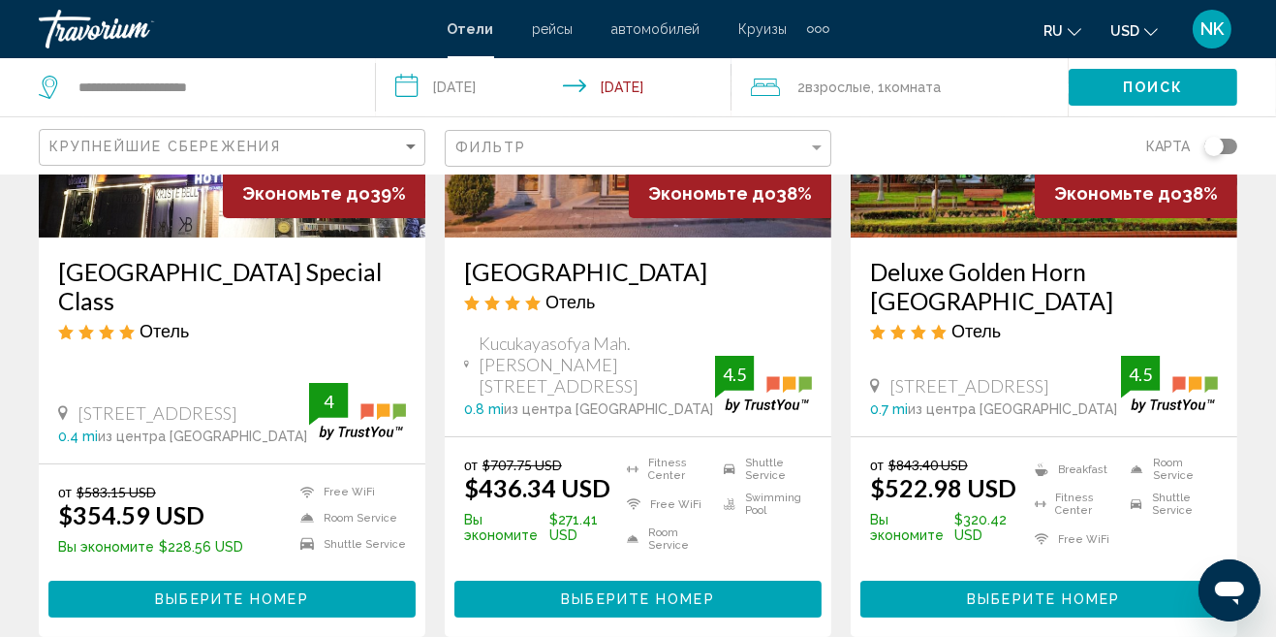
scroll to position [316, 0]
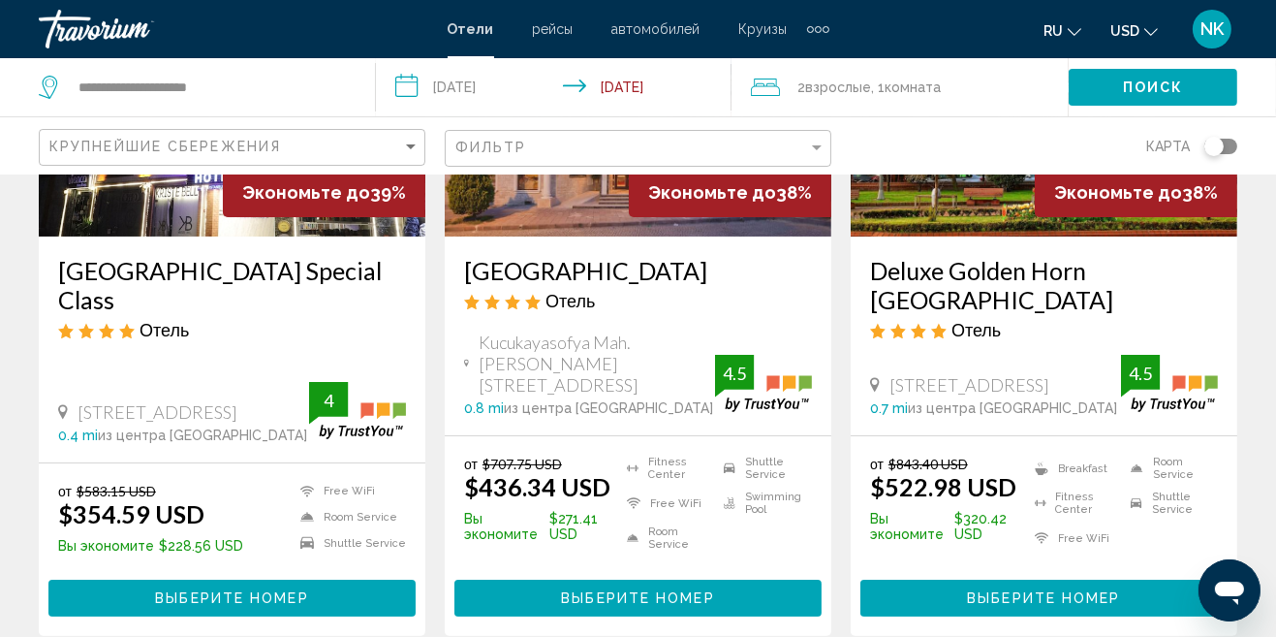
click at [1085, 603] on span "Выберите номер" at bounding box center [1043, 599] width 153 height 16
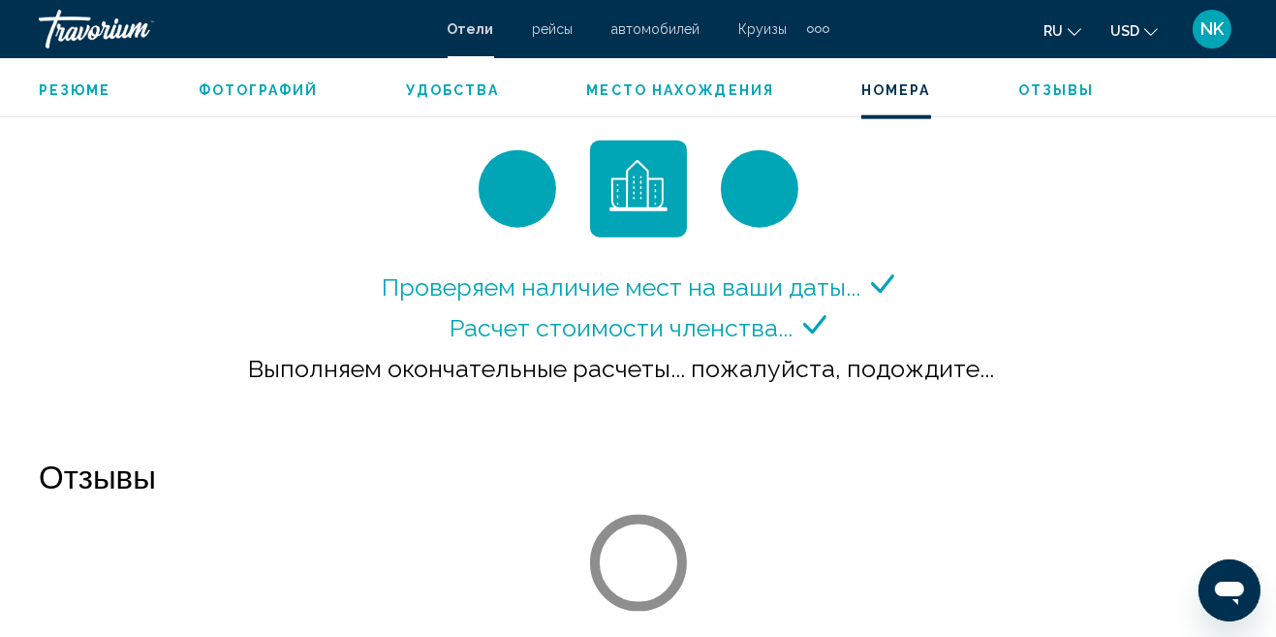
scroll to position [2944, 0]
